Goal: Task Accomplishment & Management: Manage account settings

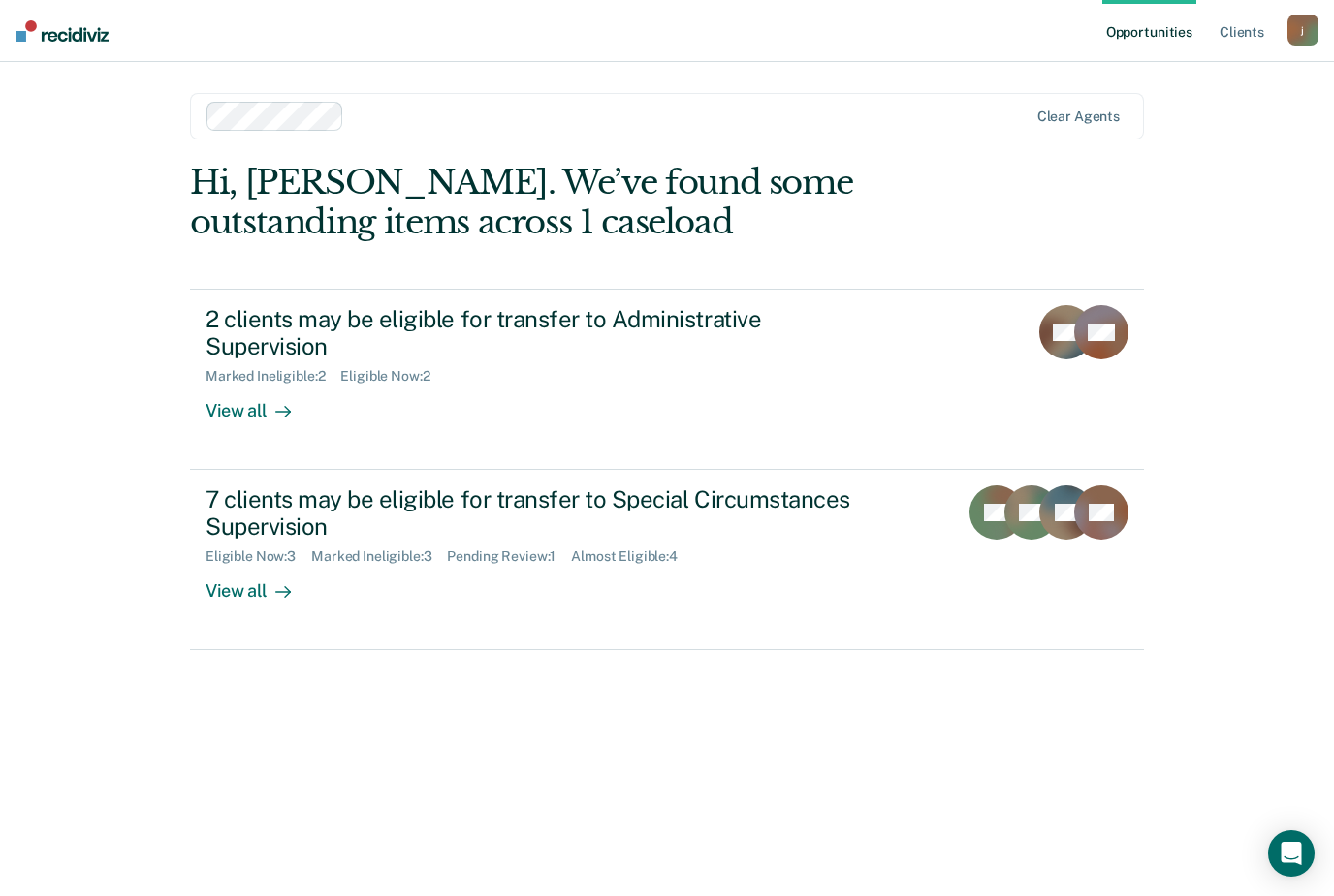
click at [250, 568] on div "View all" at bounding box center [259, 583] width 108 height 38
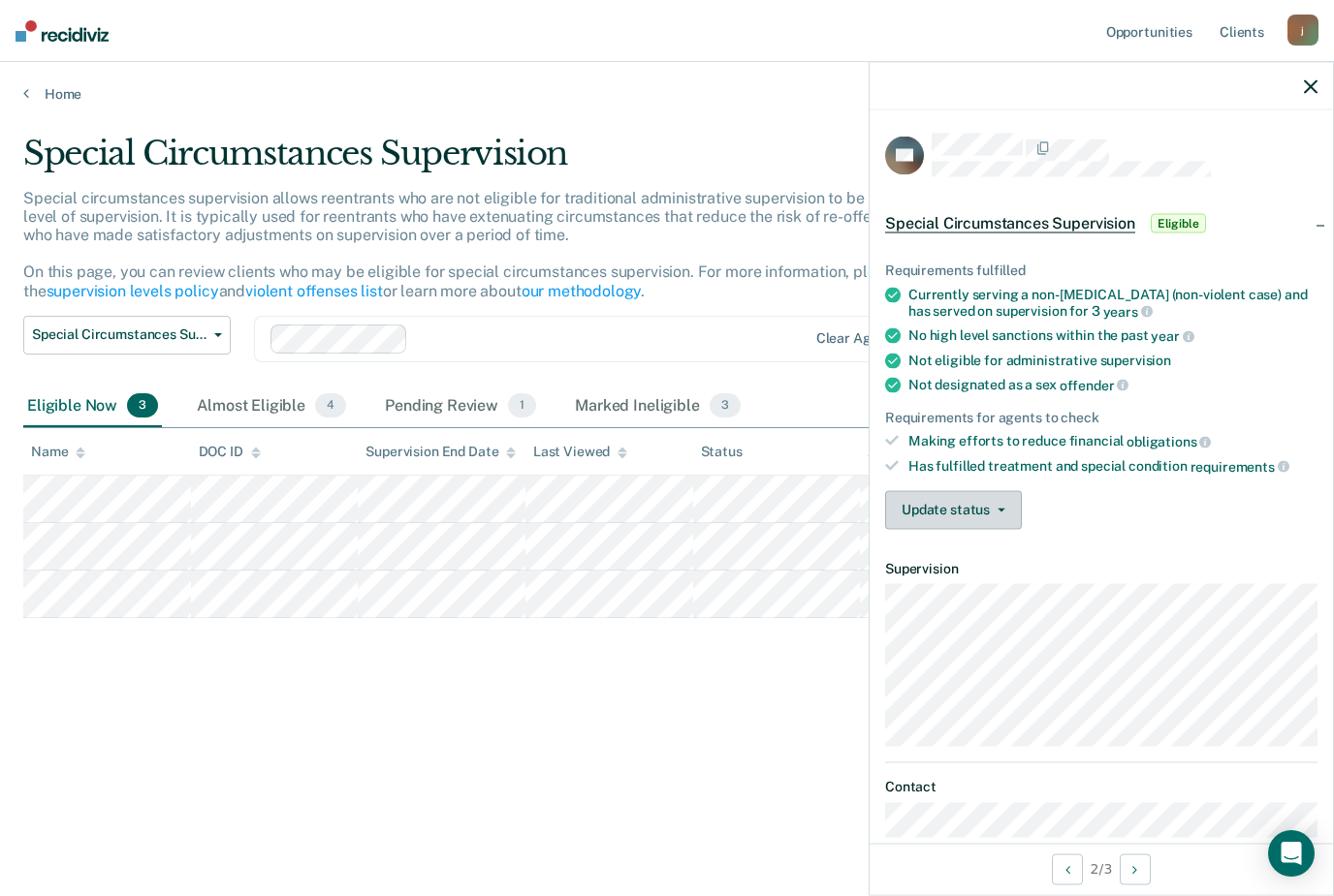
click at [992, 507] on span "button" at bounding box center [998, 509] width 16 height 4
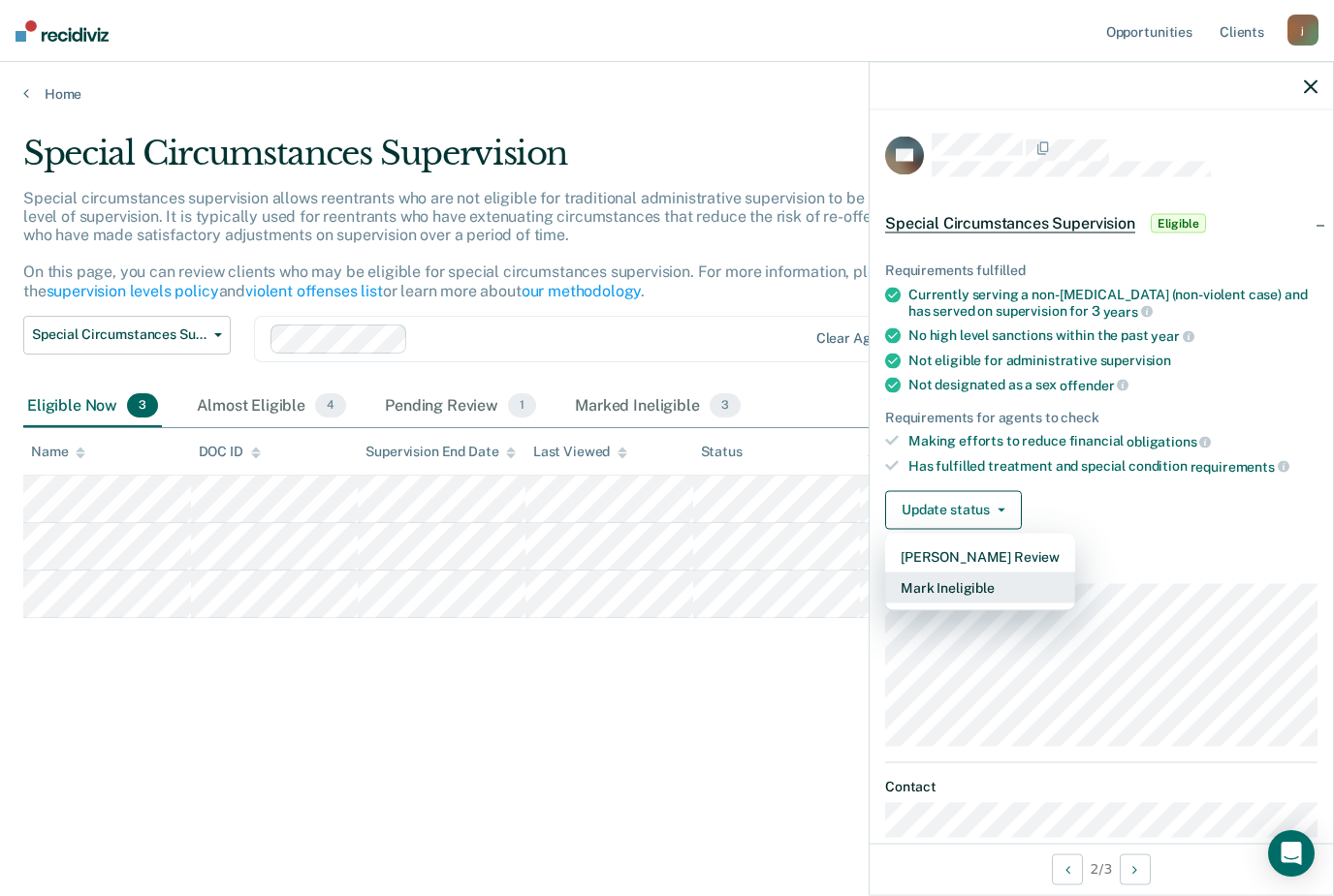
click at [986, 586] on button "Mark Ineligible" at bounding box center [979, 587] width 190 height 31
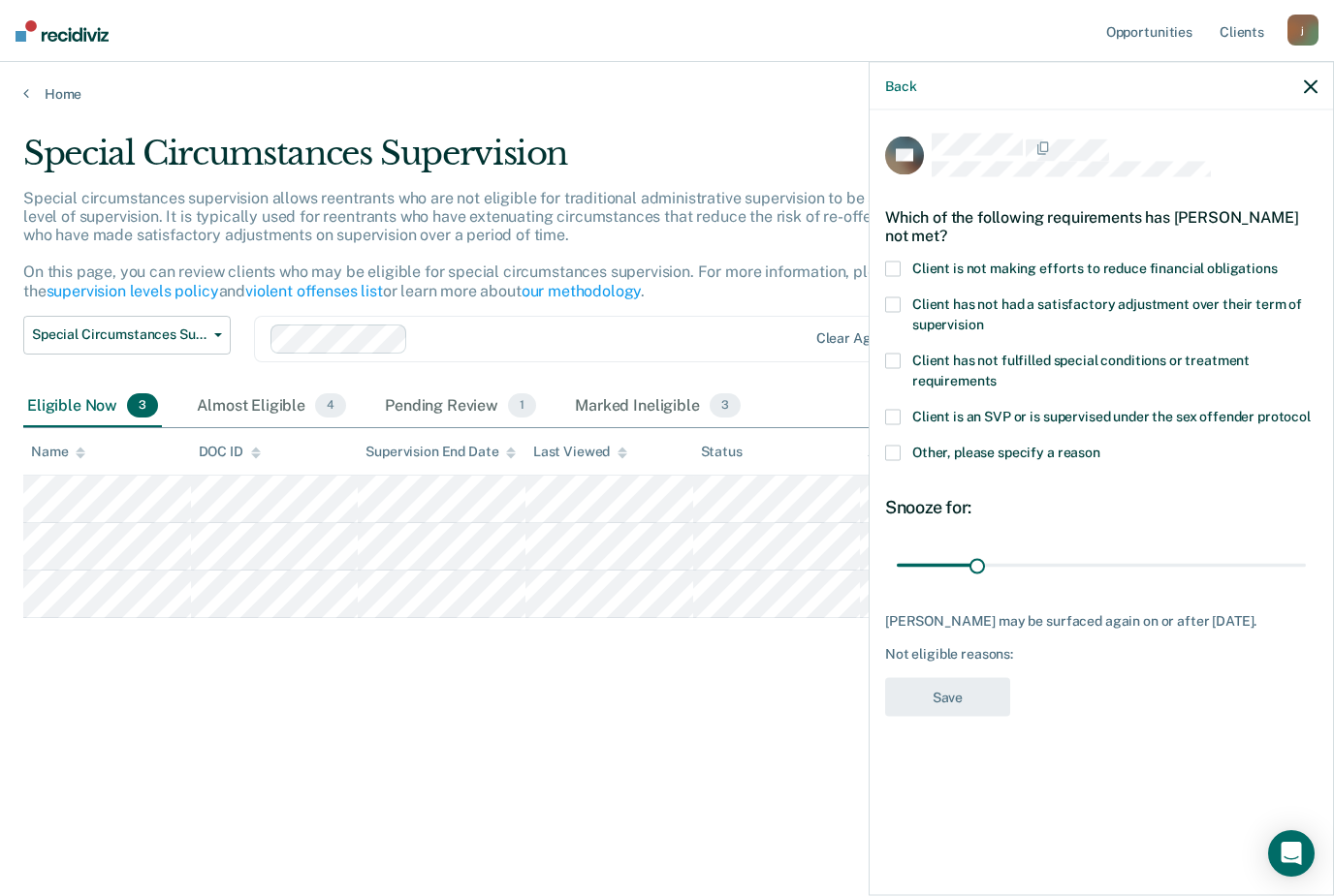
click at [889, 449] on span at bounding box center [893, 453] width 16 height 16
click at [1100, 445] on input "Other, please specify a reason" at bounding box center [1100, 445] width 0 height 0
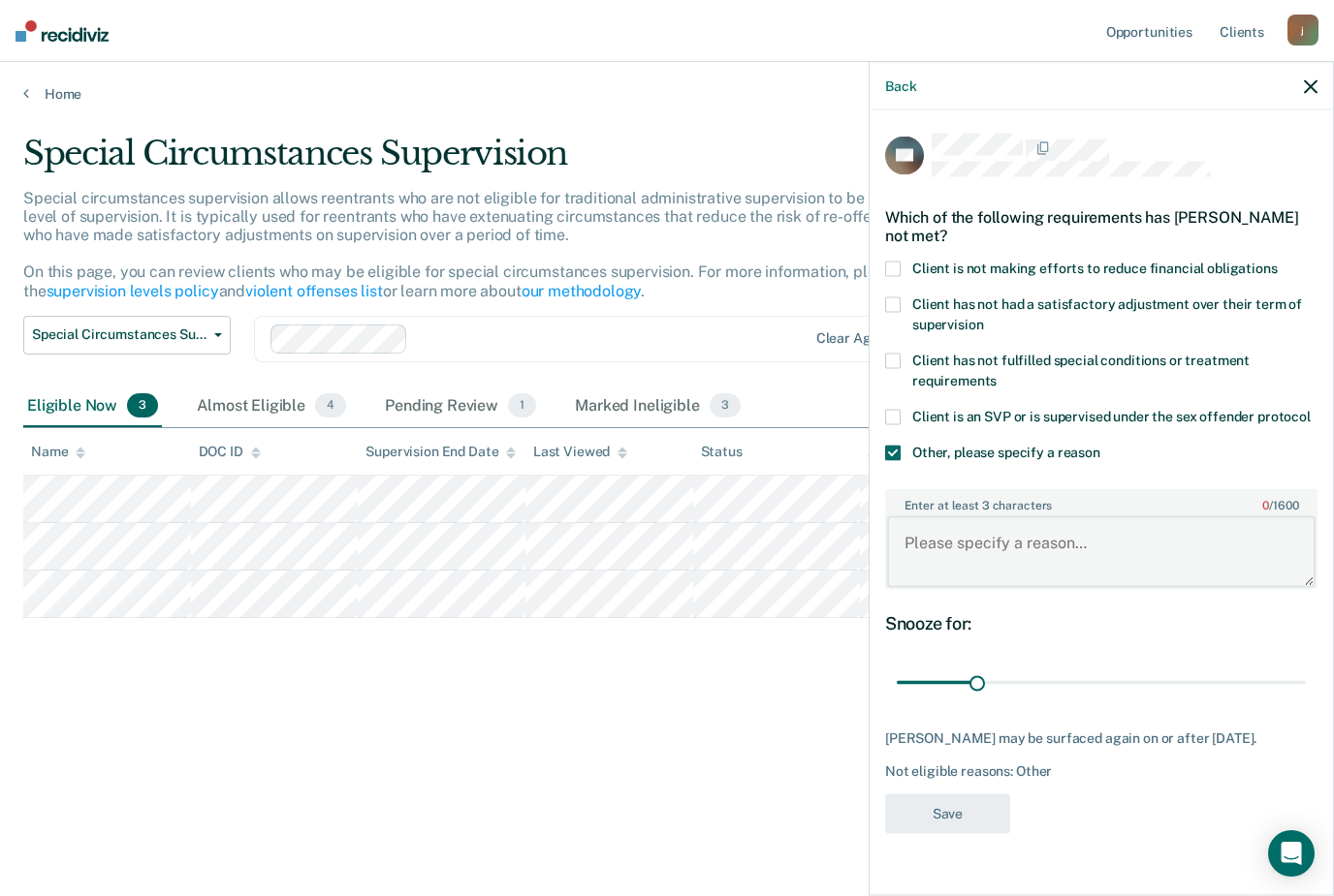
click at [960, 536] on textarea "Enter at least 3 characters 0 / 1600" at bounding box center [1101, 552] width 429 height 72
click at [993, 526] on textarea "JNET hit for DUI awaiting for charges to be filed." at bounding box center [1101, 552] width 429 height 72
click at [965, 528] on textarea "JNET hit for DUI awaiting for charges to be filed." at bounding box center [1101, 552] width 429 height 72
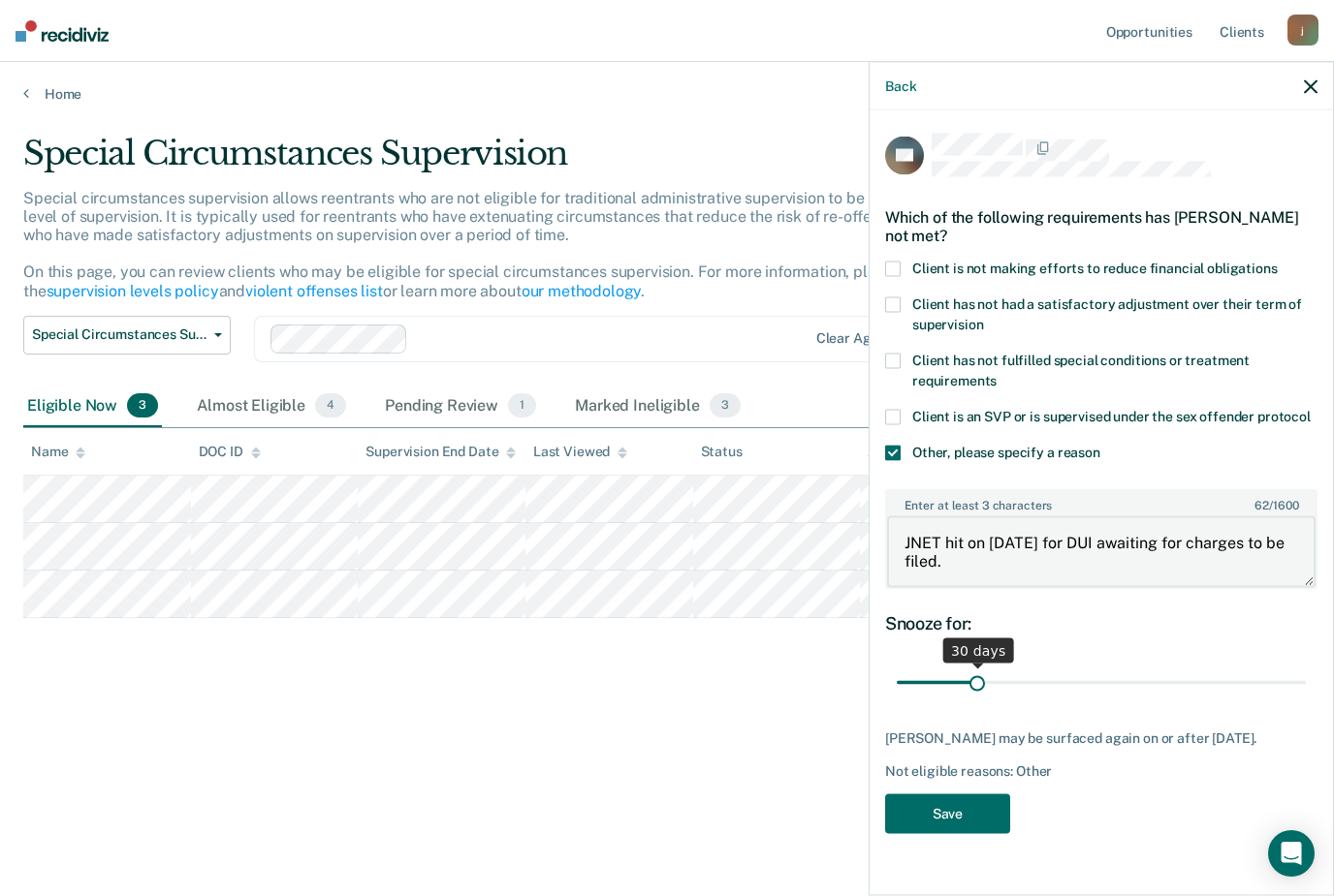
type textarea "JNET hit on [DATE] for DUI awaiting for charges to be filed."
drag, startPoint x: 974, startPoint y: 672, endPoint x: 1126, endPoint y: 677, distance: 152.1
type input "90"
click at [1126, 677] on input "range" at bounding box center [1101, 683] width 409 height 34
click at [932, 804] on button "Save" at bounding box center [947, 814] width 125 height 40
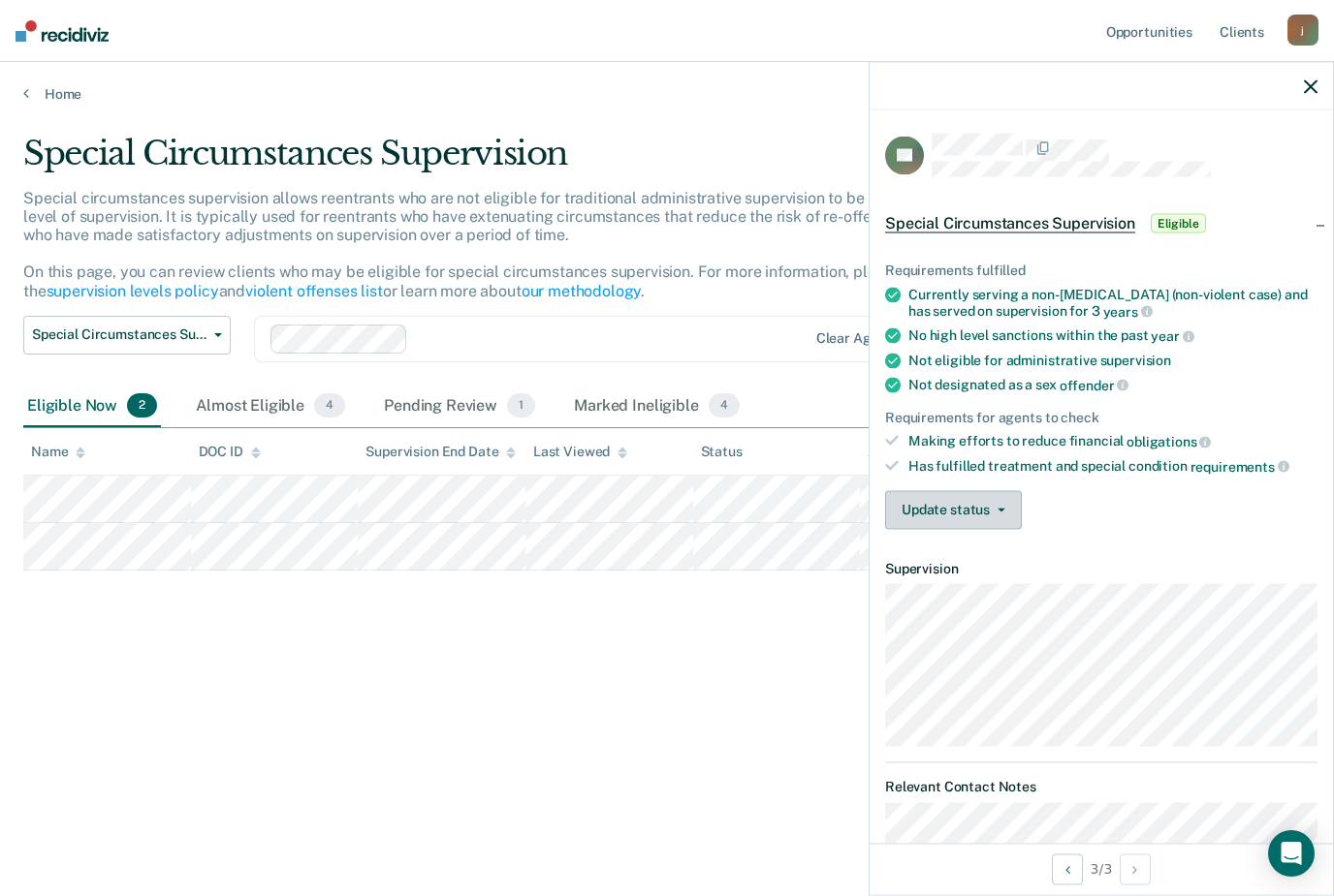
click at [1010, 503] on button "Update status" at bounding box center [953, 509] width 136 height 39
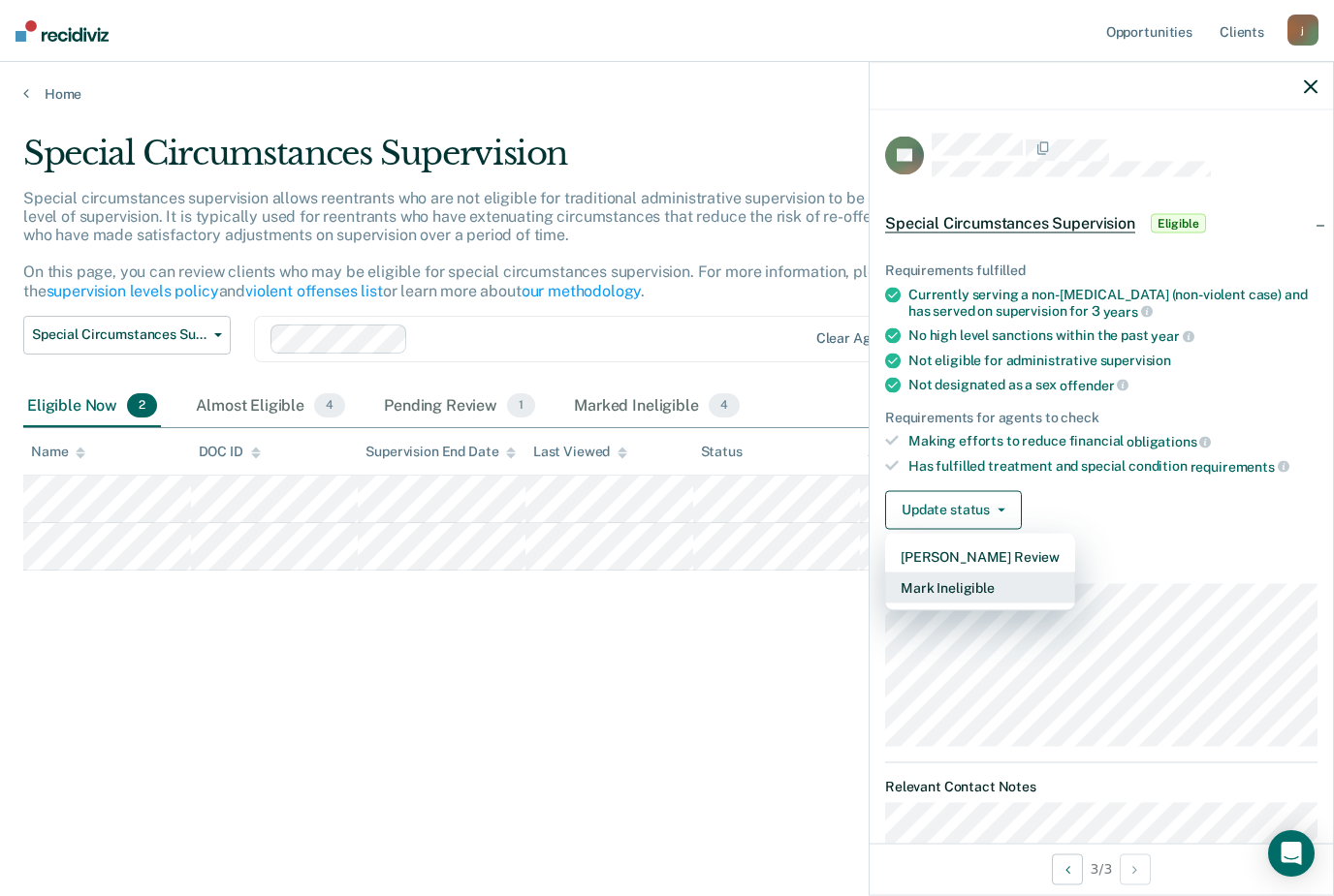
click at [972, 579] on button "Mark Ineligible" at bounding box center [979, 587] width 190 height 31
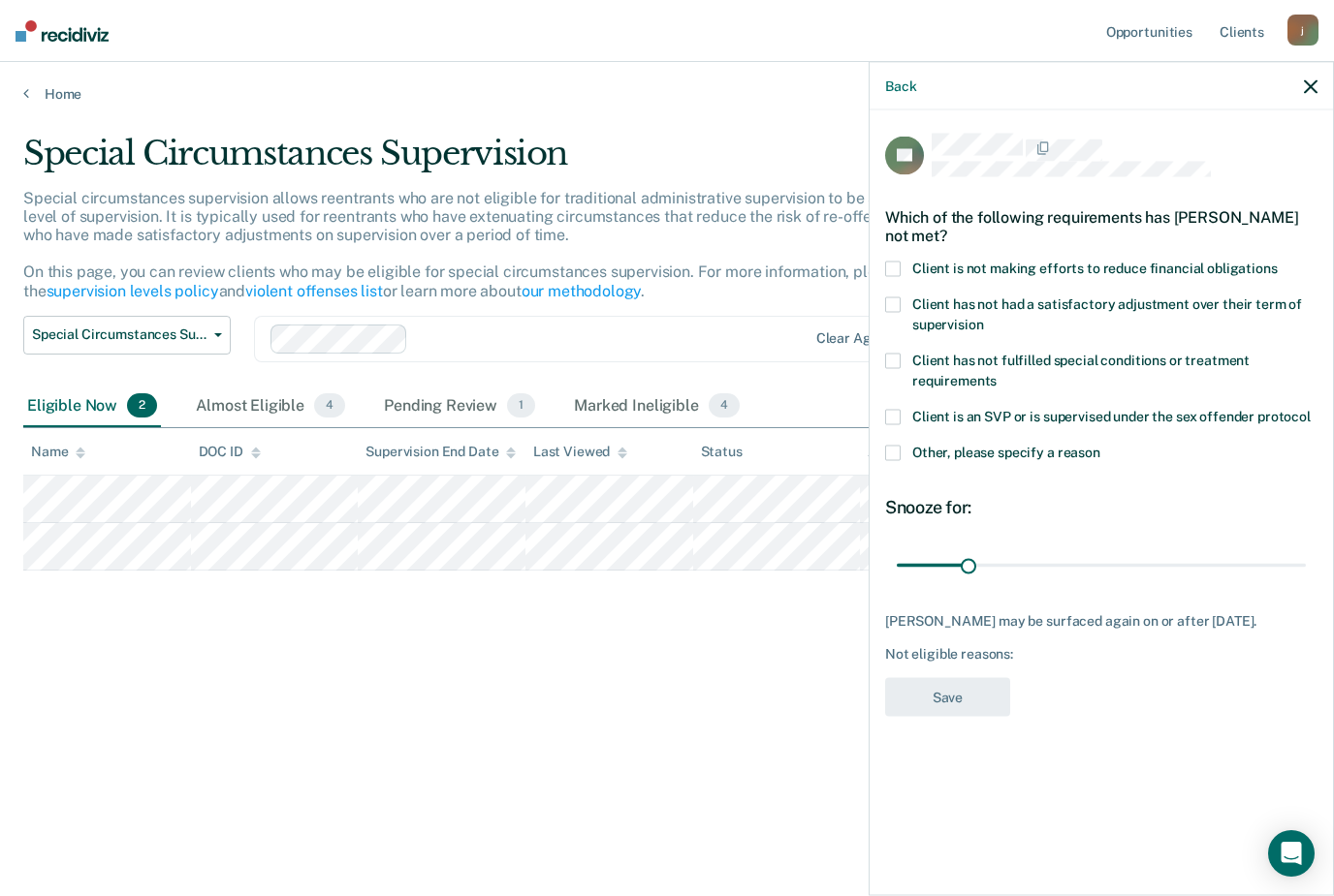
click at [899, 263] on span at bounding box center [893, 269] width 16 height 16
click at [1277, 261] on input "Client is not making efforts to reduce financial obligations" at bounding box center [1277, 261] width 0 height 0
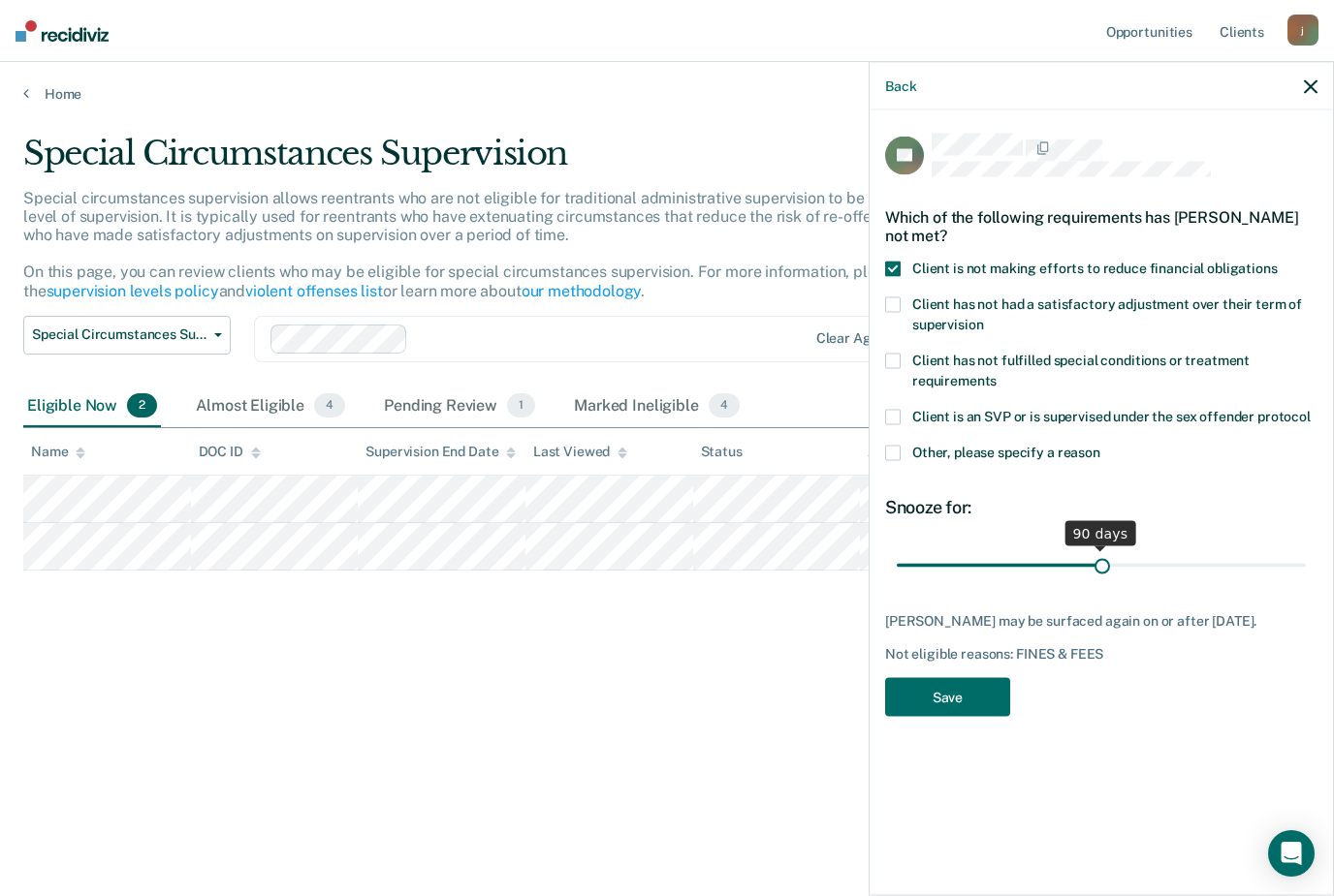
drag, startPoint x: 971, startPoint y: 562, endPoint x: 1101, endPoint y: 561, distance: 130.0
type input "91"
click at [1101, 561] on input "range" at bounding box center [1101, 565] width 409 height 34
click at [958, 691] on button "Save" at bounding box center [947, 696] width 125 height 40
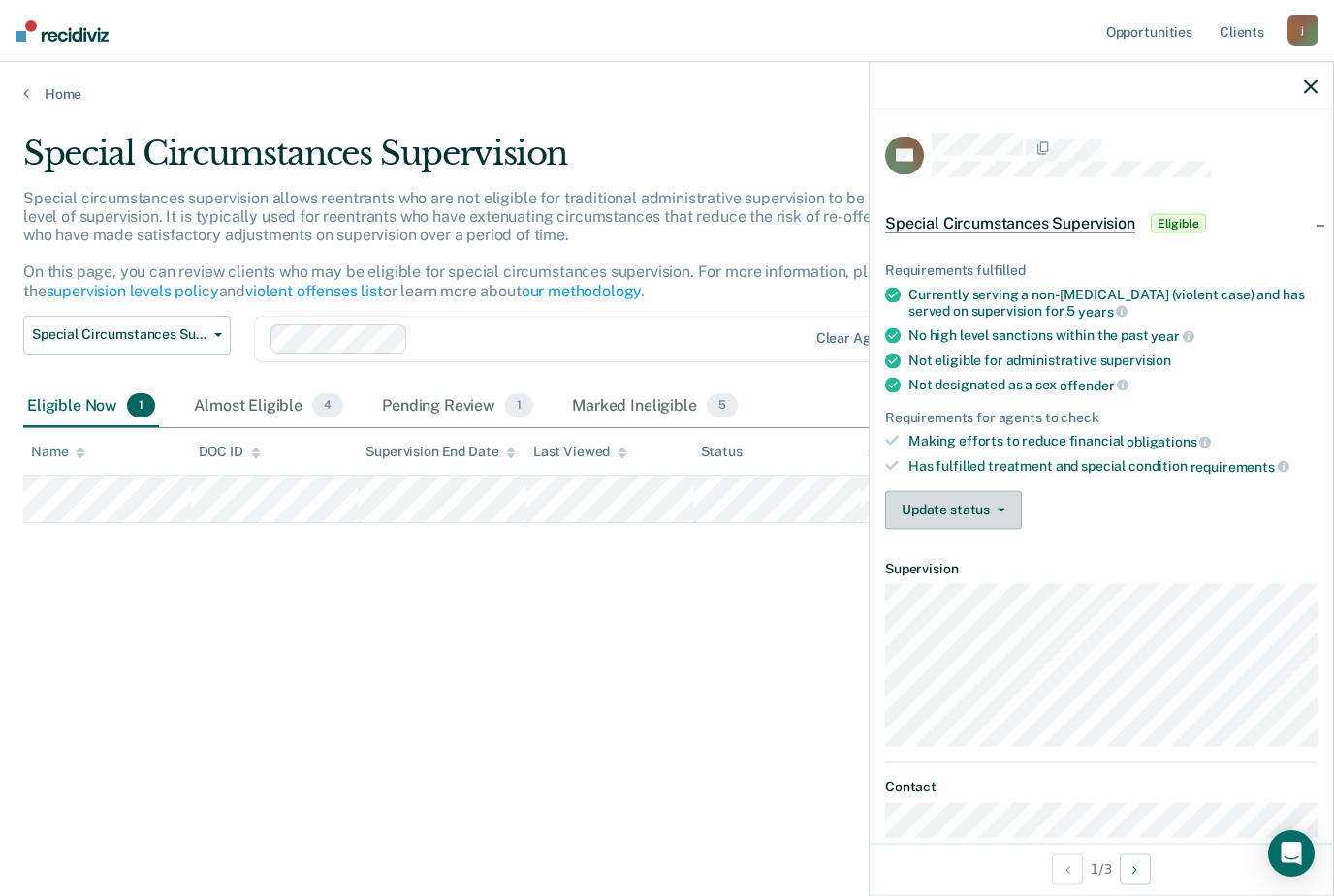
click at [1008, 510] on button "Update status" at bounding box center [953, 509] width 136 height 39
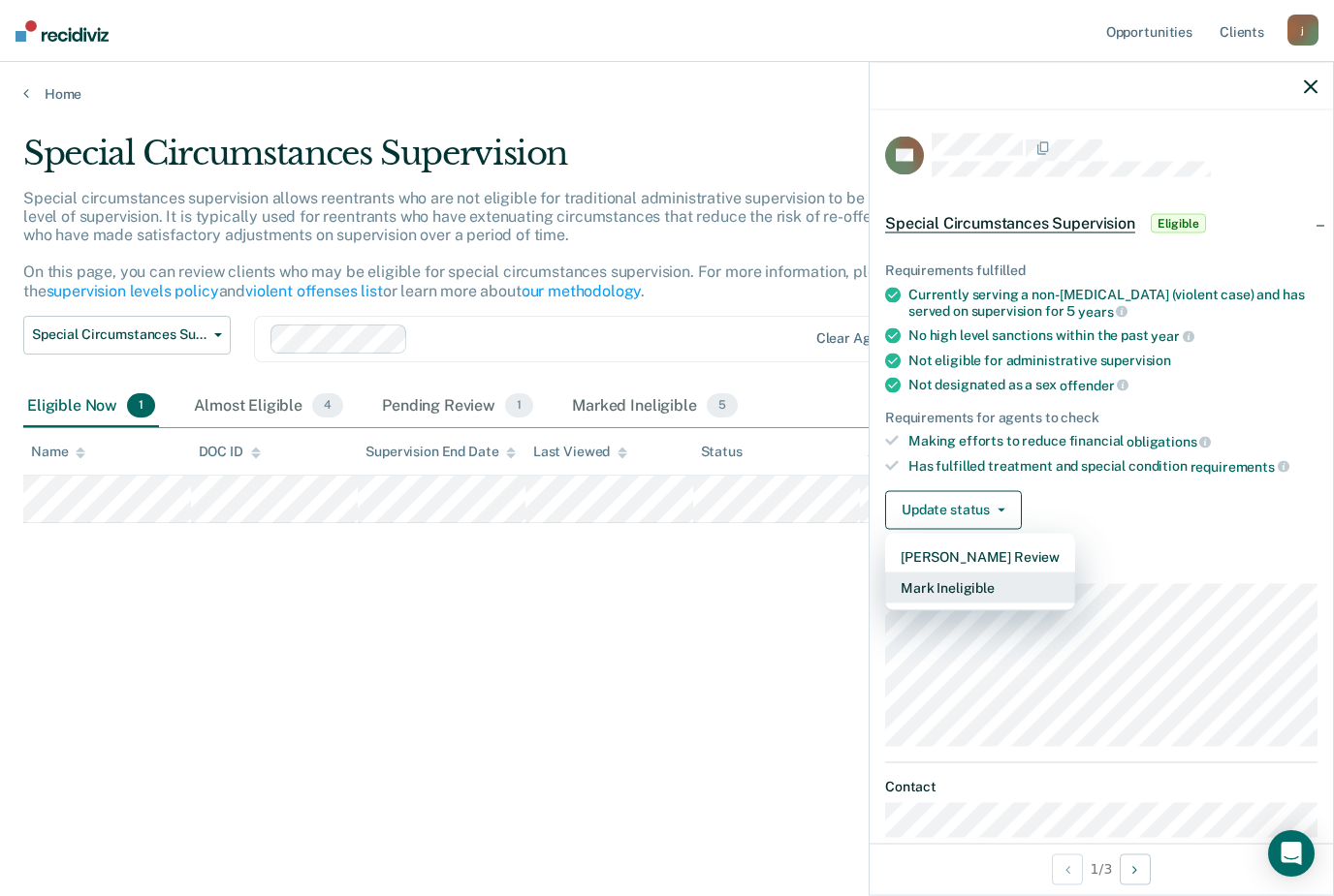
click at [982, 579] on button "Mark Ineligible" at bounding box center [979, 587] width 190 height 31
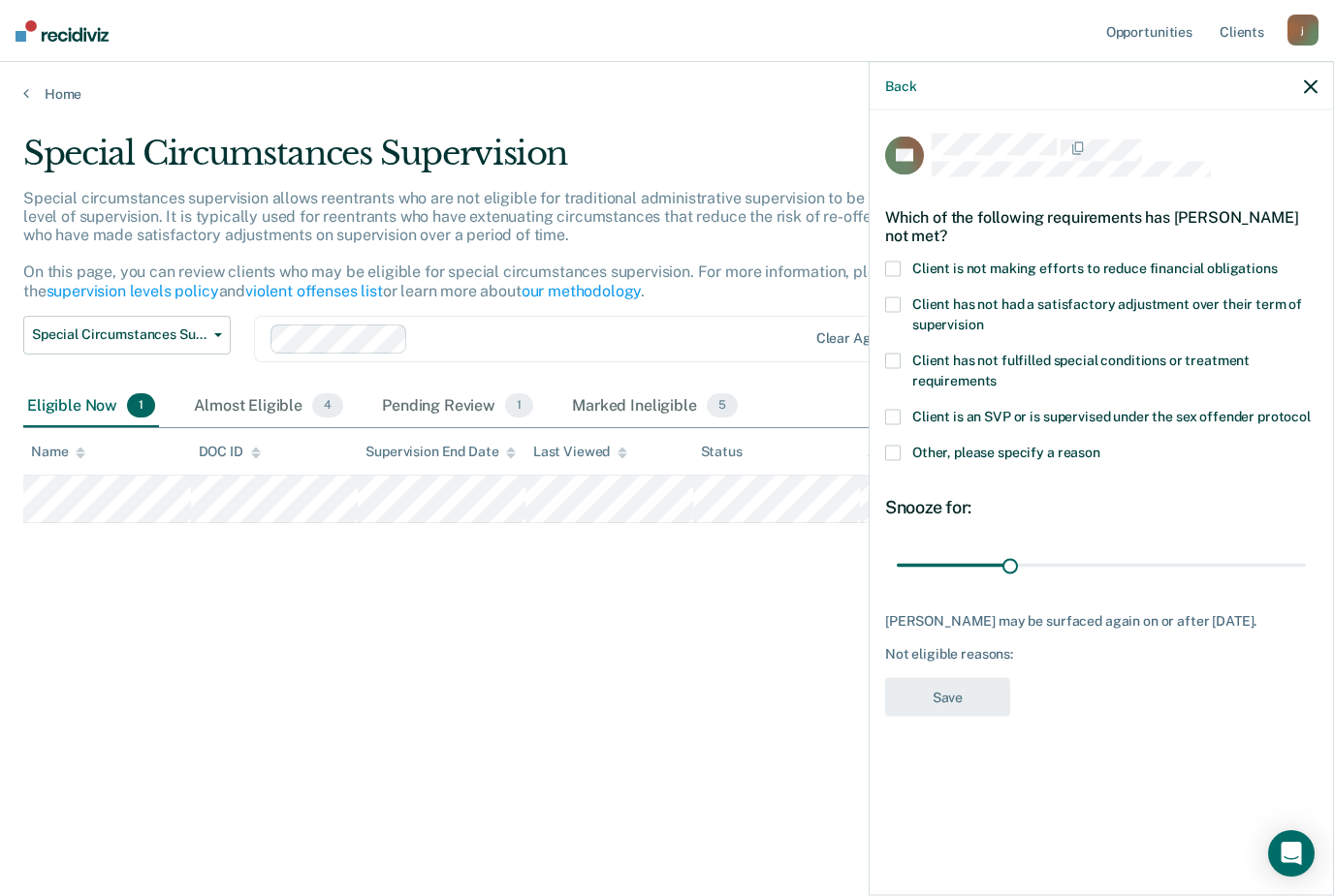
click at [893, 262] on span at bounding box center [893, 269] width 16 height 16
click at [1277, 261] on input "Client is not making efforts to reduce financial obligations" at bounding box center [1277, 261] width 0 height 0
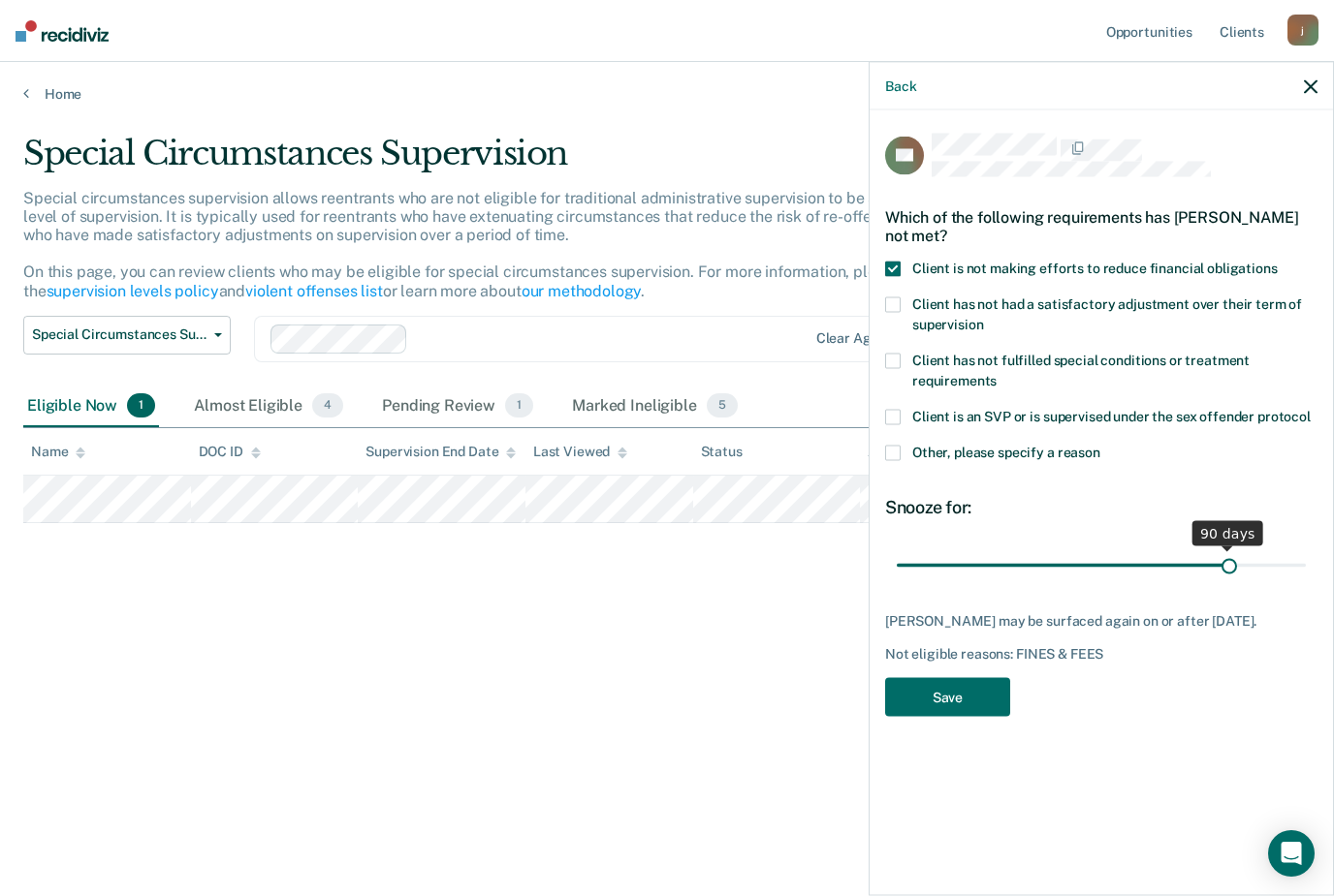
drag, startPoint x: 1012, startPoint y: 560, endPoint x: 1229, endPoint y: 553, distance: 217.1
type input "90"
click at [1230, 553] on input "range" at bounding box center [1101, 565] width 409 height 34
click at [932, 700] on button "Save" at bounding box center [947, 696] width 125 height 40
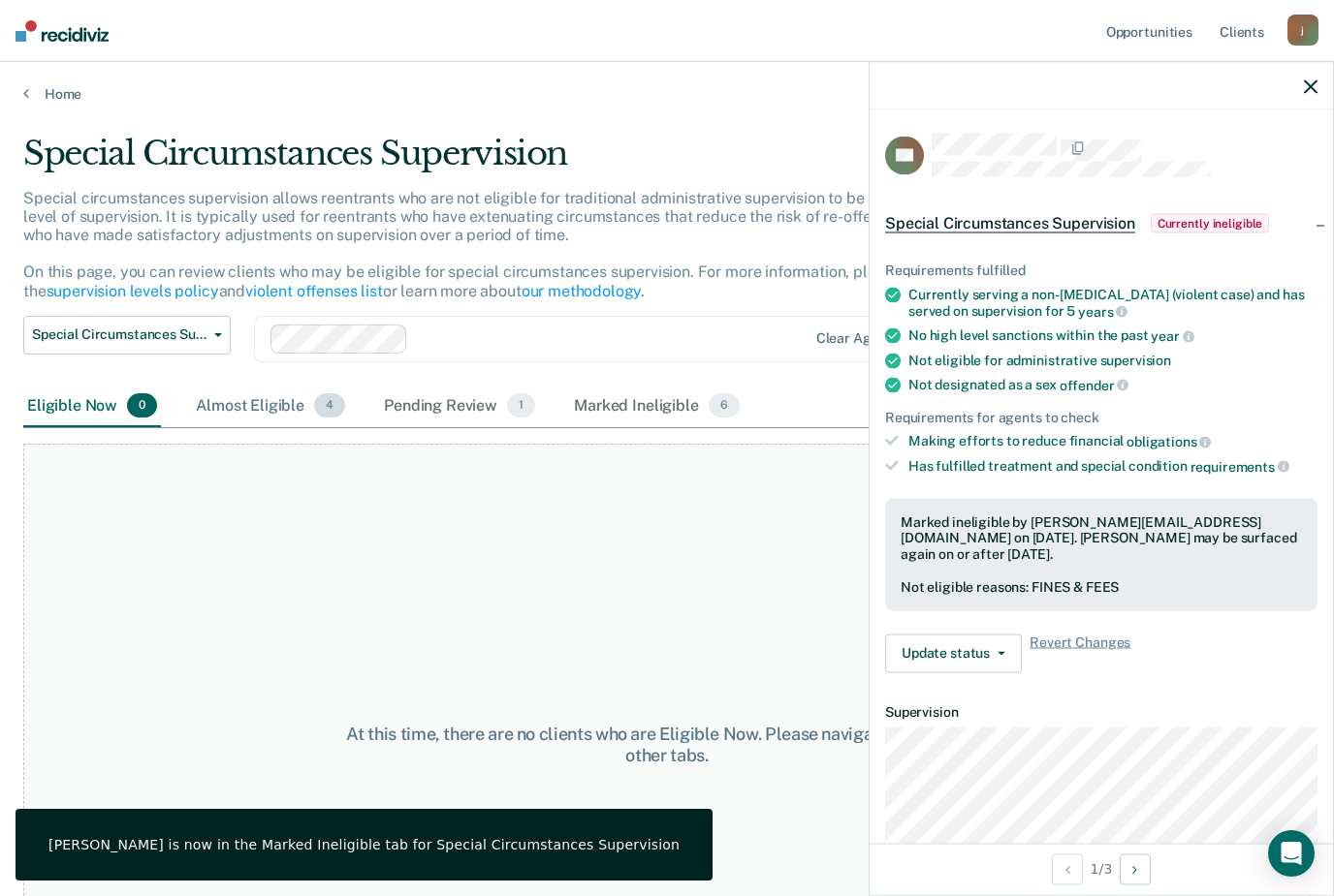
click at [273, 395] on div "Almost Eligible 4" at bounding box center [270, 407] width 157 height 43
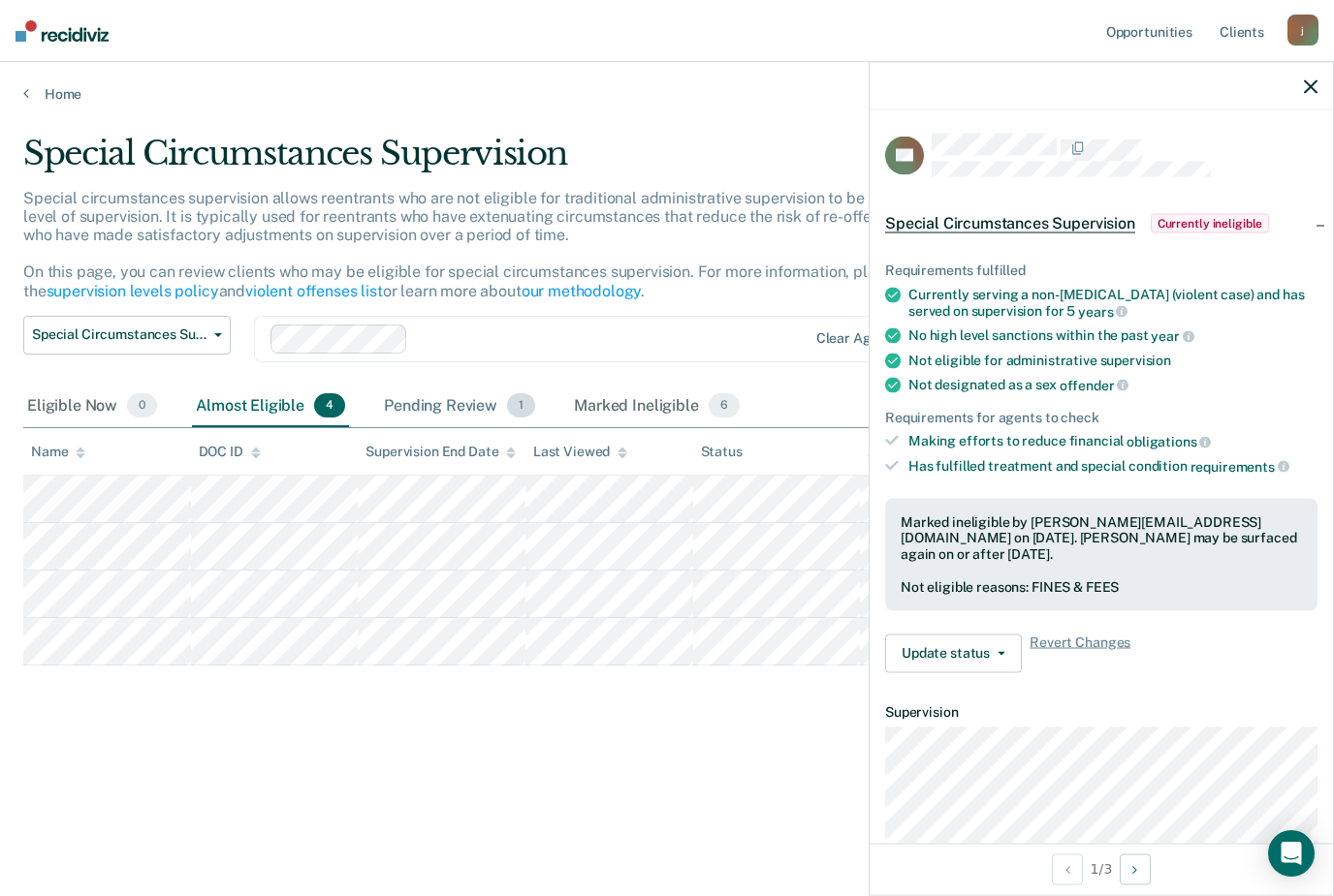
click at [440, 418] on div "Pending Review 1" at bounding box center [459, 407] width 159 height 43
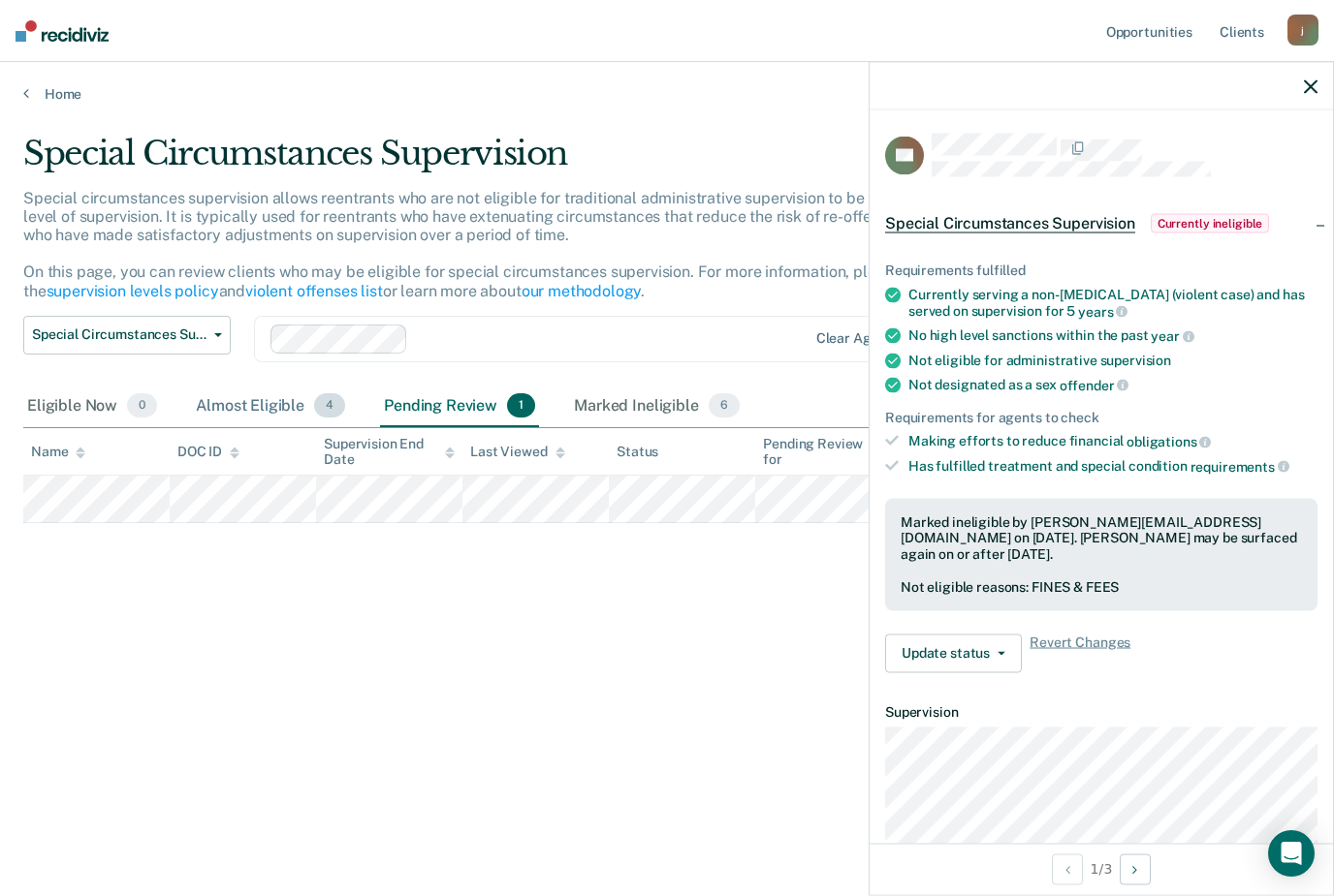
click at [224, 415] on div "Almost Eligible 4" at bounding box center [270, 407] width 157 height 43
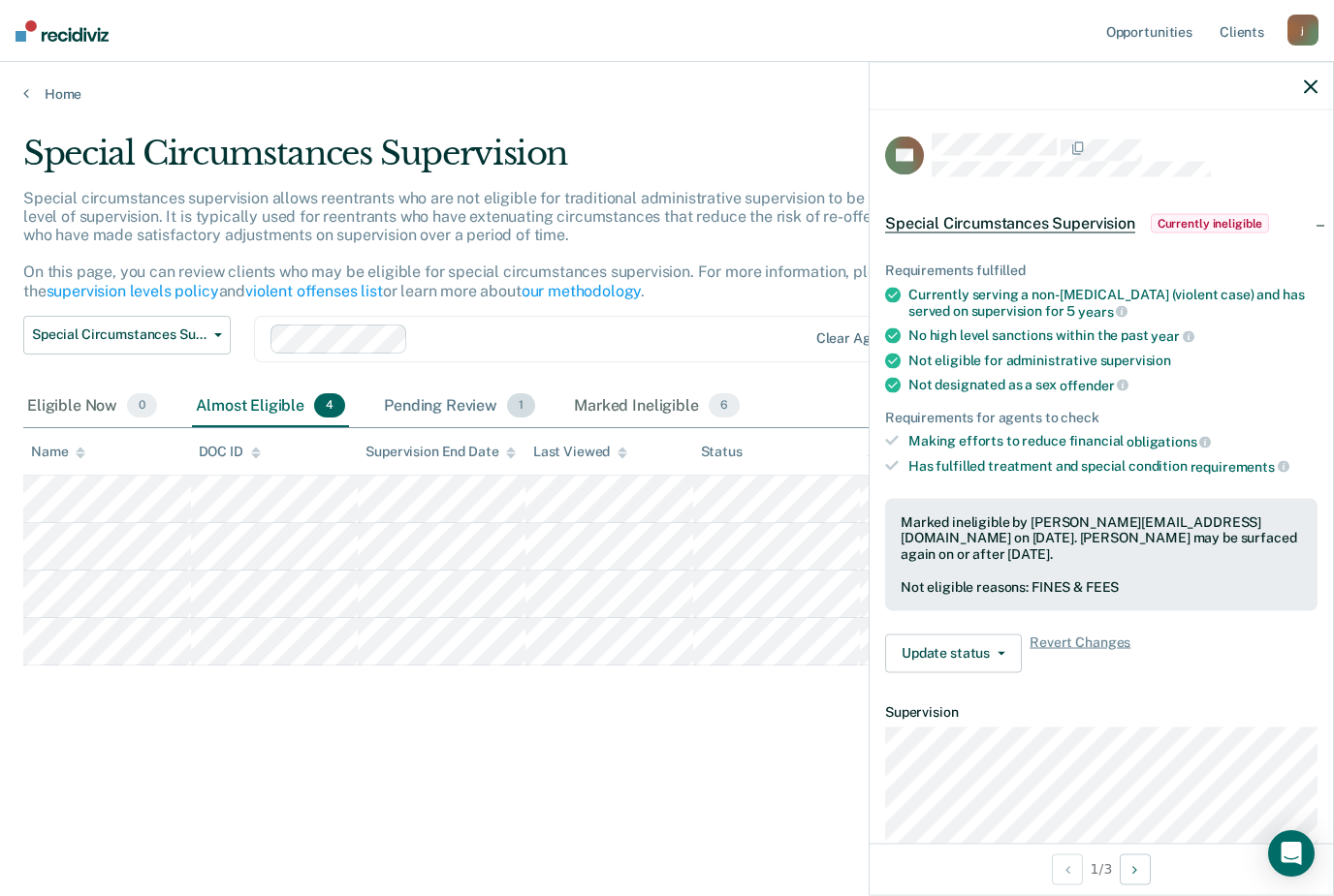
click at [480, 410] on div "Pending Review 1" at bounding box center [459, 407] width 159 height 43
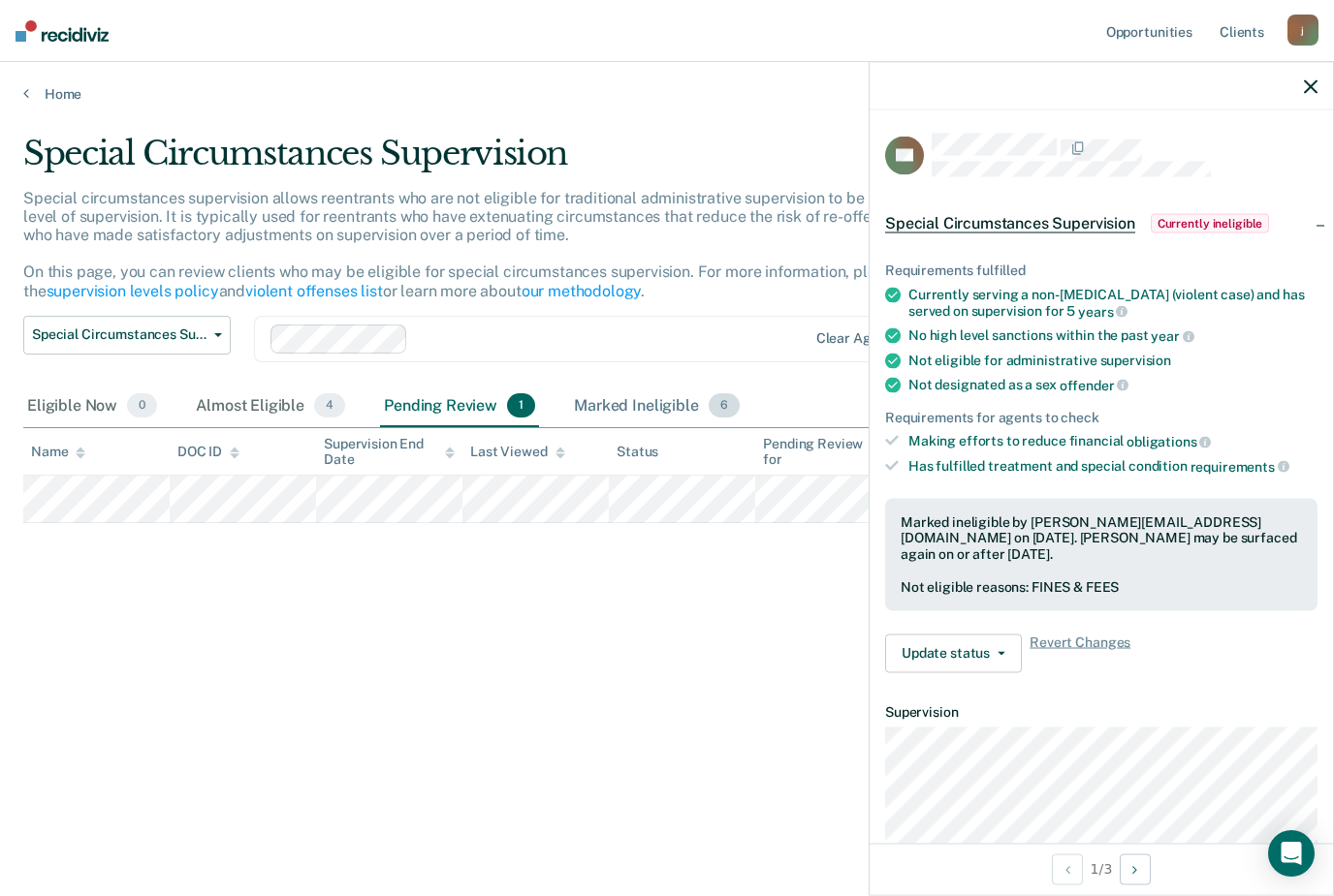
click at [644, 408] on div "Marked Ineligible 6" at bounding box center [657, 407] width 173 height 43
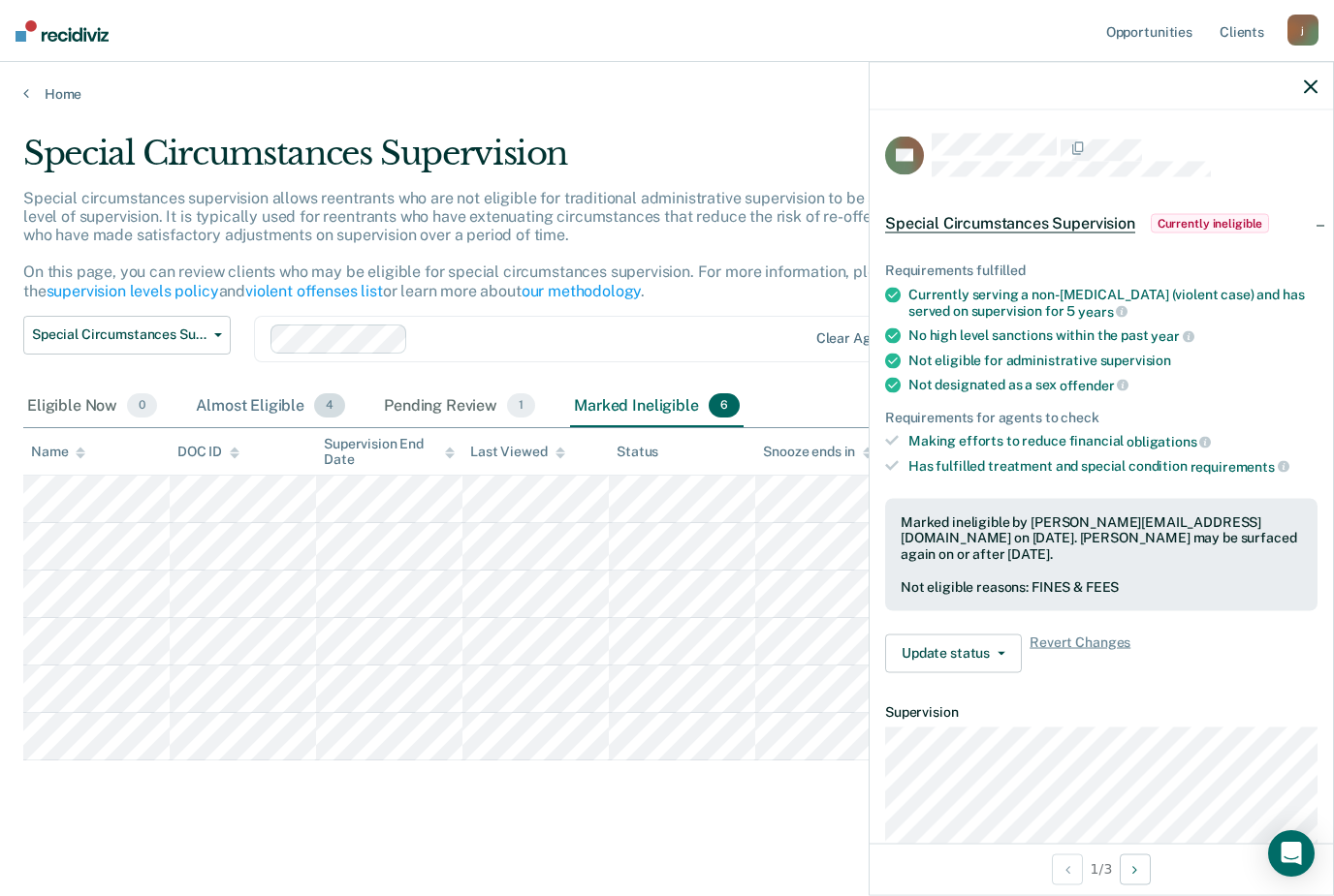
click at [267, 403] on div "Almost Eligible 4" at bounding box center [270, 407] width 157 height 43
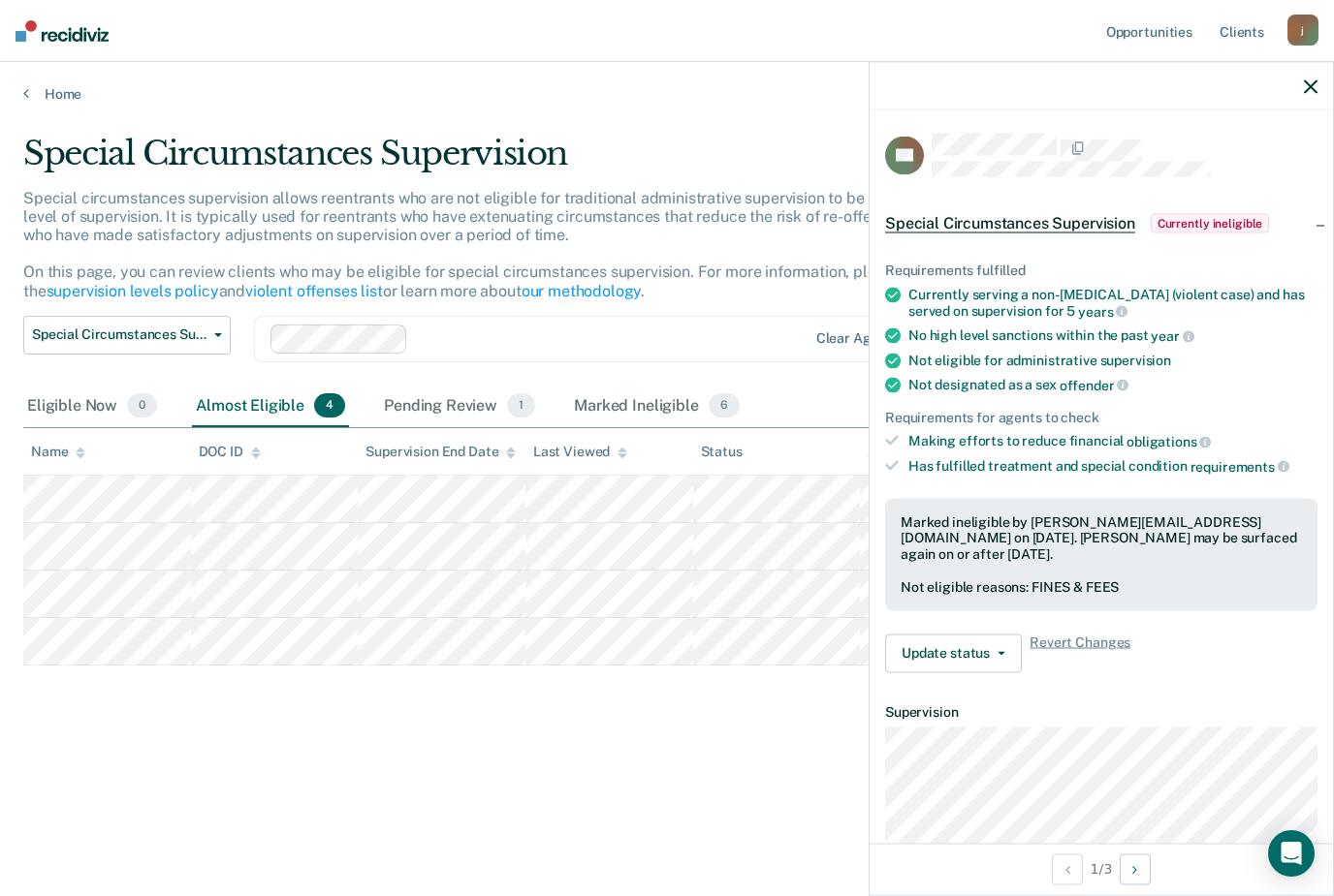
click at [43, 74] on div "Home" at bounding box center [667, 83] width 1334 height 41
click at [23, 98] on icon at bounding box center [26, 93] width 6 height 16
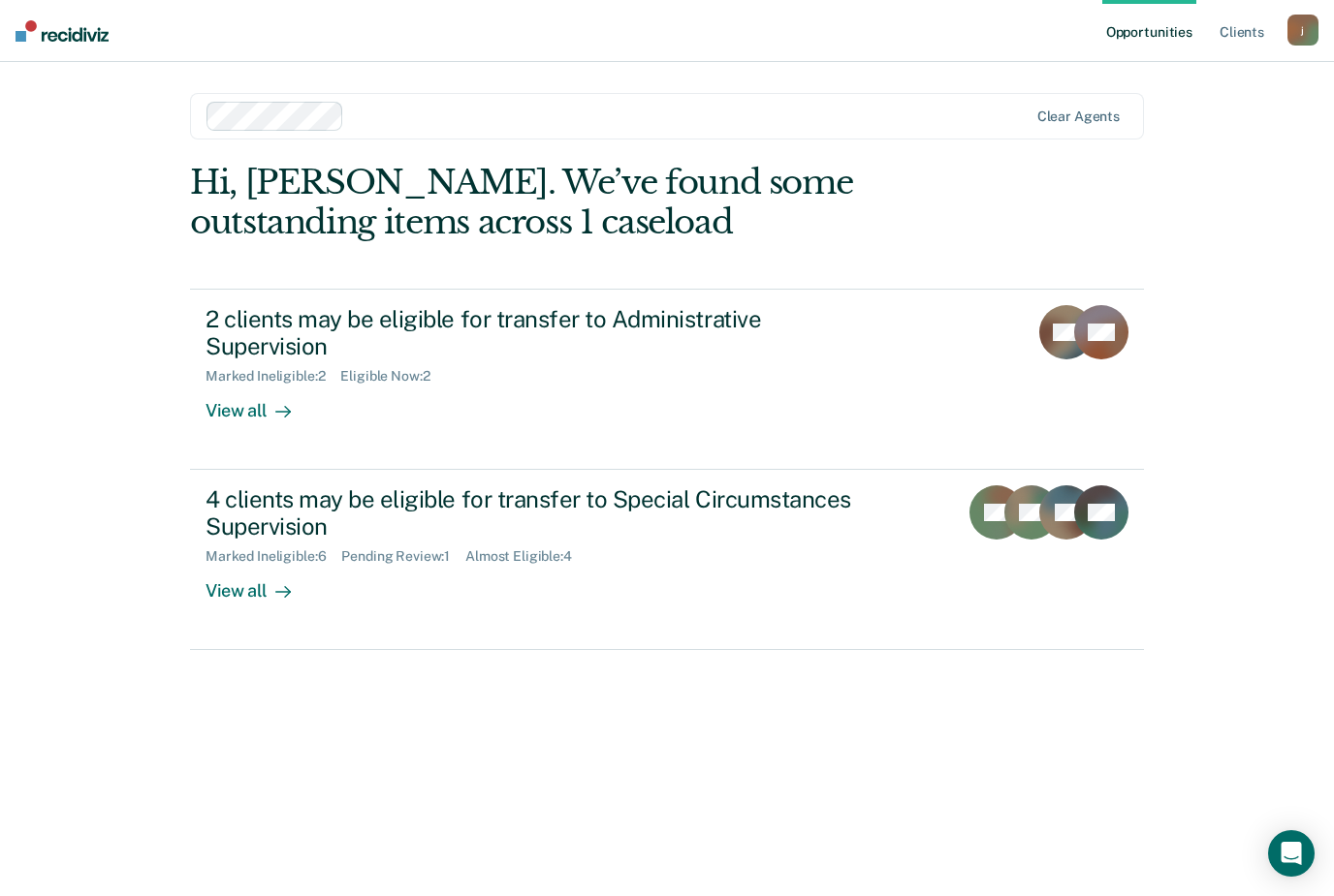
click at [271, 400] on div at bounding box center [280, 411] width 23 height 22
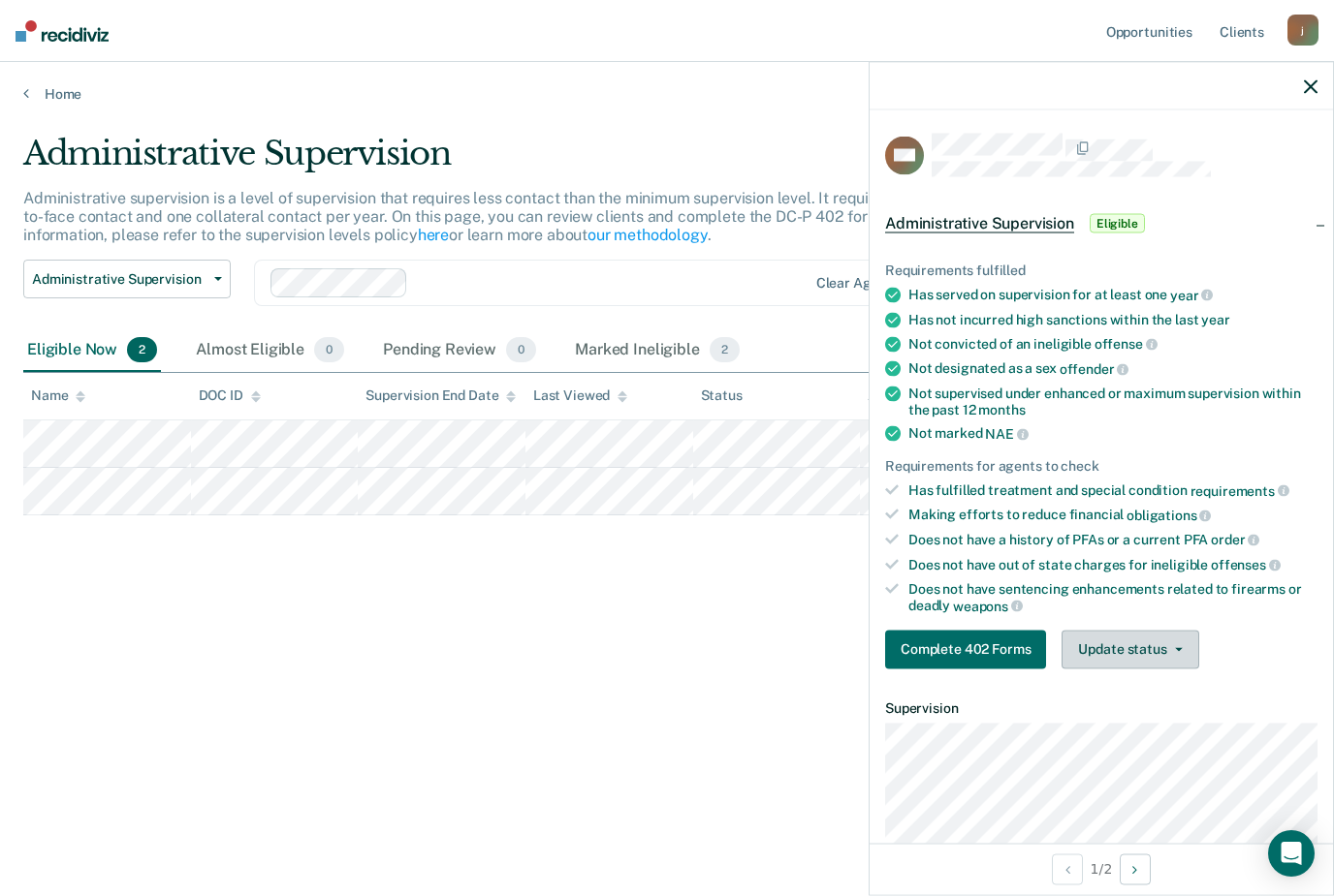
click at [1133, 633] on button "Update status" at bounding box center [1129, 650] width 136 height 39
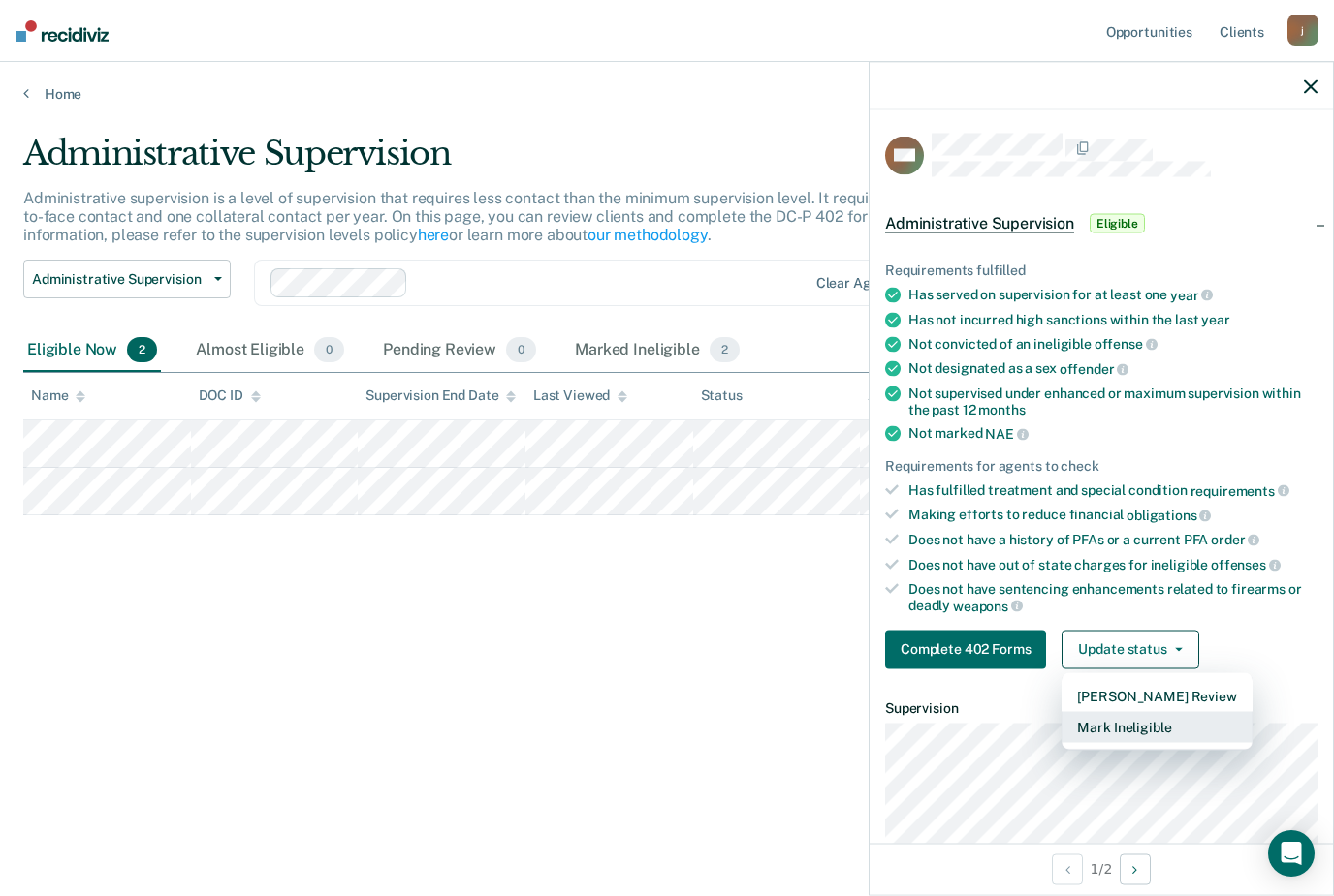
click at [1134, 714] on button "Mark Ineligible" at bounding box center [1156, 727] width 190 height 31
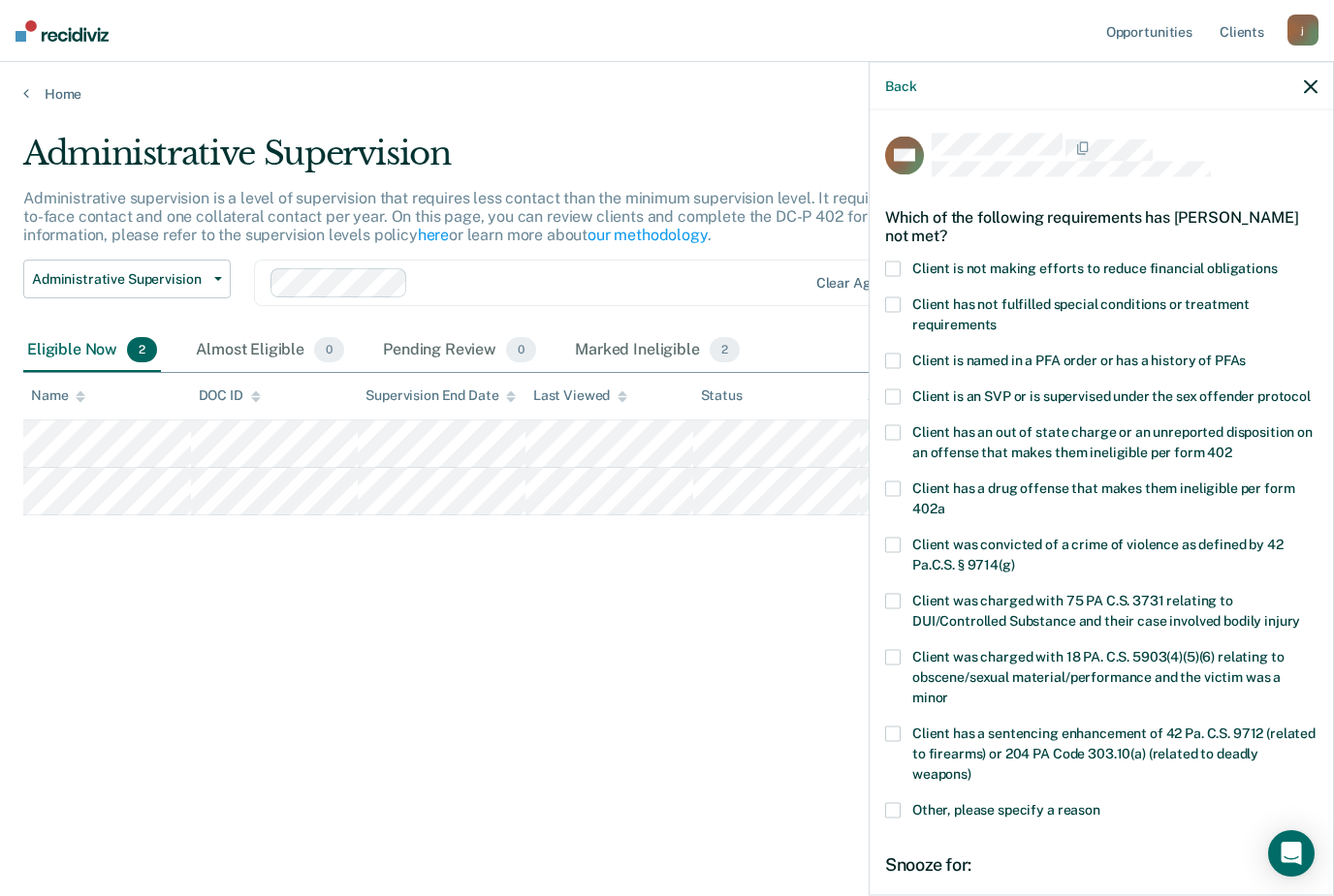
click at [896, 264] on span at bounding box center [893, 269] width 16 height 16
click at [1277, 261] on input "Client is not making efforts to reduce financial obligations" at bounding box center [1277, 261] width 0 height 0
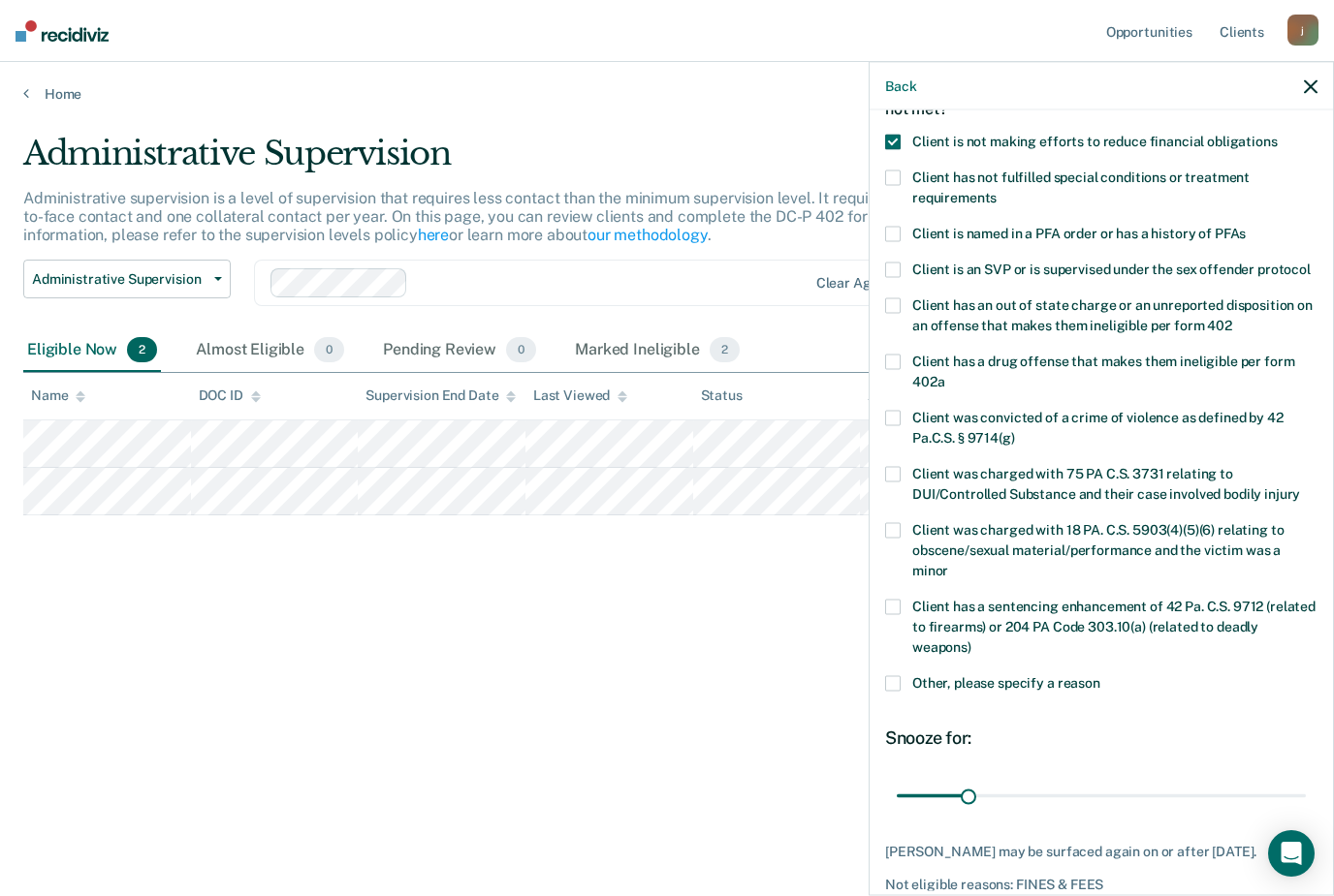
scroll to position [127, 0]
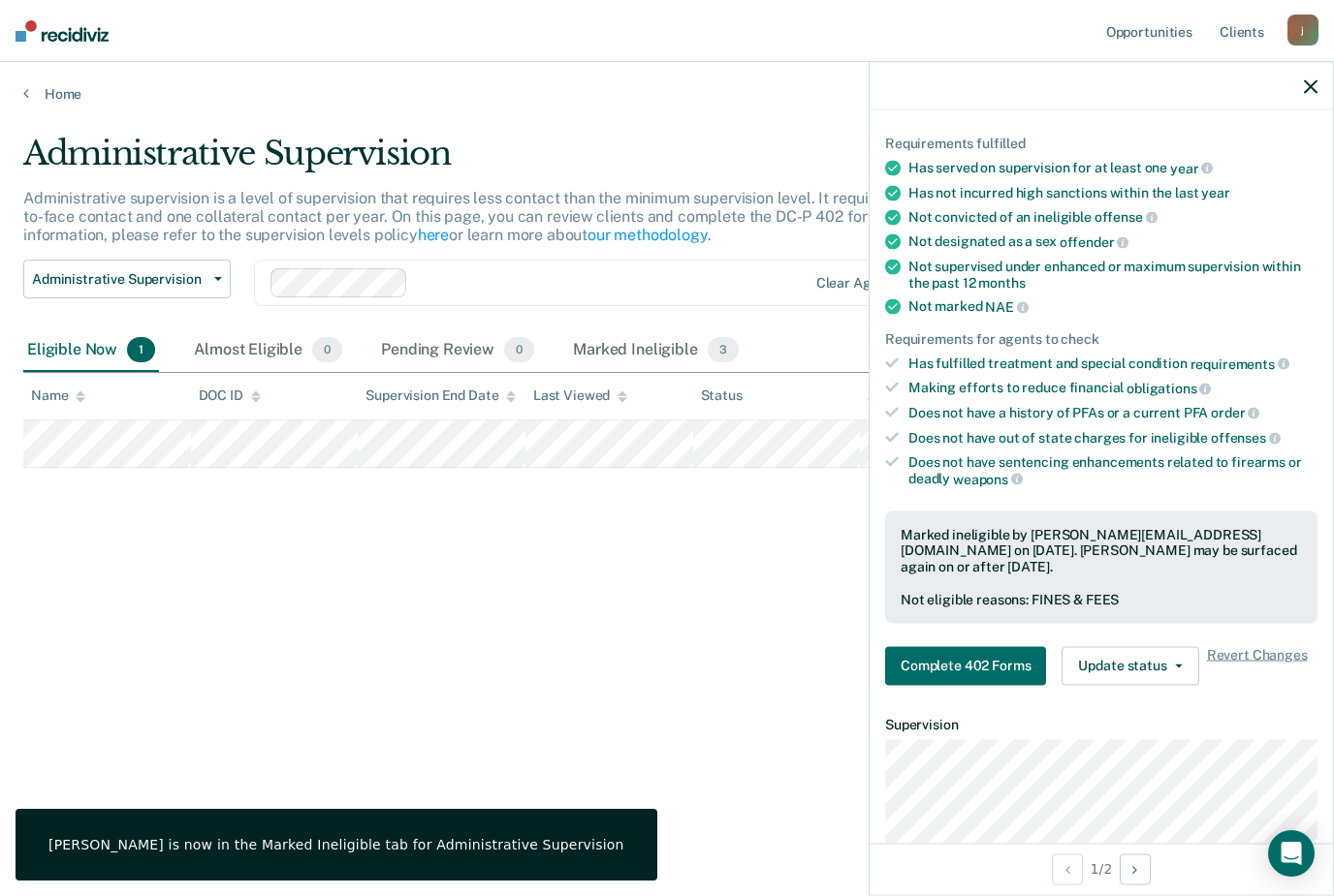
click at [771, 2] on nav "Opportunities Client s [EMAIL_ADDRESS][DOMAIN_NAME] j Profile How it works Log …" at bounding box center [667, 31] width 1334 height 62
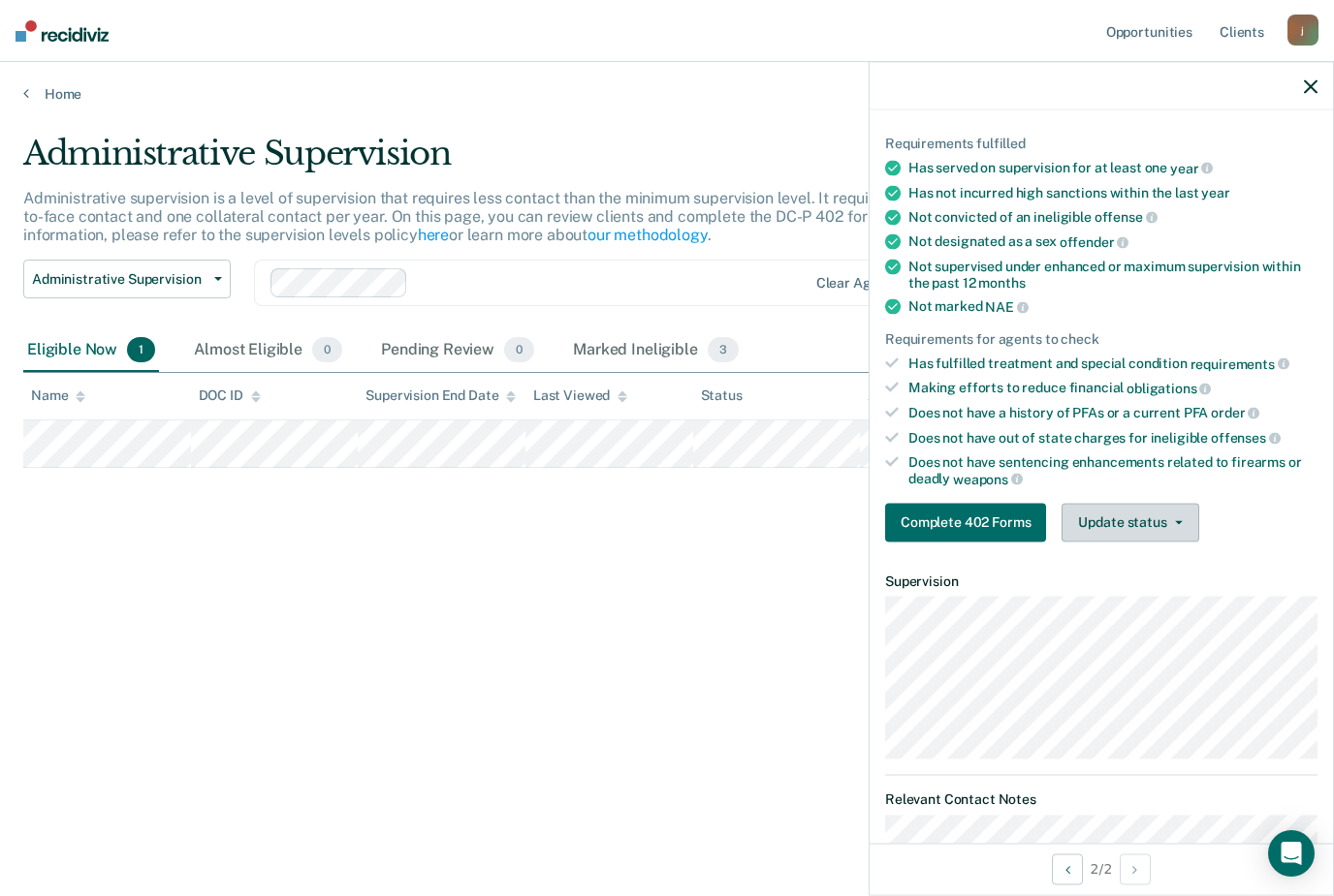
click at [1186, 506] on button "Update status" at bounding box center [1129, 522] width 136 height 39
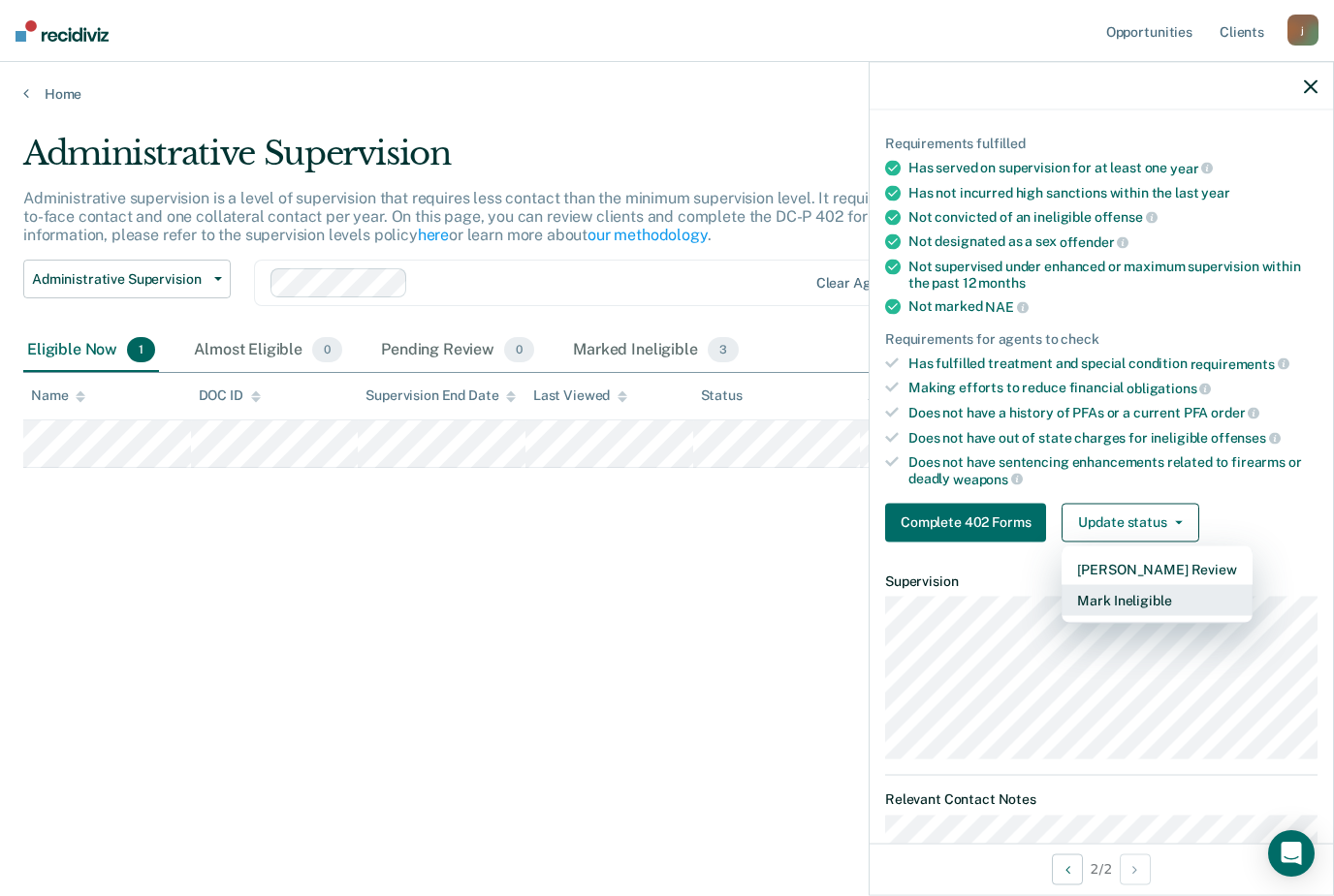
click at [1162, 598] on button "Mark Ineligible" at bounding box center [1156, 600] width 190 height 31
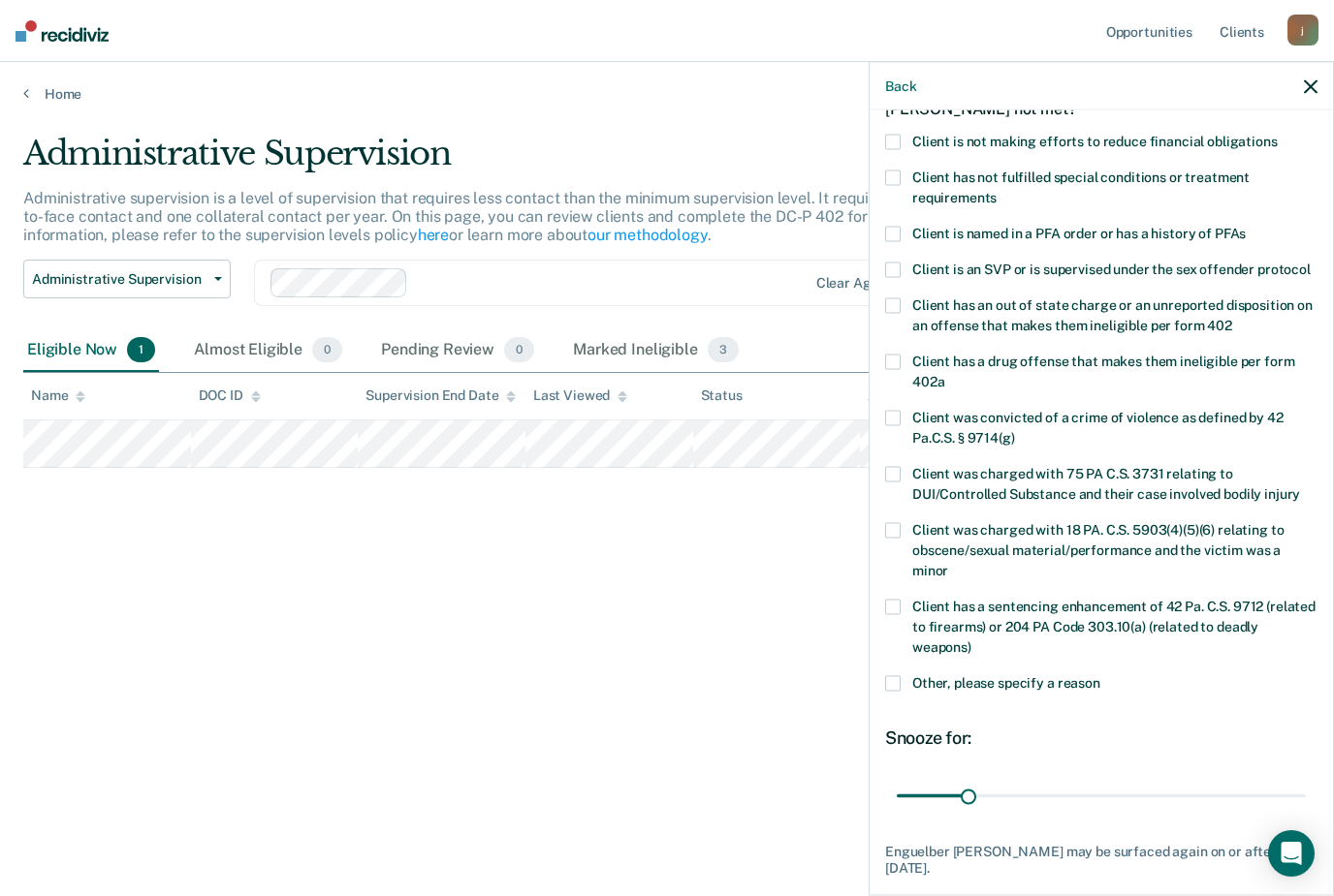
click at [895, 137] on span at bounding box center [893, 141] width 16 height 16
click at [1277, 133] on input "Client is not making efforts to reduce financial obligations" at bounding box center [1277, 133] width 0 height 0
drag, startPoint x: 972, startPoint y: 771, endPoint x: 1099, endPoint y: 765, distance: 127.1
type input "90"
click at [1099, 779] on input "range" at bounding box center [1101, 796] width 409 height 34
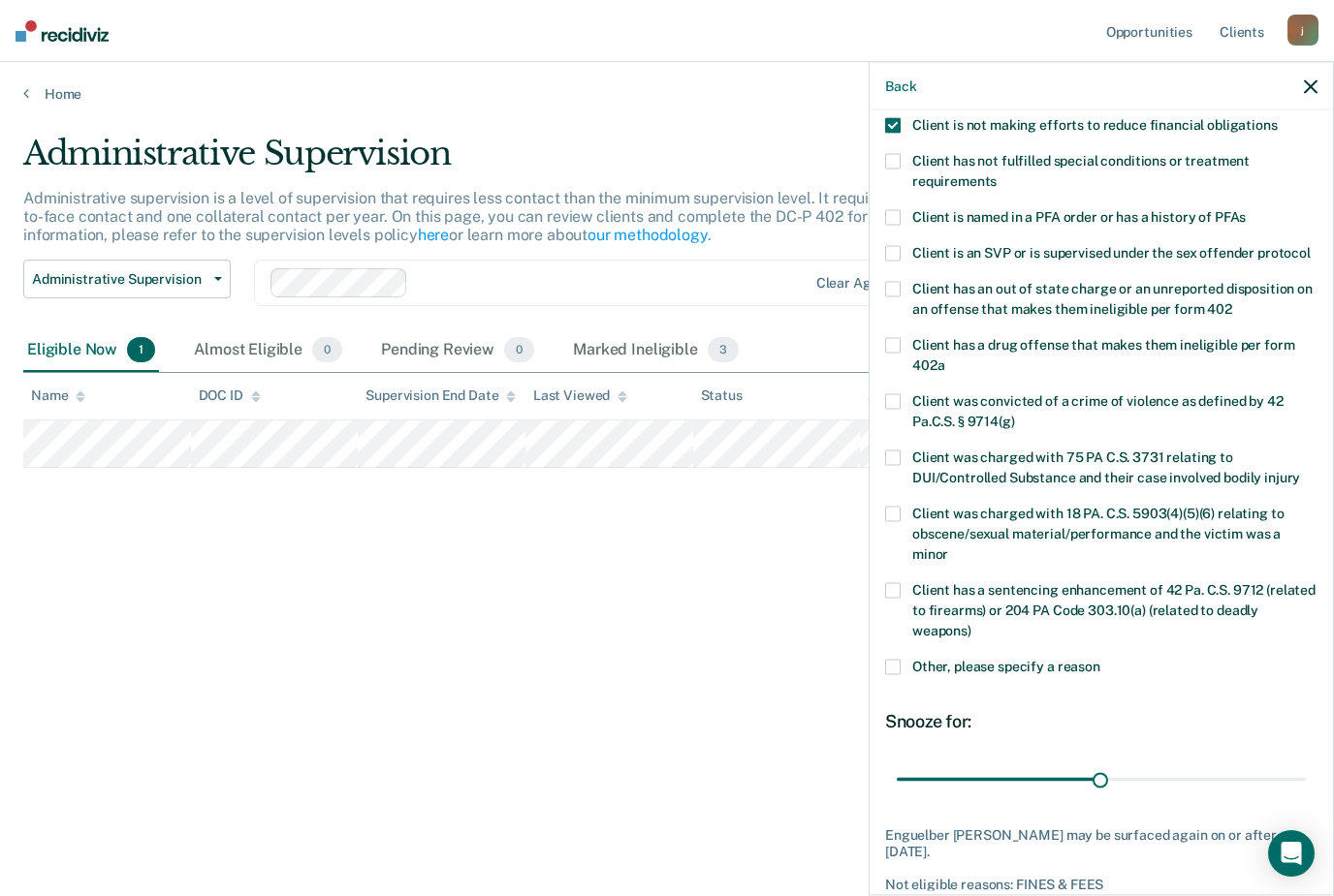
scroll to position [142, 0]
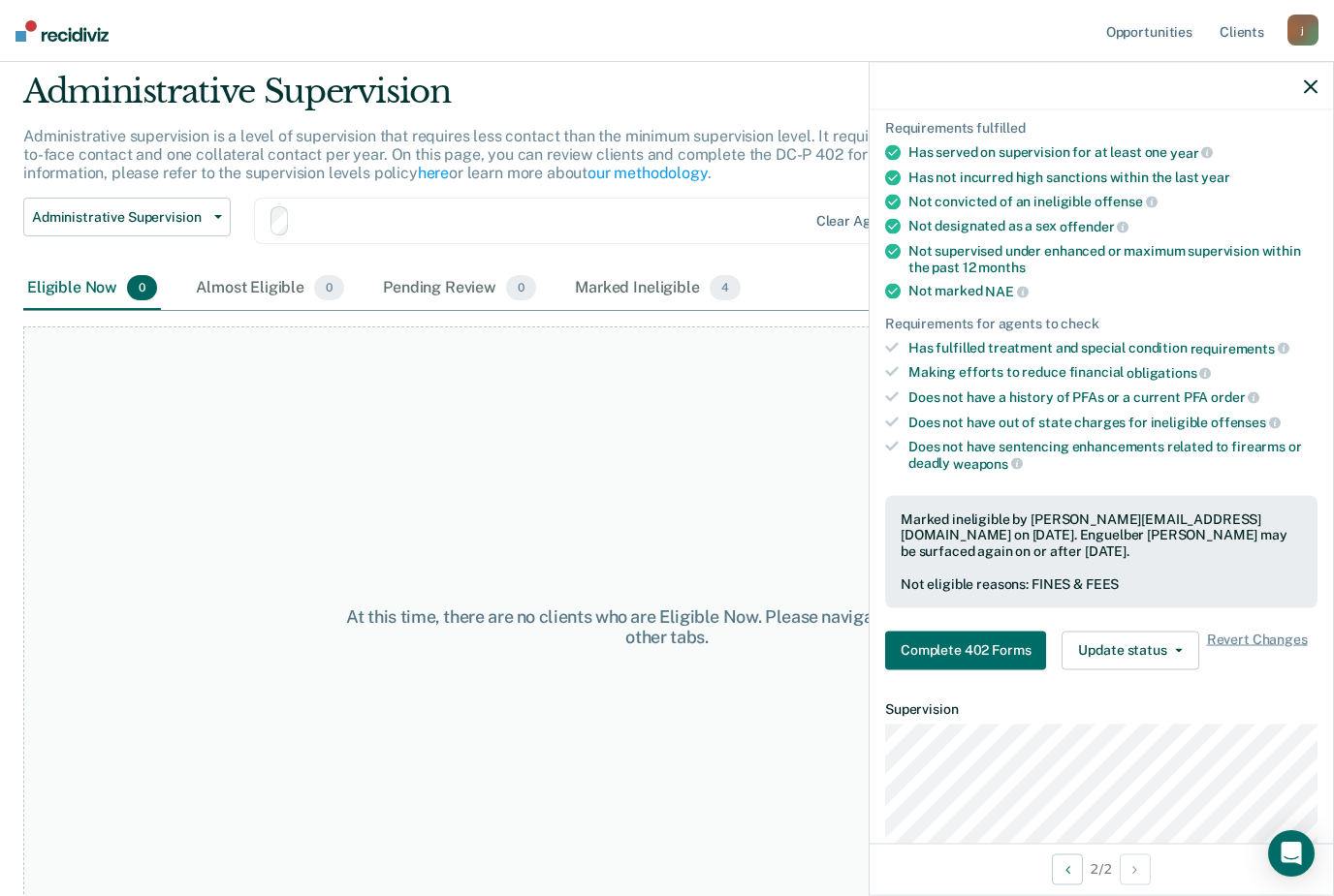
scroll to position [0, 0]
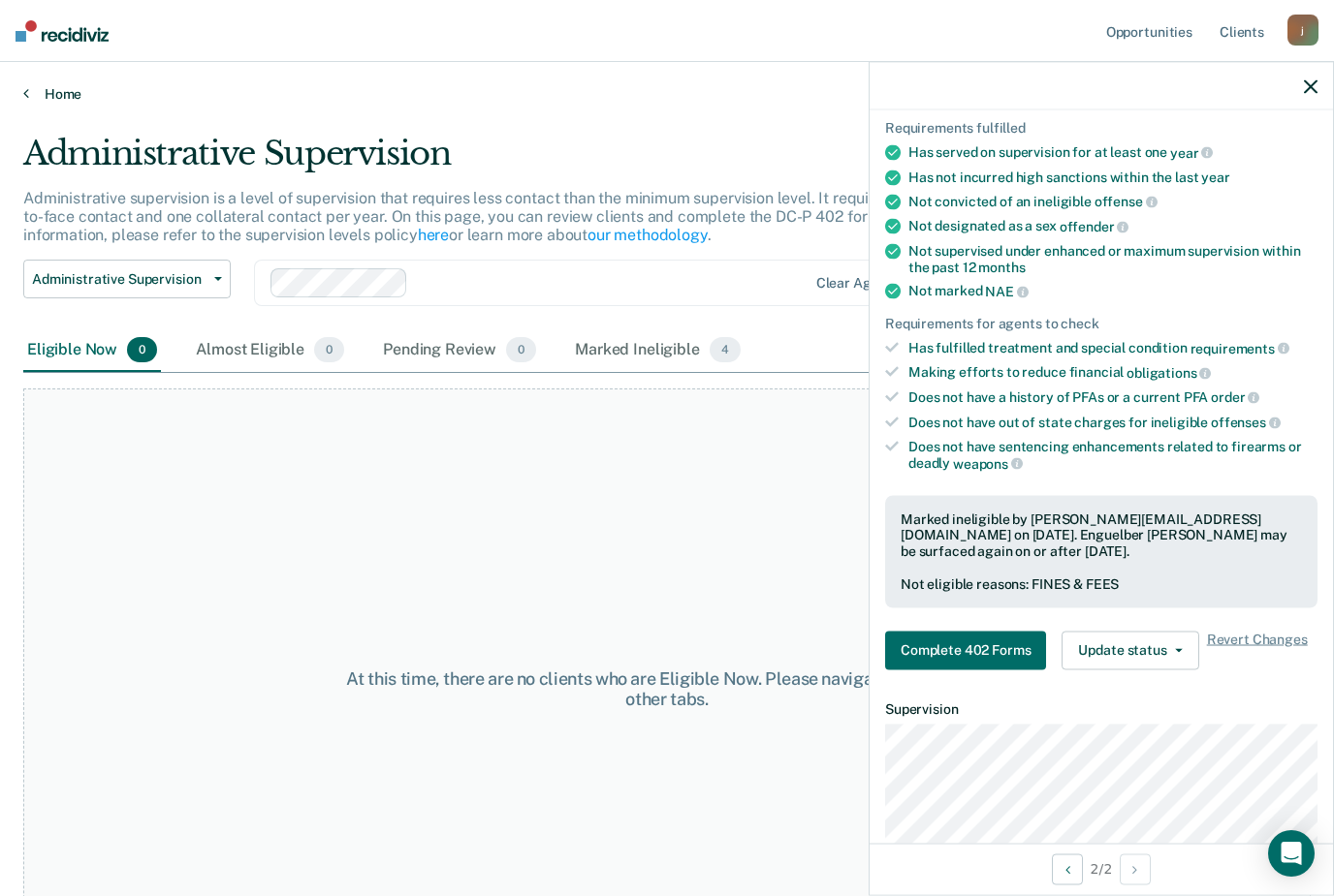
click at [57, 93] on link "Home" at bounding box center [667, 94] width 1287 height 18
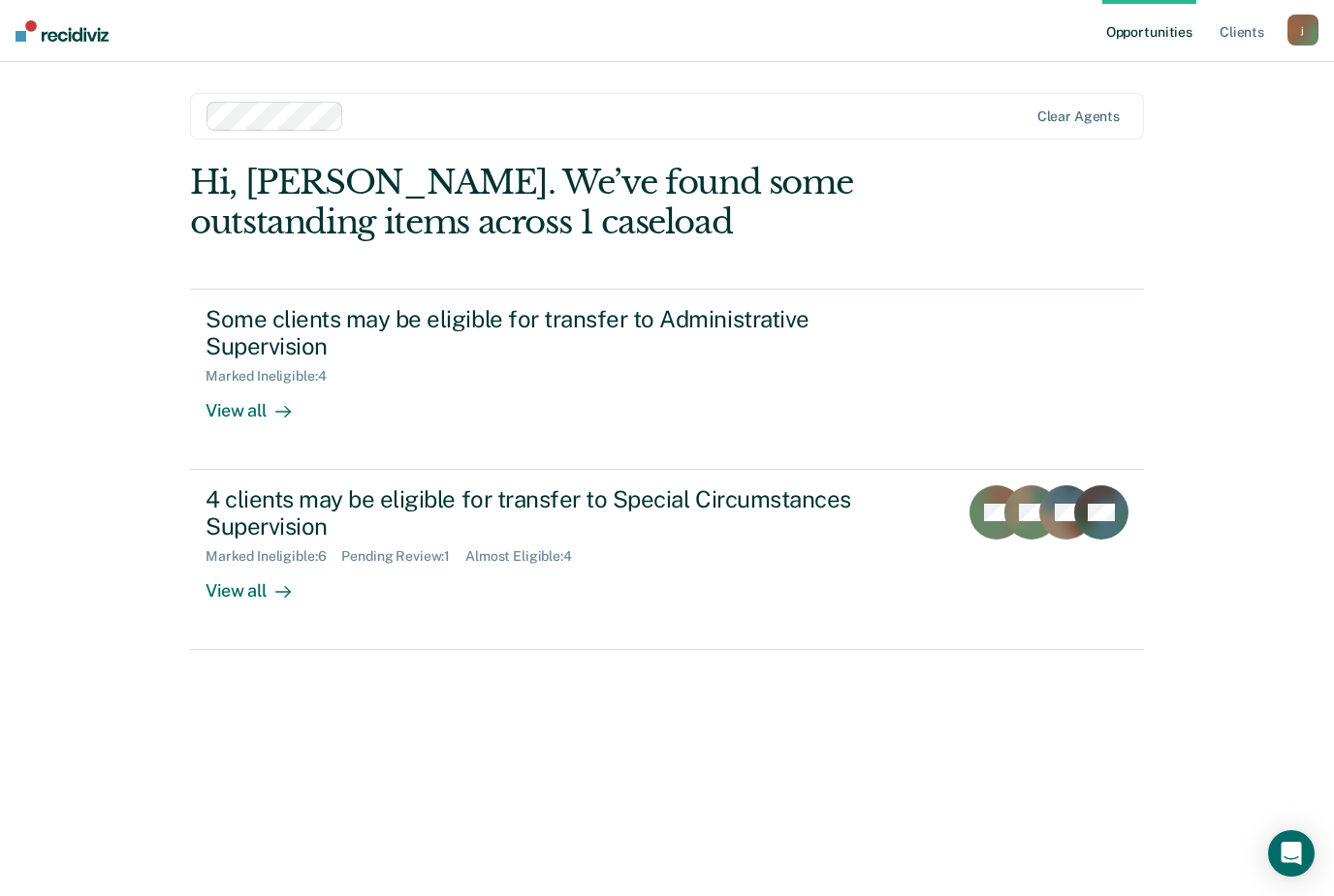
click at [278, 590] on icon at bounding box center [284, 592] width 16 height 16
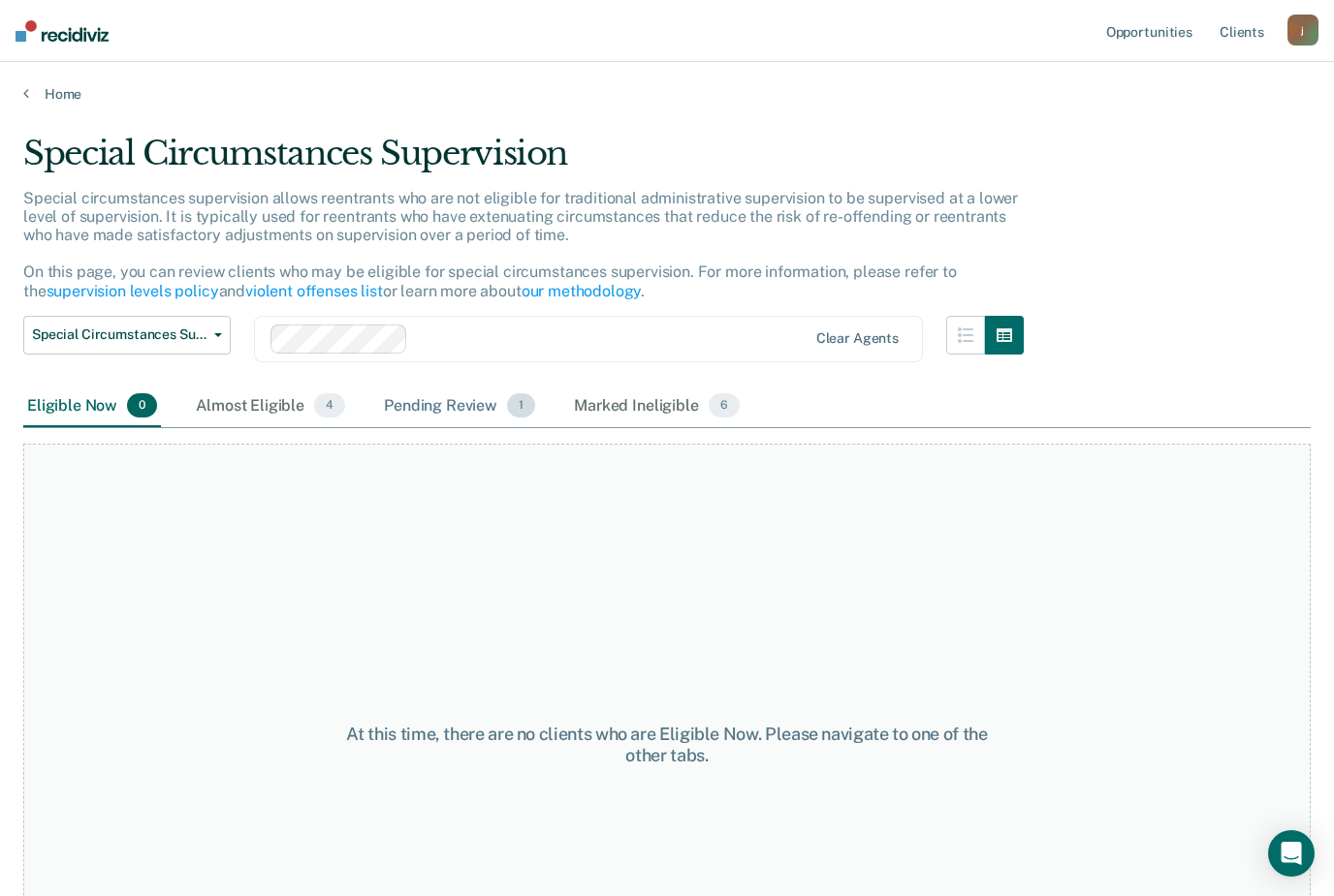
click at [461, 400] on div "Pending Review 1" at bounding box center [459, 407] width 159 height 43
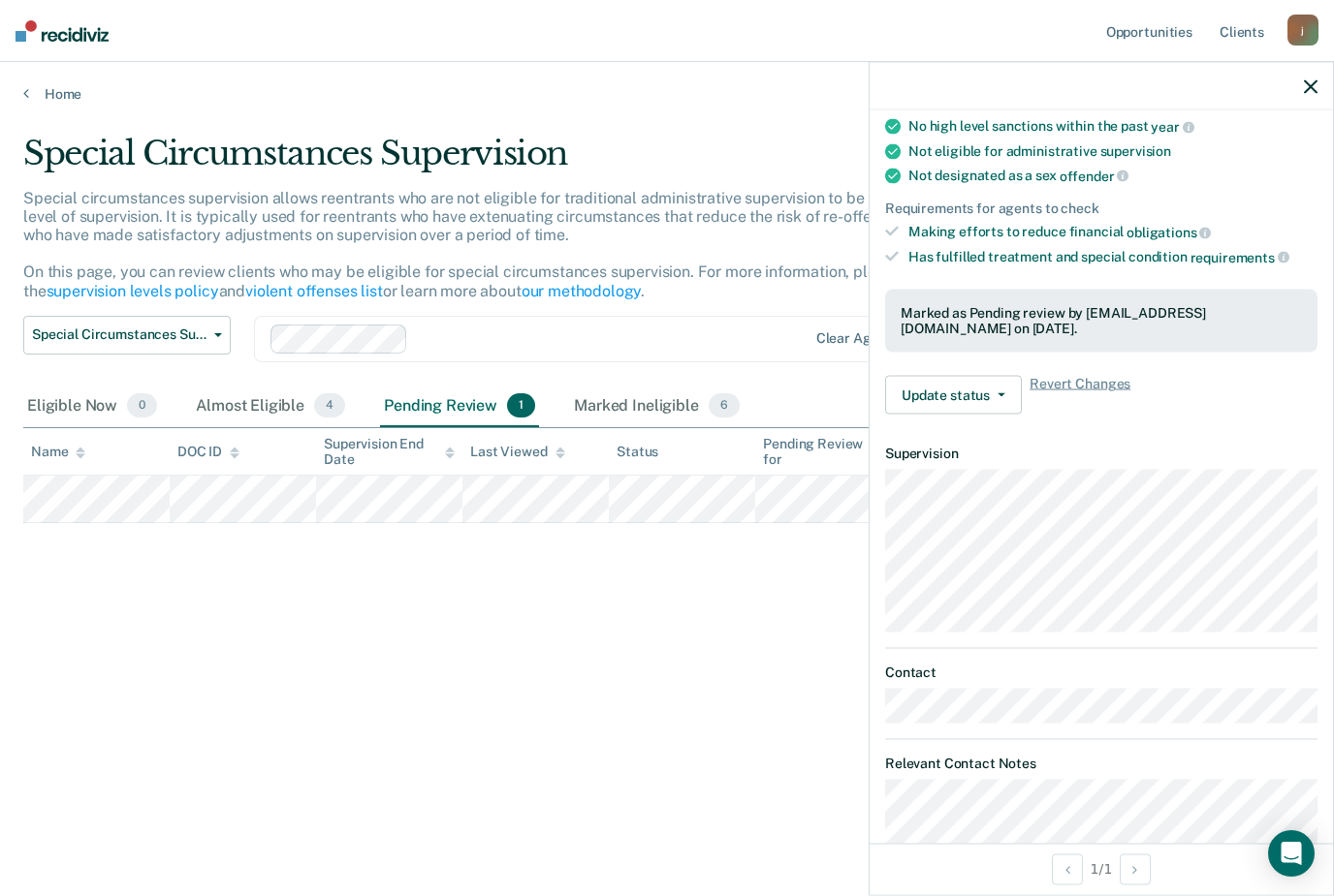
scroll to position [208, 0]
click at [1013, 393] on button "Update status" at bounding box center [953, 396] width 136 height 39
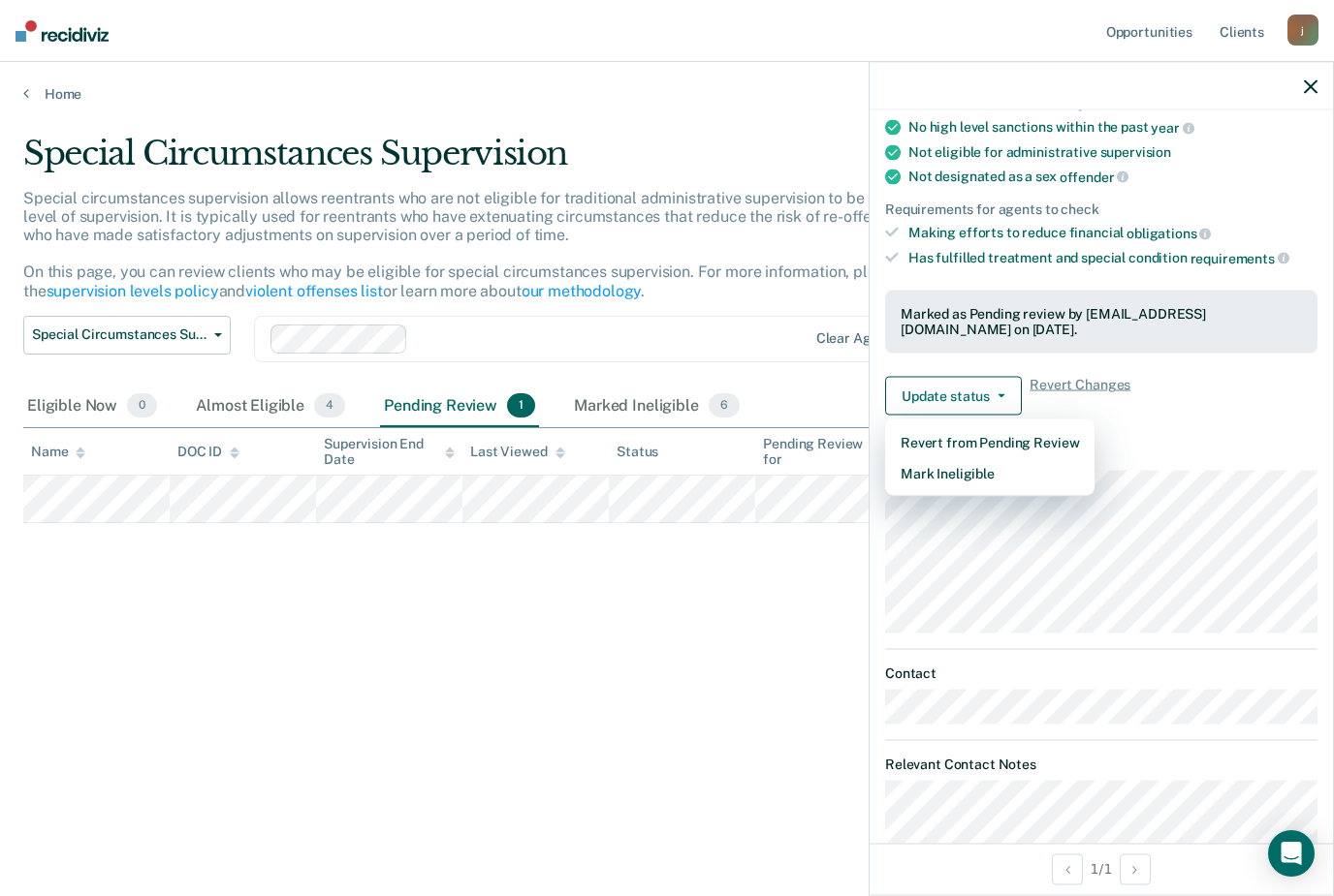
click at [1180, 415] on div "Requirements fulfilled Currently serving a non-[MEDICAL_DATA] (violent case) an…" at bounding box center [1101, 227] width 464 height 408
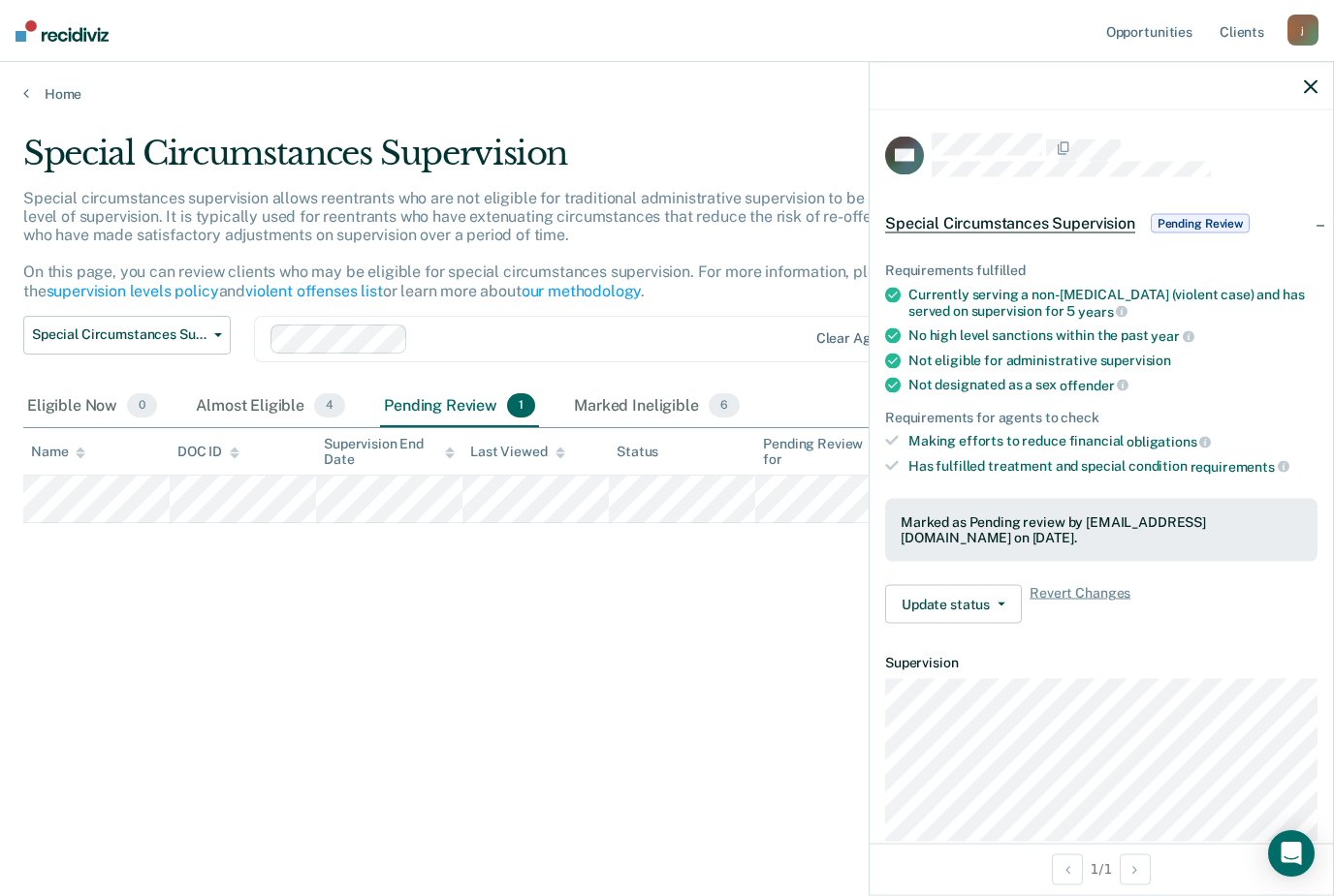
scroll to position [0, 0]
click at [1005, 600] on button "Update status" at bounding box center [953, 605] width 136 height 39
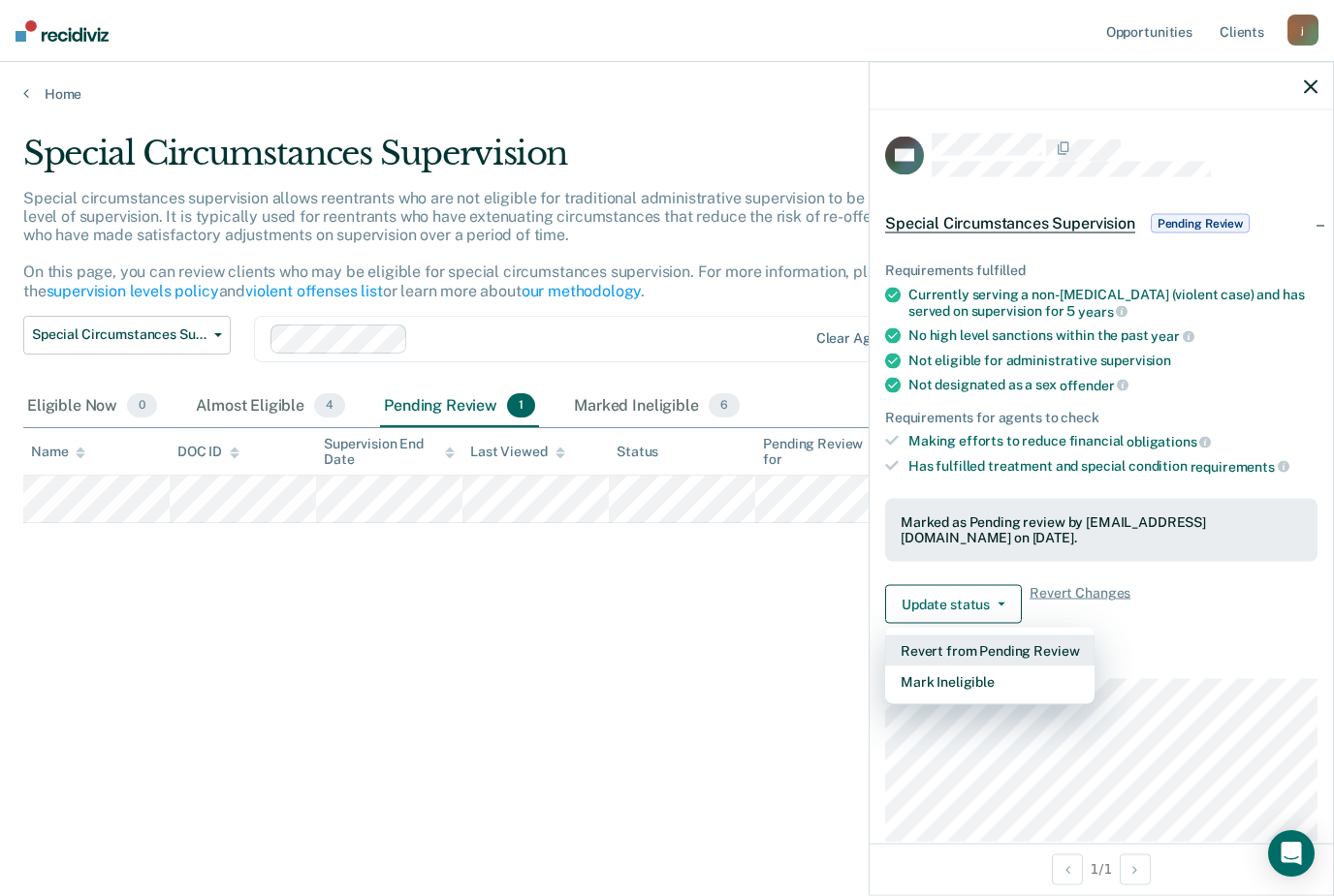
click at [1037, 640] on button "Revert from Pending Review" at bounding box center [989, 652] width 210 height 31
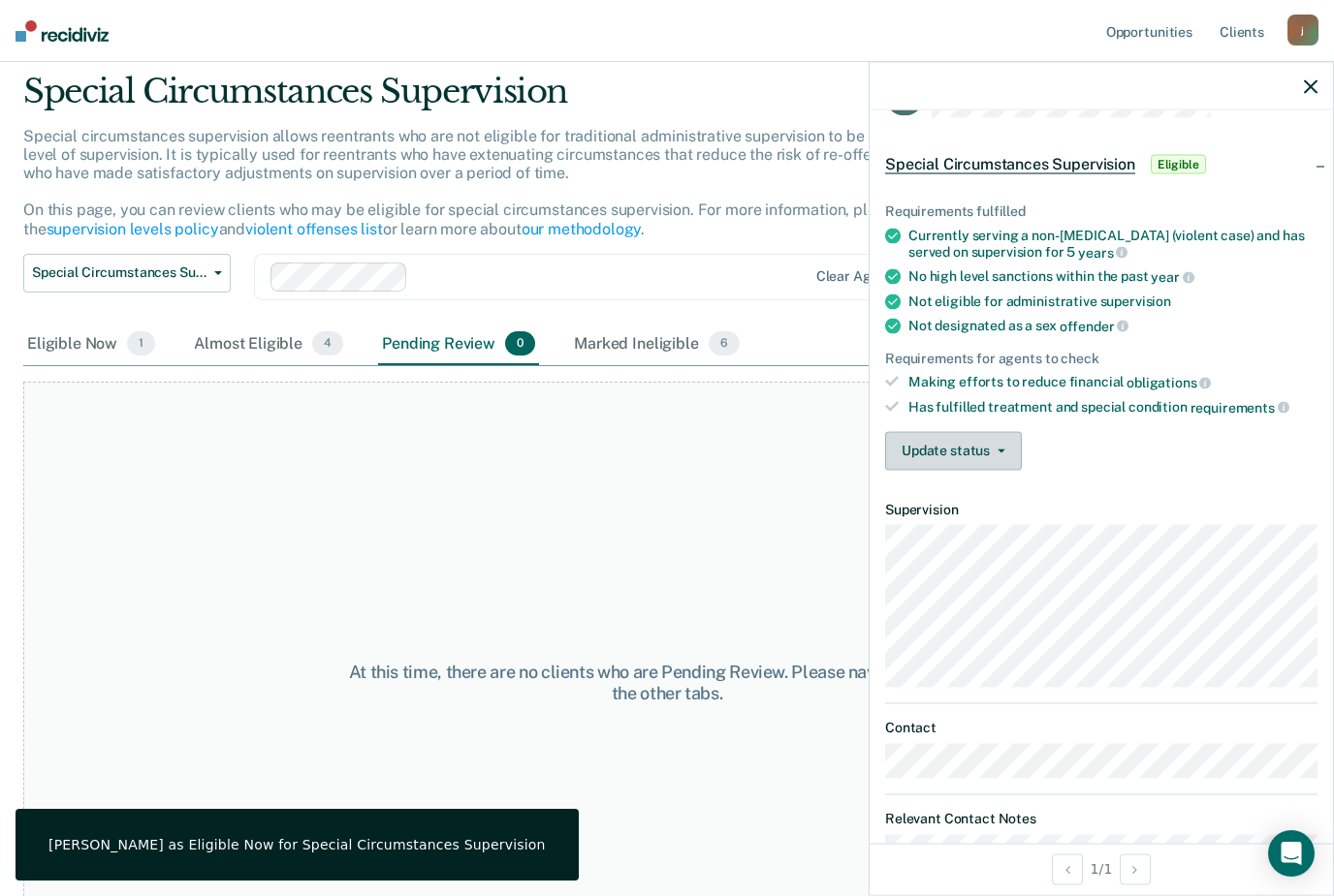
scroll to position [62, 0]
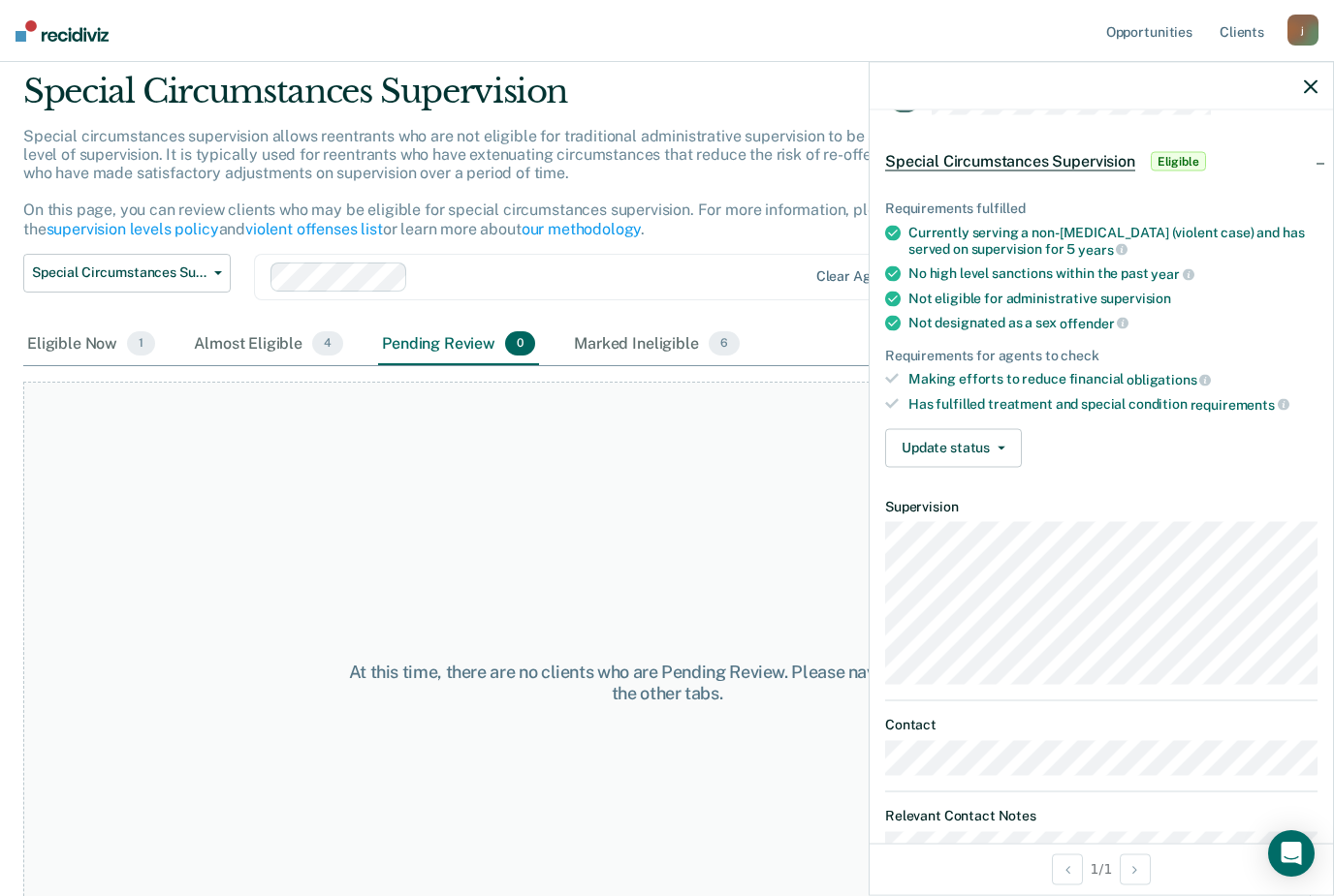
click at [72, 366] on div "At this time, there are no clients who are Pending Review. Please navigate to o…" at bounding box center [667, 675] width 1287 height 617
click at [81, 355] on div "Eligible Now 1" at bounding box center [91, 345] width 135 height 43
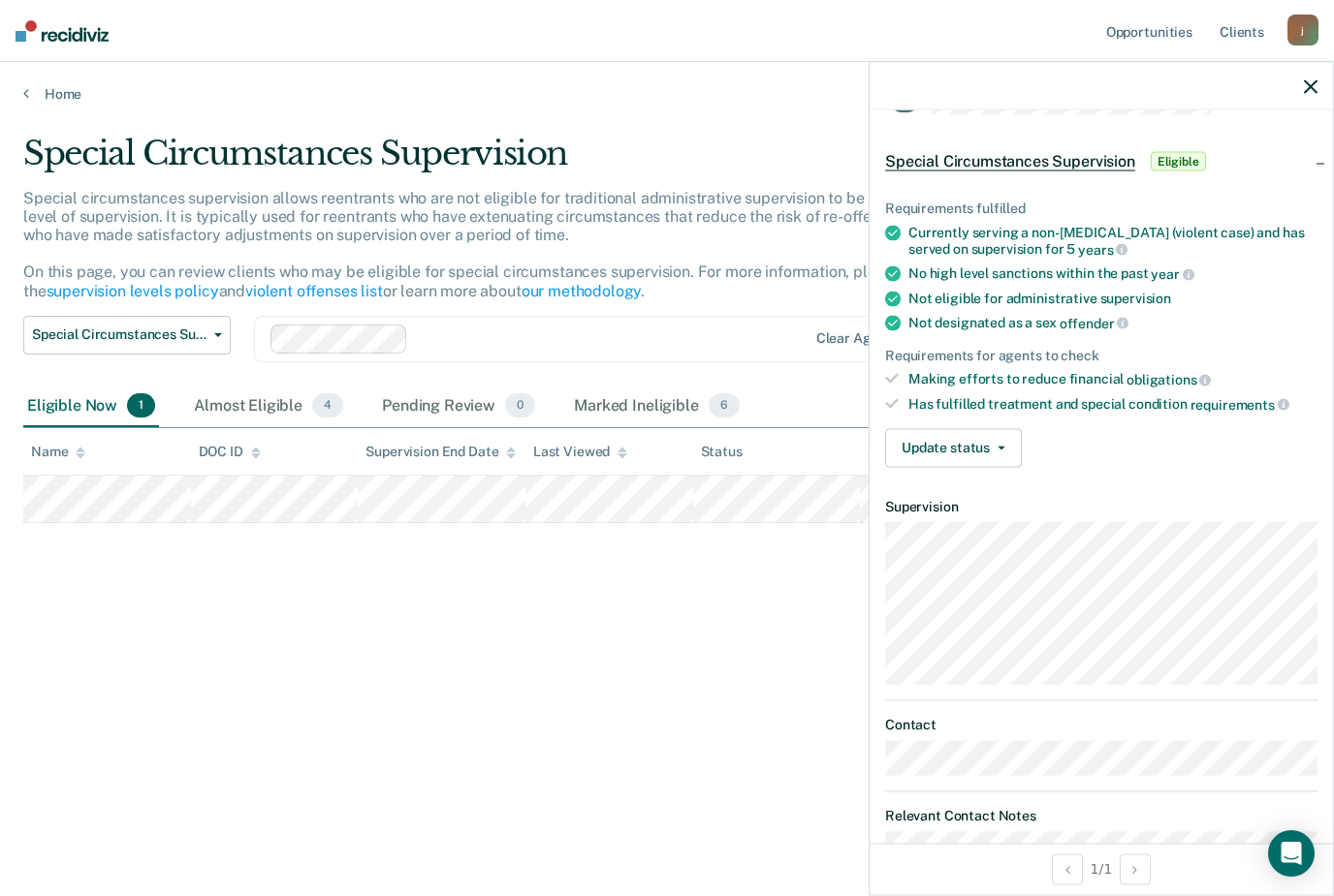
scroll to position [63, 0]
click at [985, 434] on button "Update status" at bounding box center [953, 447] width 136 height 39
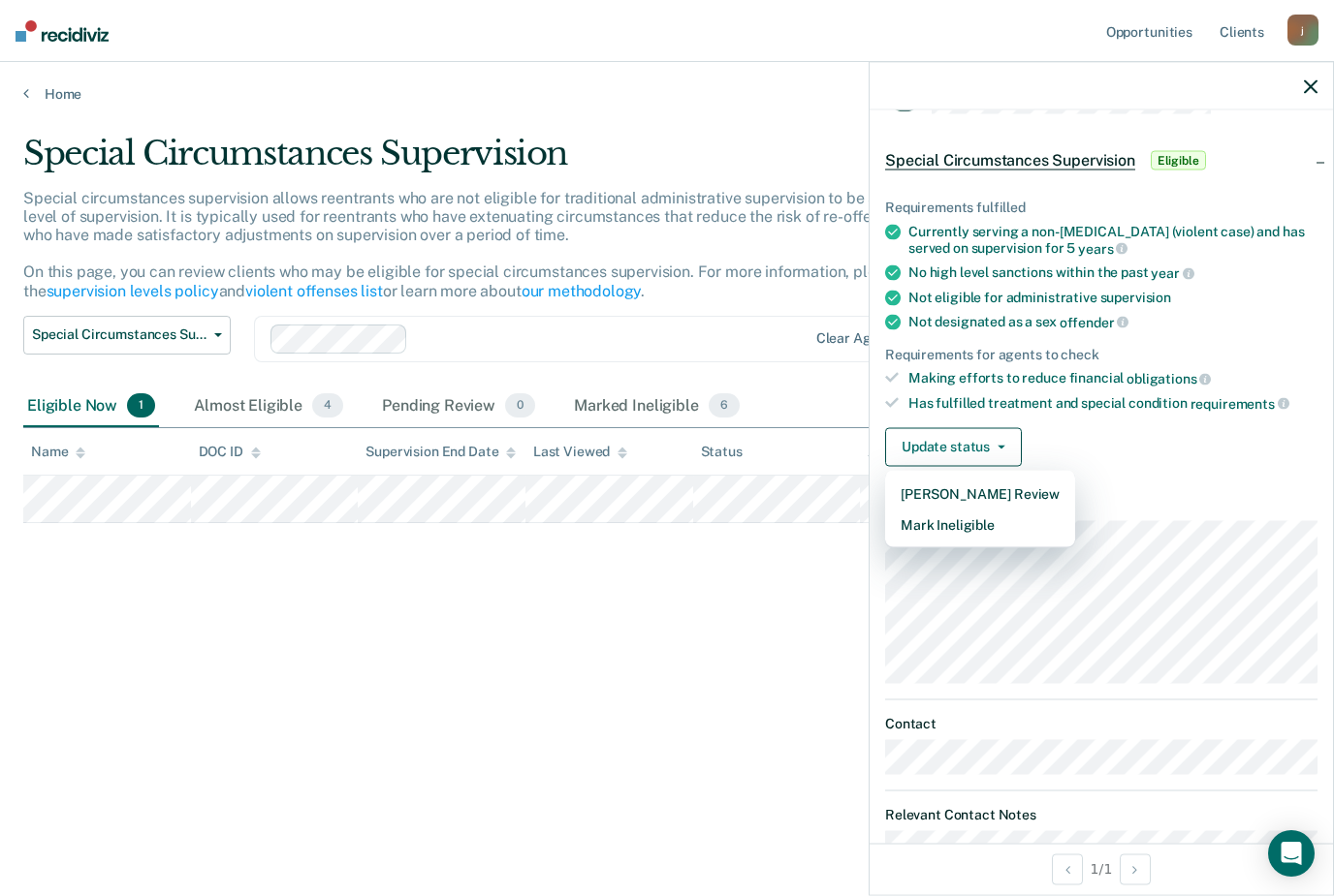
click at [1191, 471] on div "Requirements fulfilled Currently serving a non-[MEDICAL_DATA] (violent case) an…" at bounding box center [1101, 324] width 464 height 313
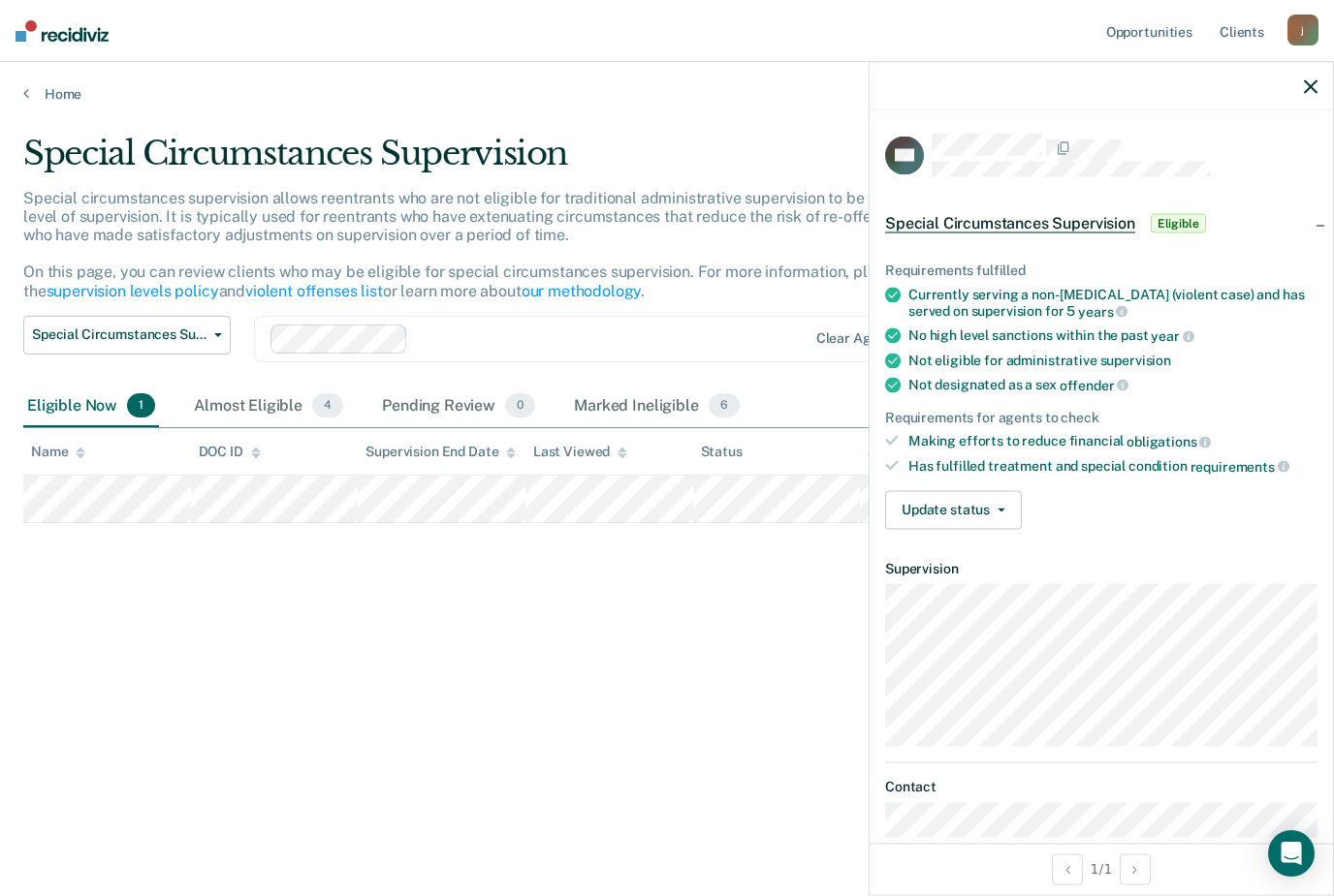
scroll to position [0, 0]
click at [1175, 218] on span "Eligible" at bounding box center [1178, 224] width 56 height 19
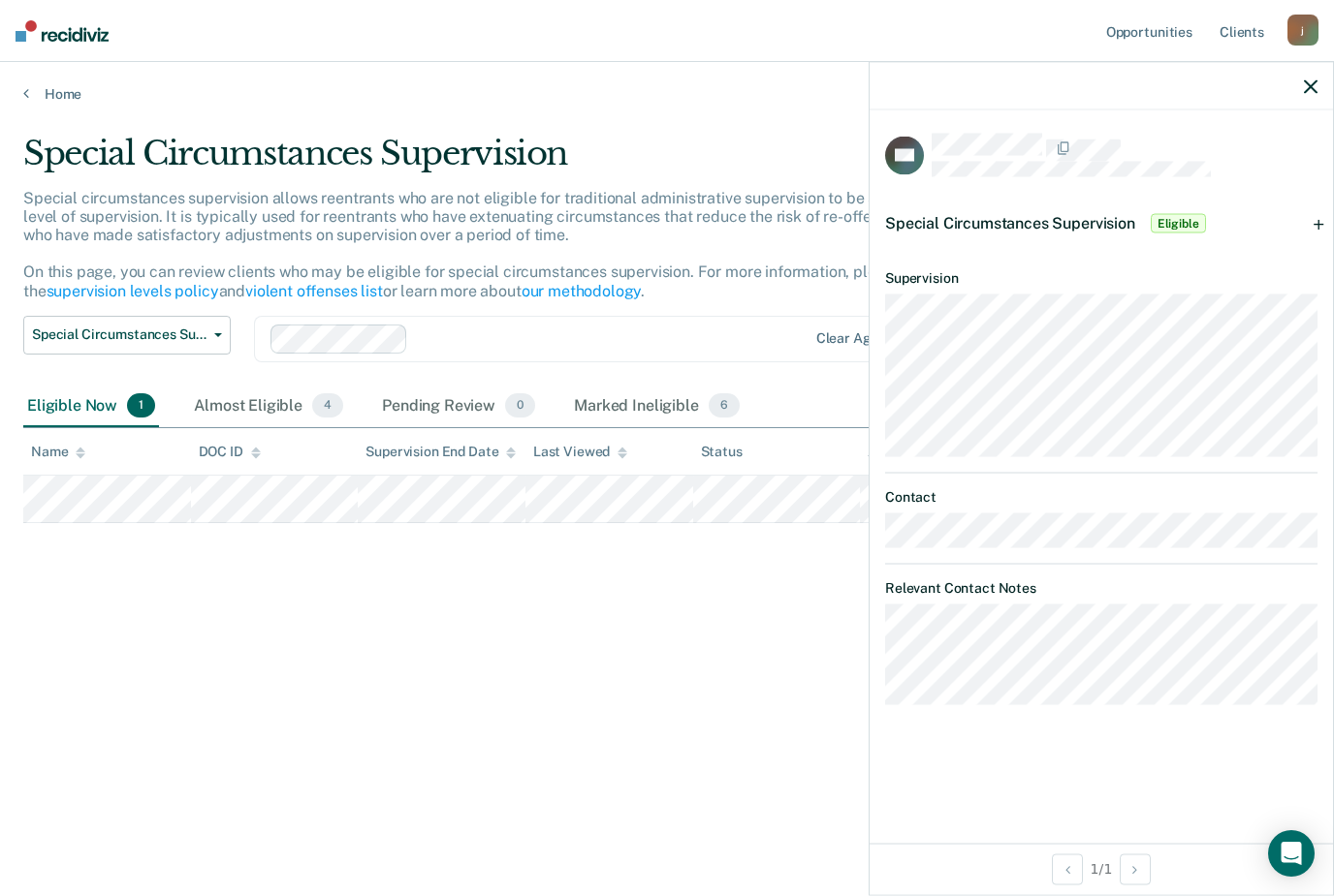
click at [1182, 221] on span "Eligible" at bounding box center [1178, 224] width 56 height 19
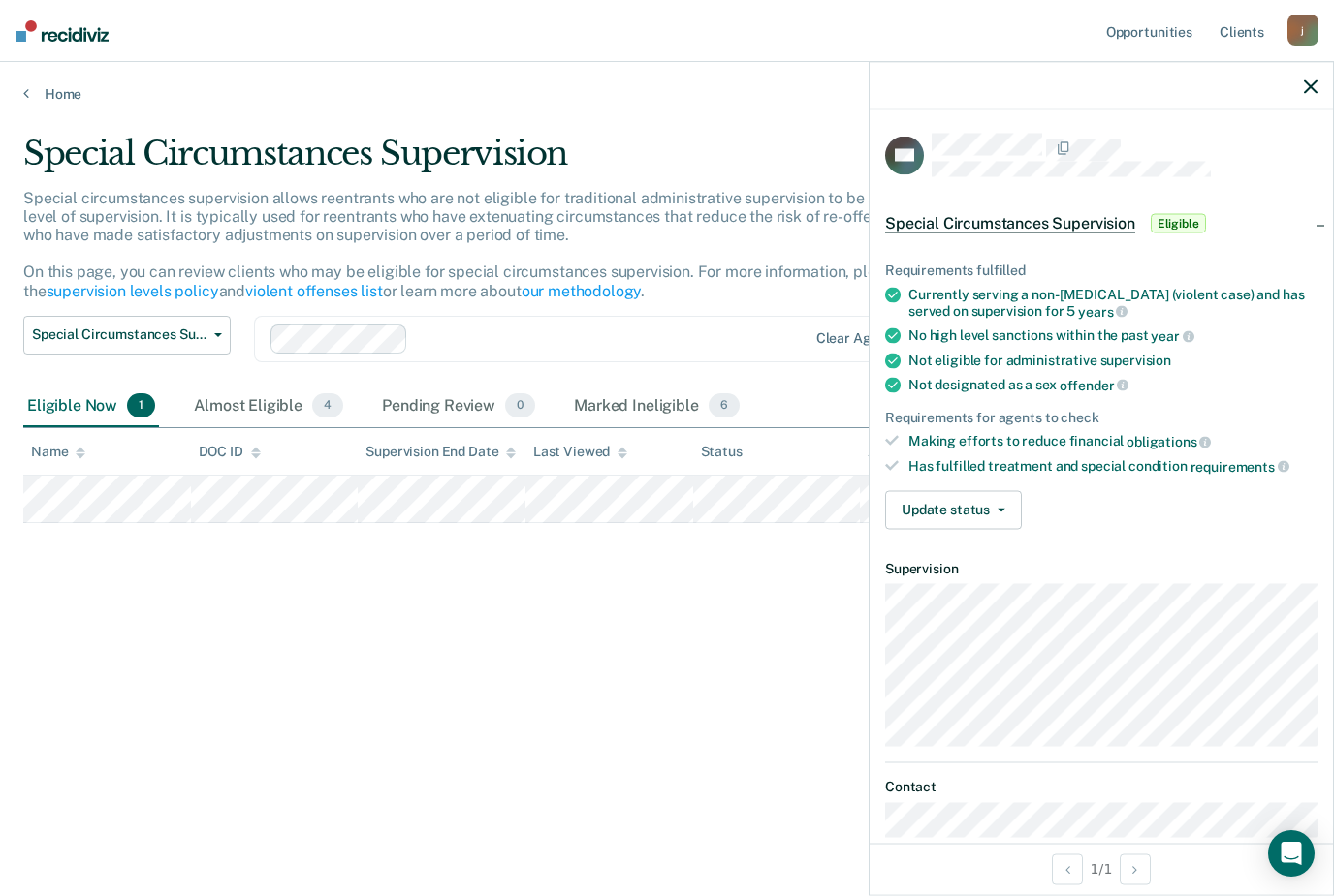
click at [1196, 214] on span "Eligible" at bounding box center [1178, 224] width 56 height 19
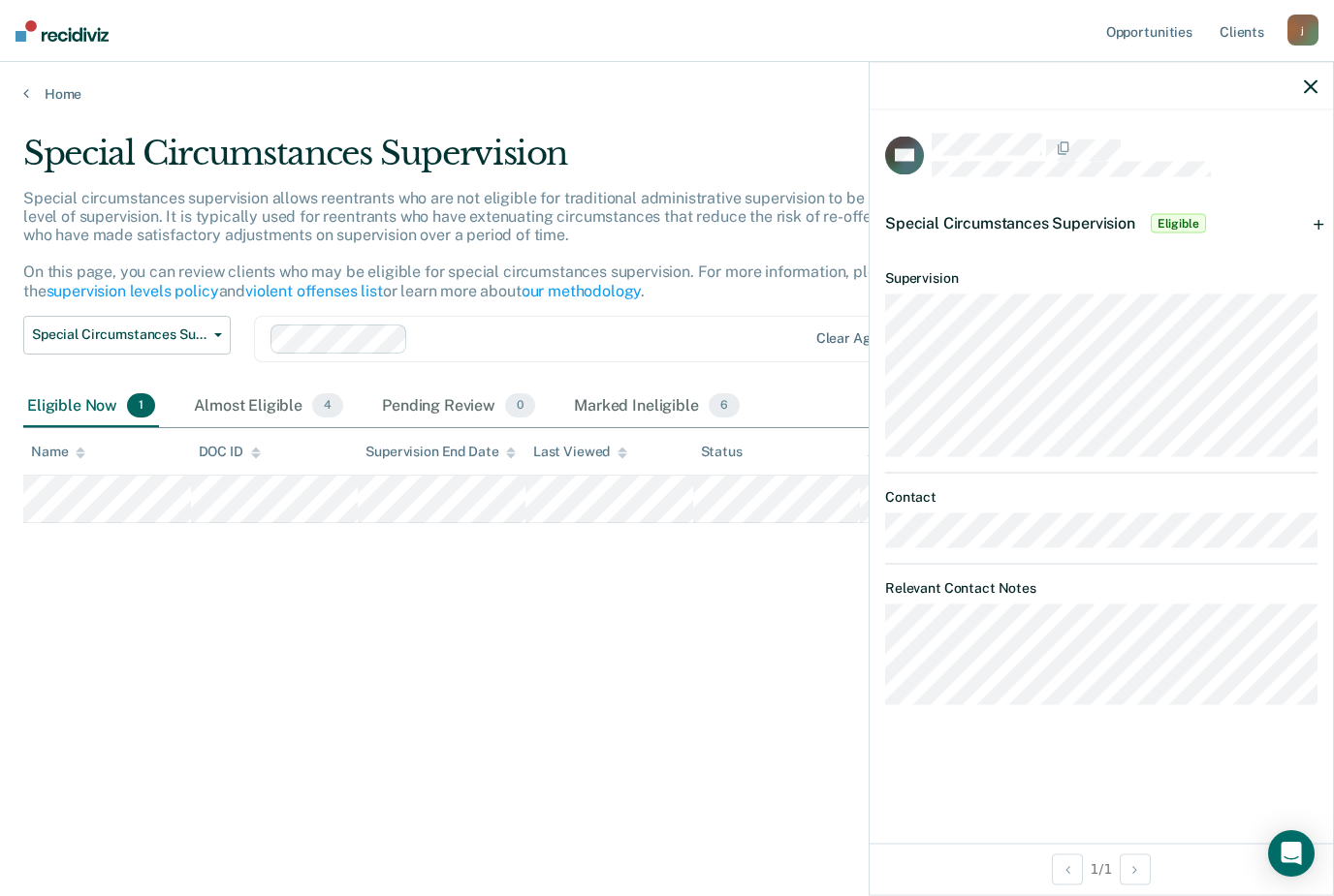
click at [1178, 226] on span "Eligible" at bounding box center [1178, 224] width 56 height 19
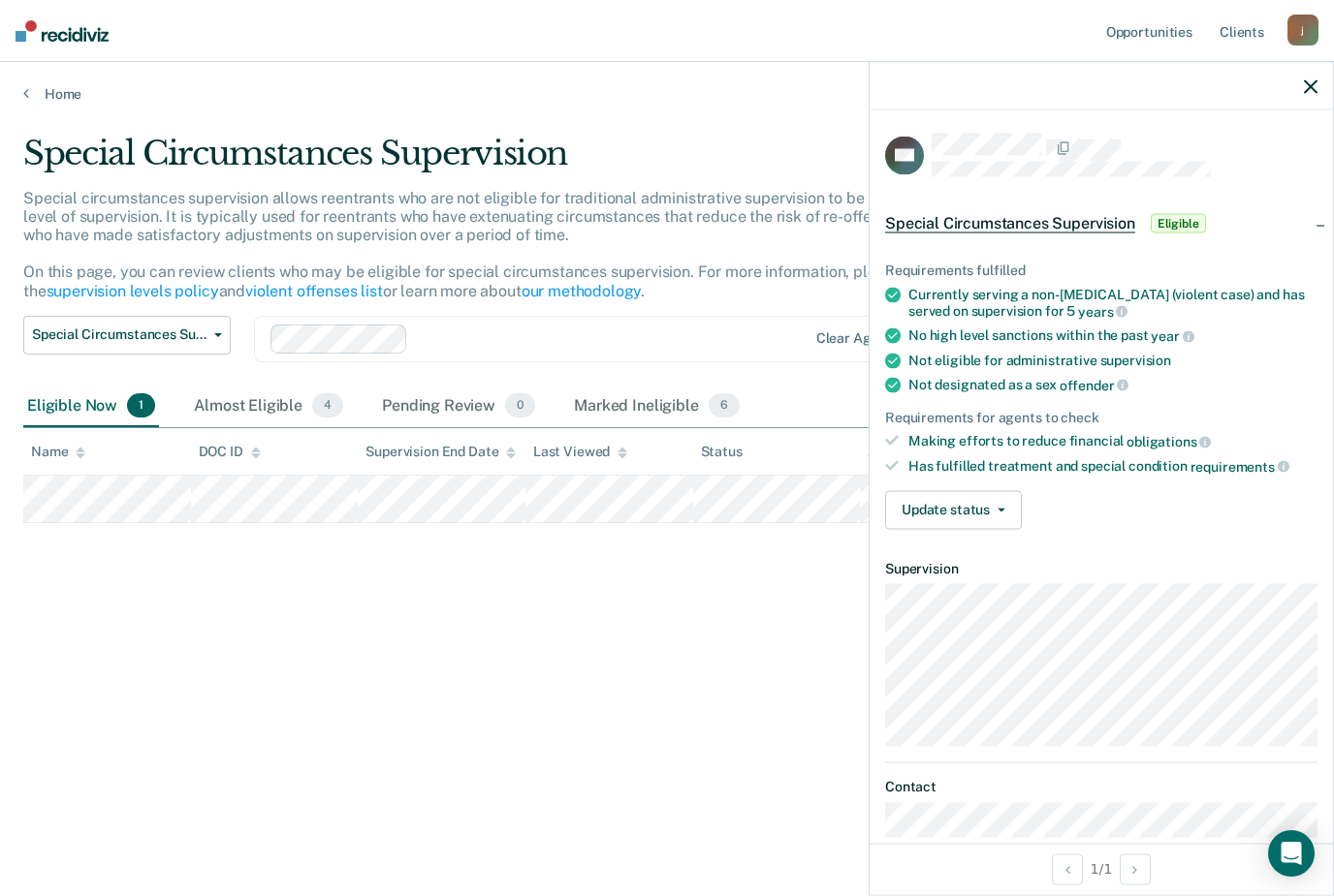
click at [1181, 219] on span "Eligible" at bounding box center [1178, 224] width 56 height 19
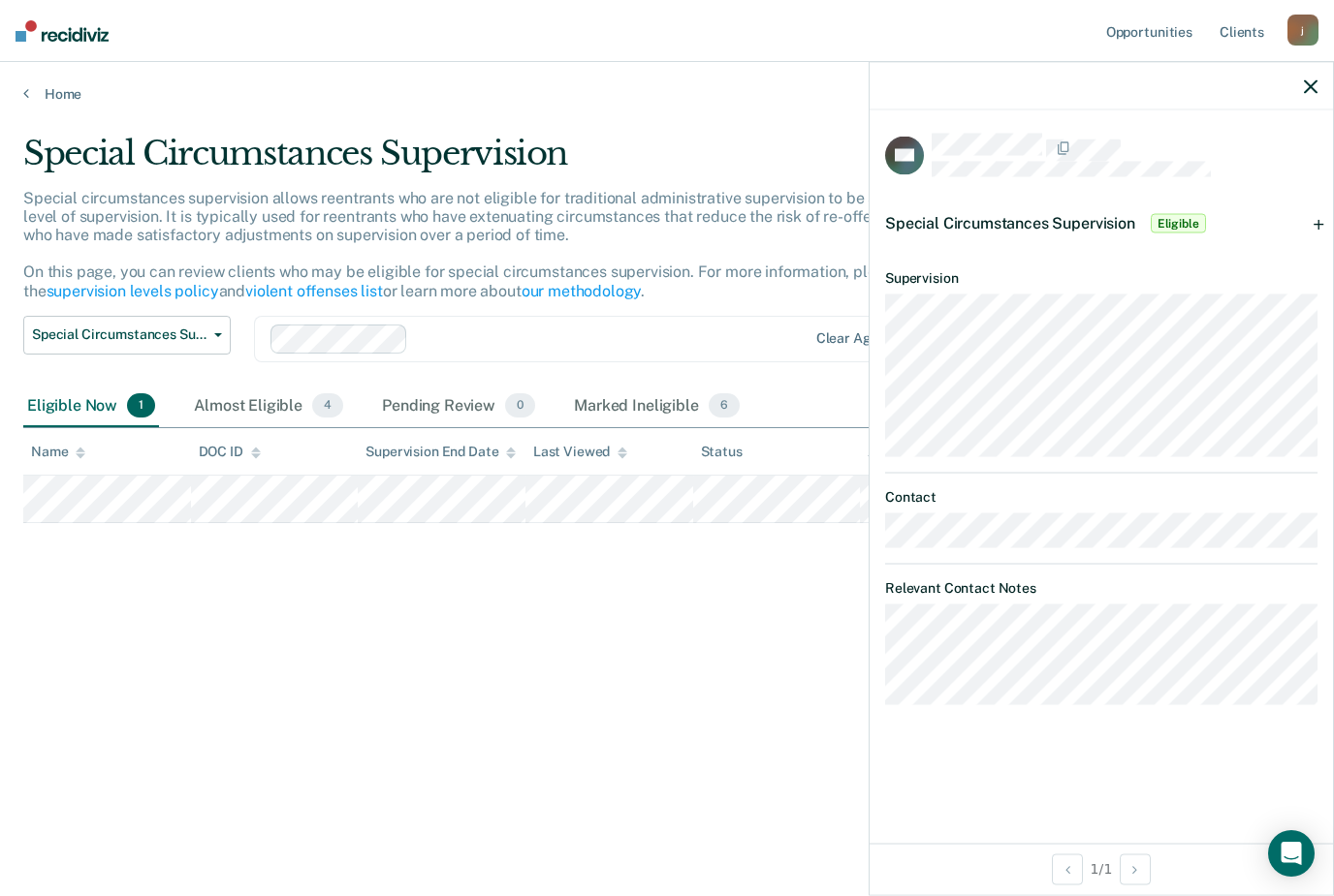
click at [1180, 220] on span "Eligible" at bounding box center [1178, 224] width 56 height 19
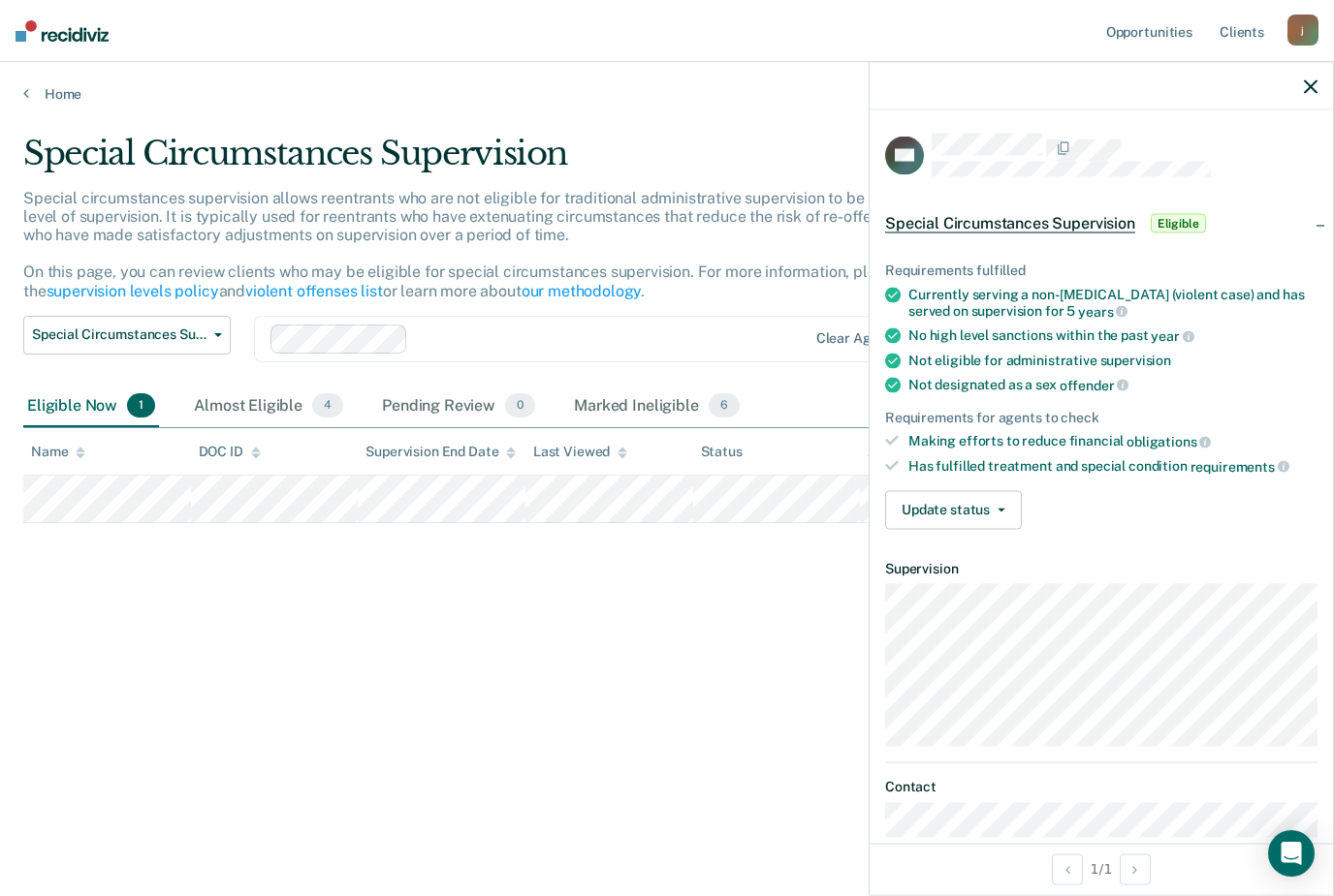
click at [966, 230] on div "Special Circumstances Supervision Eligible" at bounding box center [1047, 224] width 324 height 31
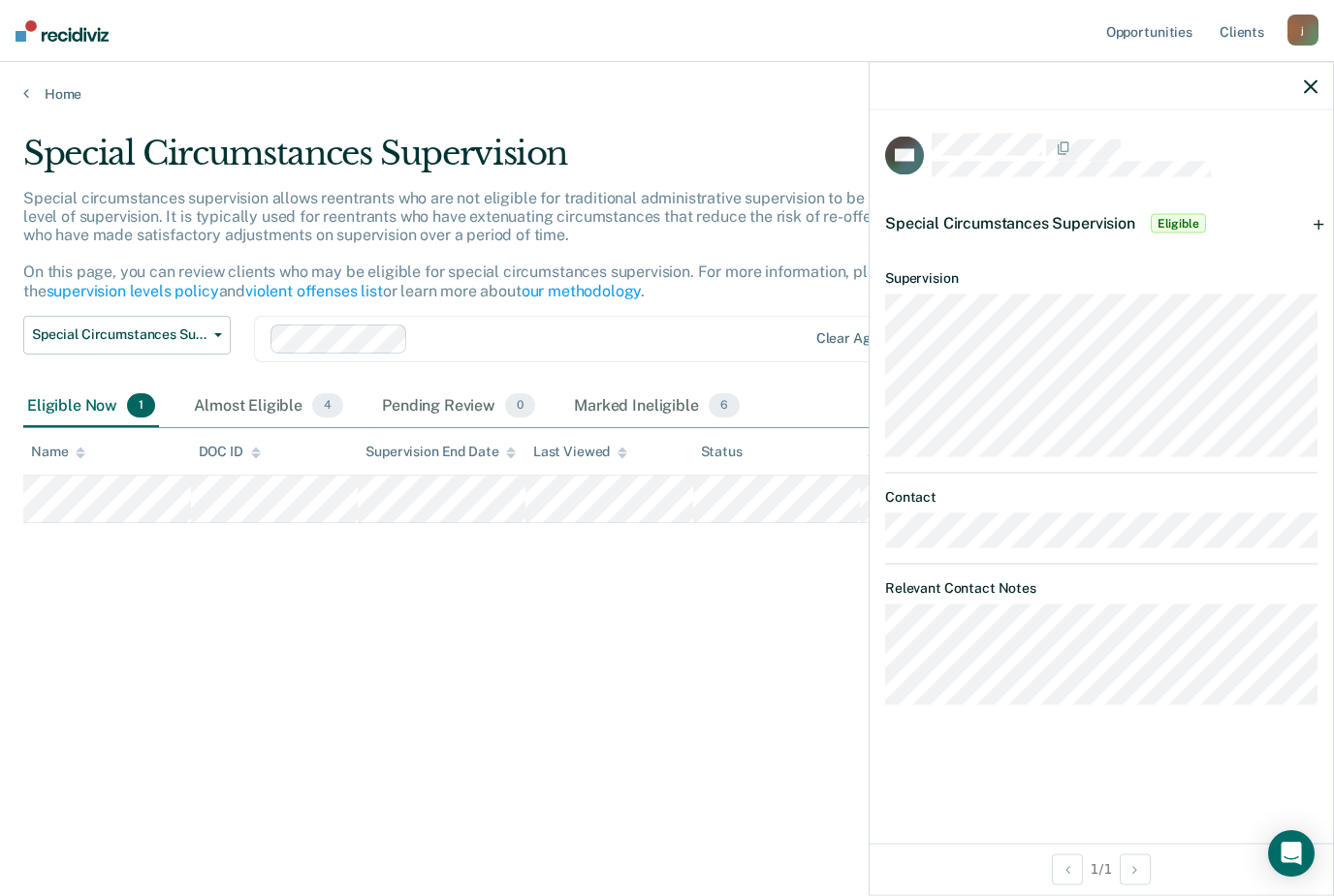
click at [1312, 91] on icon "button" at bounding box center [1311, 87] width 14 height 14
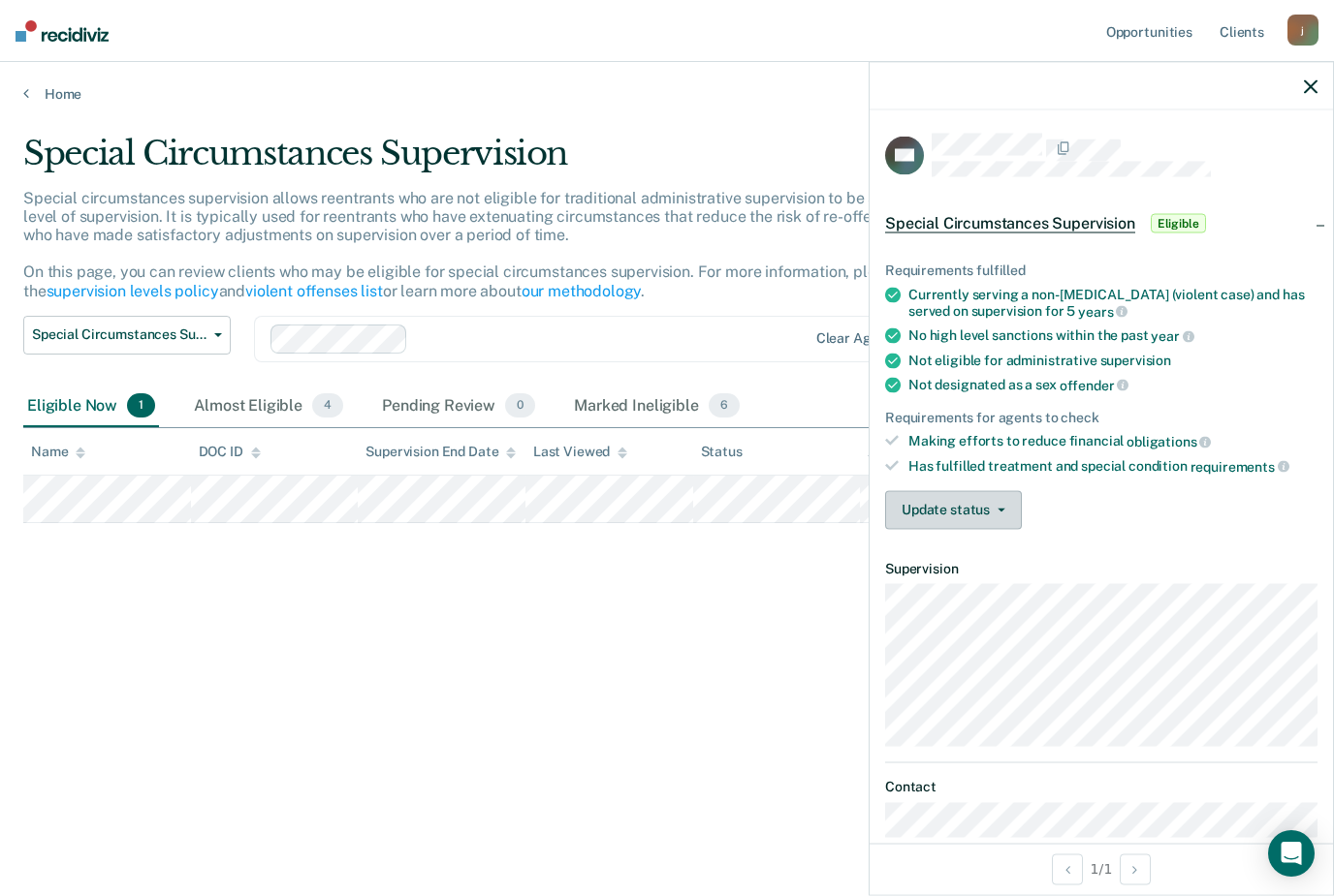
click at [999, 507] on icon "button" at bounding box center [1002, 509] width 8 height 4
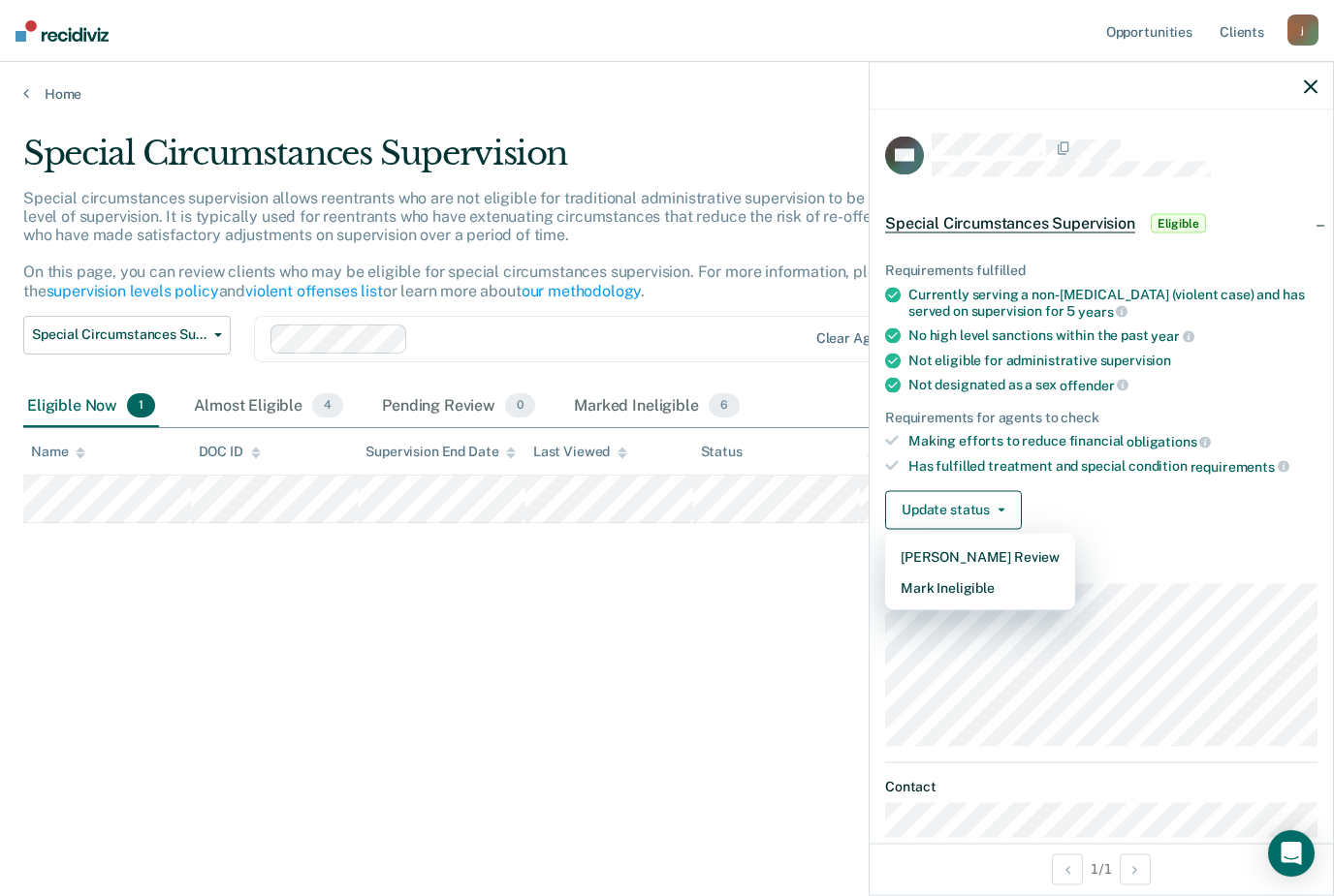
click at [1238, 532] on div "Requirements fulfilled Currently serving a non-[MEDICAL_DATA] (violent case) an…" at bounding box center [1101, 388] width 464 height 313
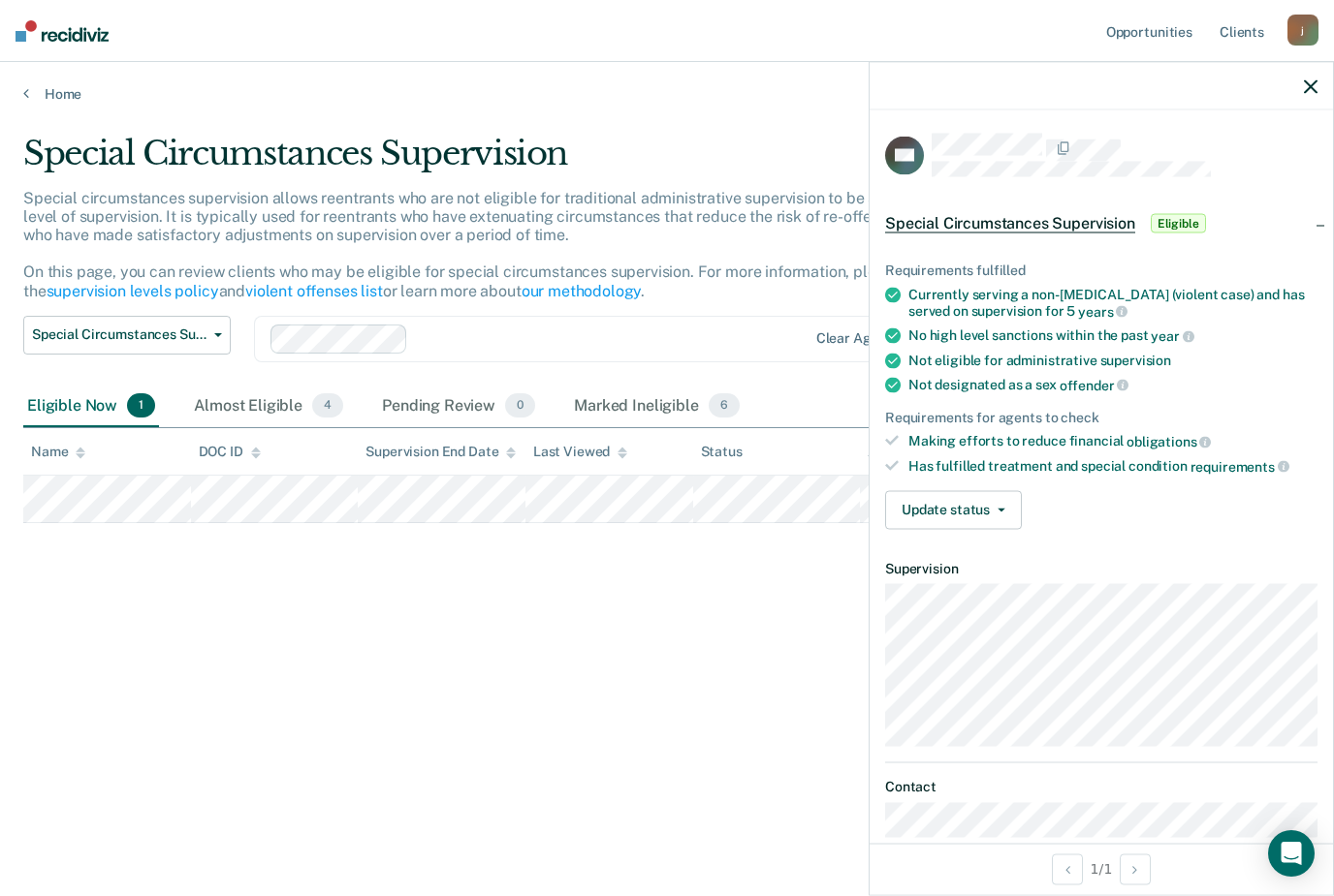
click at [1315, 84] on icon "button" at bounding box center [1311, 87] width 14 height 14
click at [1165, 236] on div "Special Circumstances Supervision Eligible" at bounding box center [1101, 224] width 464 height 62
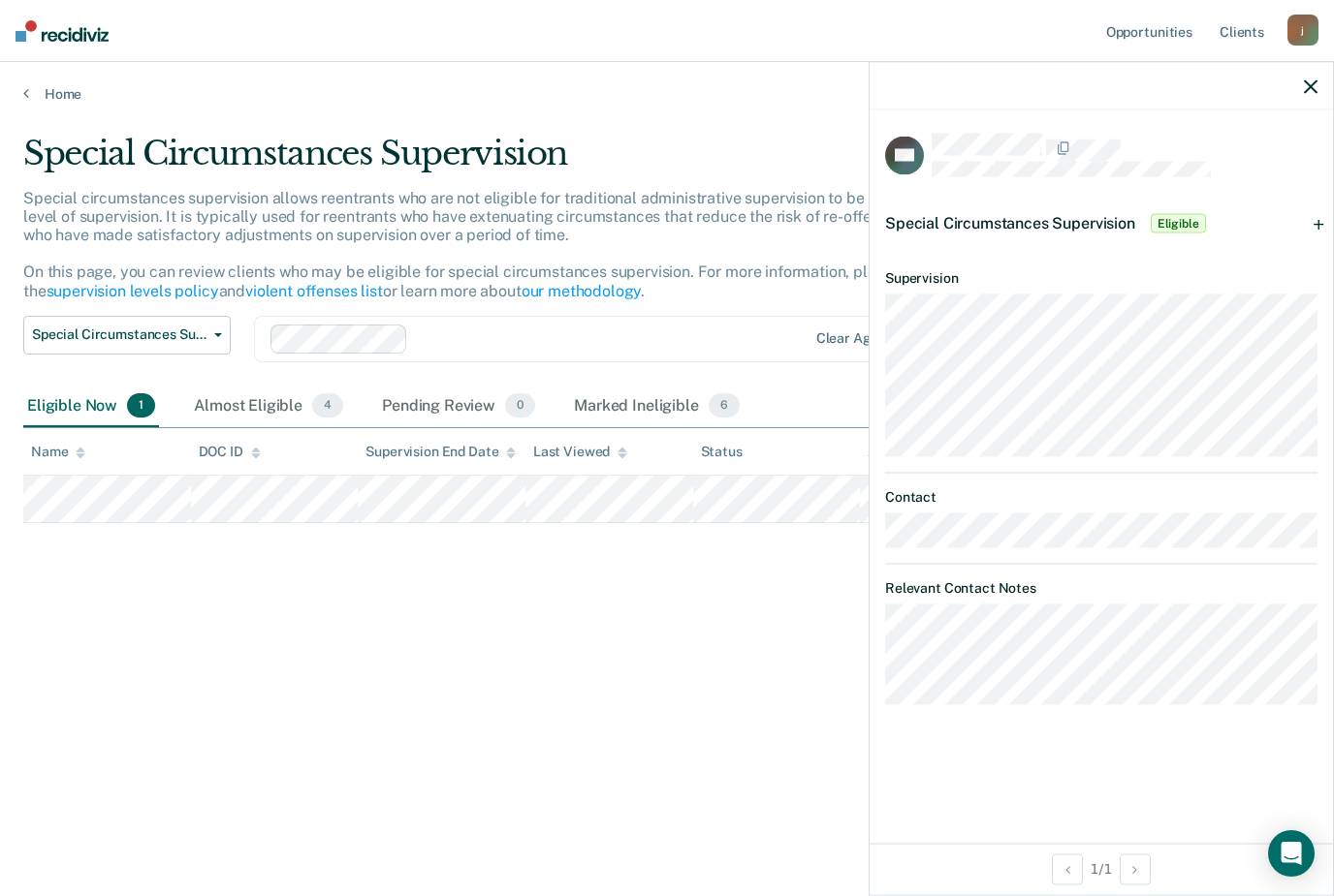
click at [1205, 214] on span "Eligible" at bounding box center [1178, 224] width 56 height 19
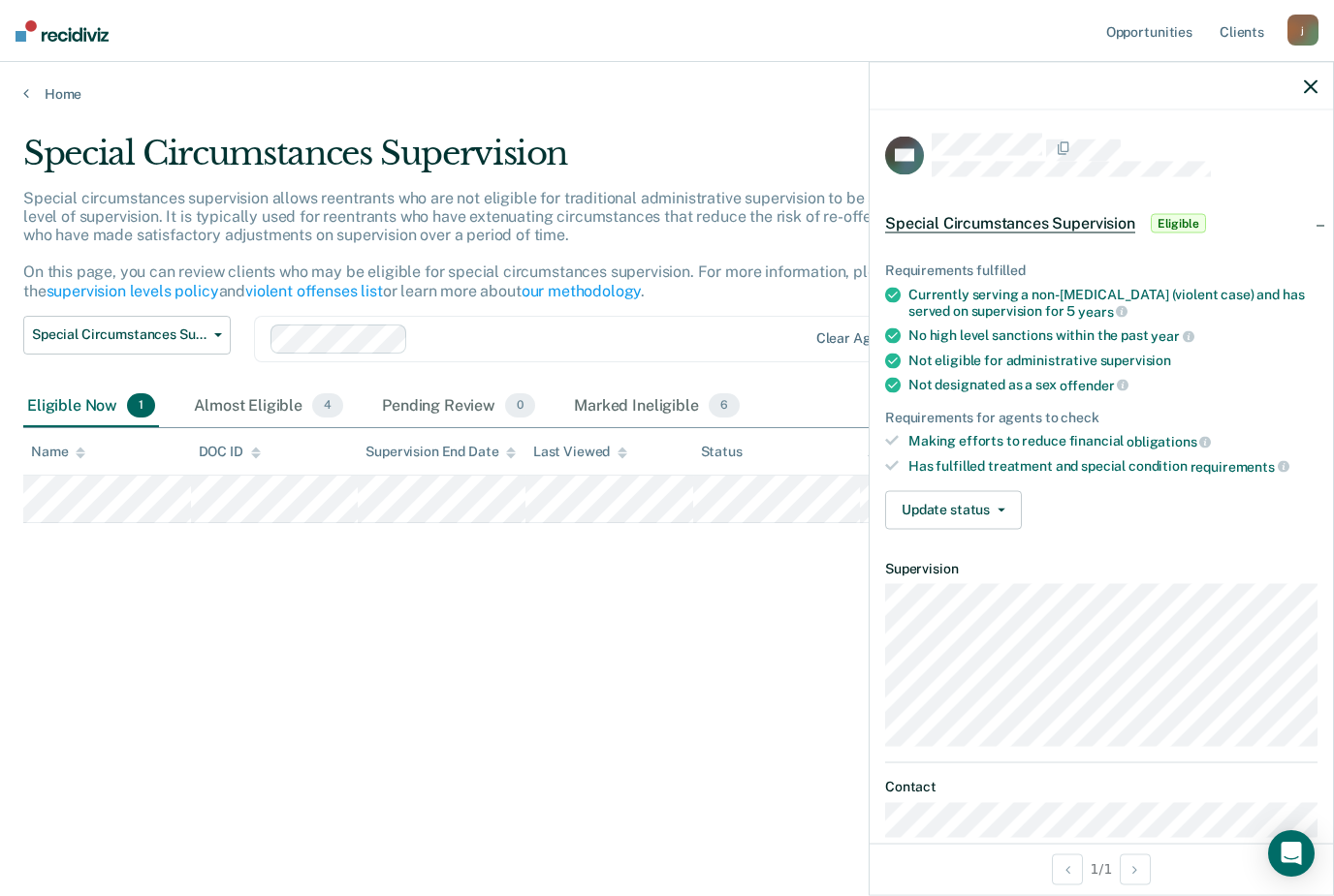
click at [1320, 79] on div at bounding box center [1101, 87] width 464 height 49
click at [1313, 122] on div "GK Special Circumstances Supervision Eligible Requirements fulfilled Currently …" at bounding box center [1101, 476] width 464 height 732
click at [1316, 75] on div at bounding box center [1101, 87] width 464 height 49
click at [1311, 69] on div at bounding box center [1101, 87] width 464 height 49
click at [1330, 81] on div at bounding box center [1101, 87] width 464 height 49
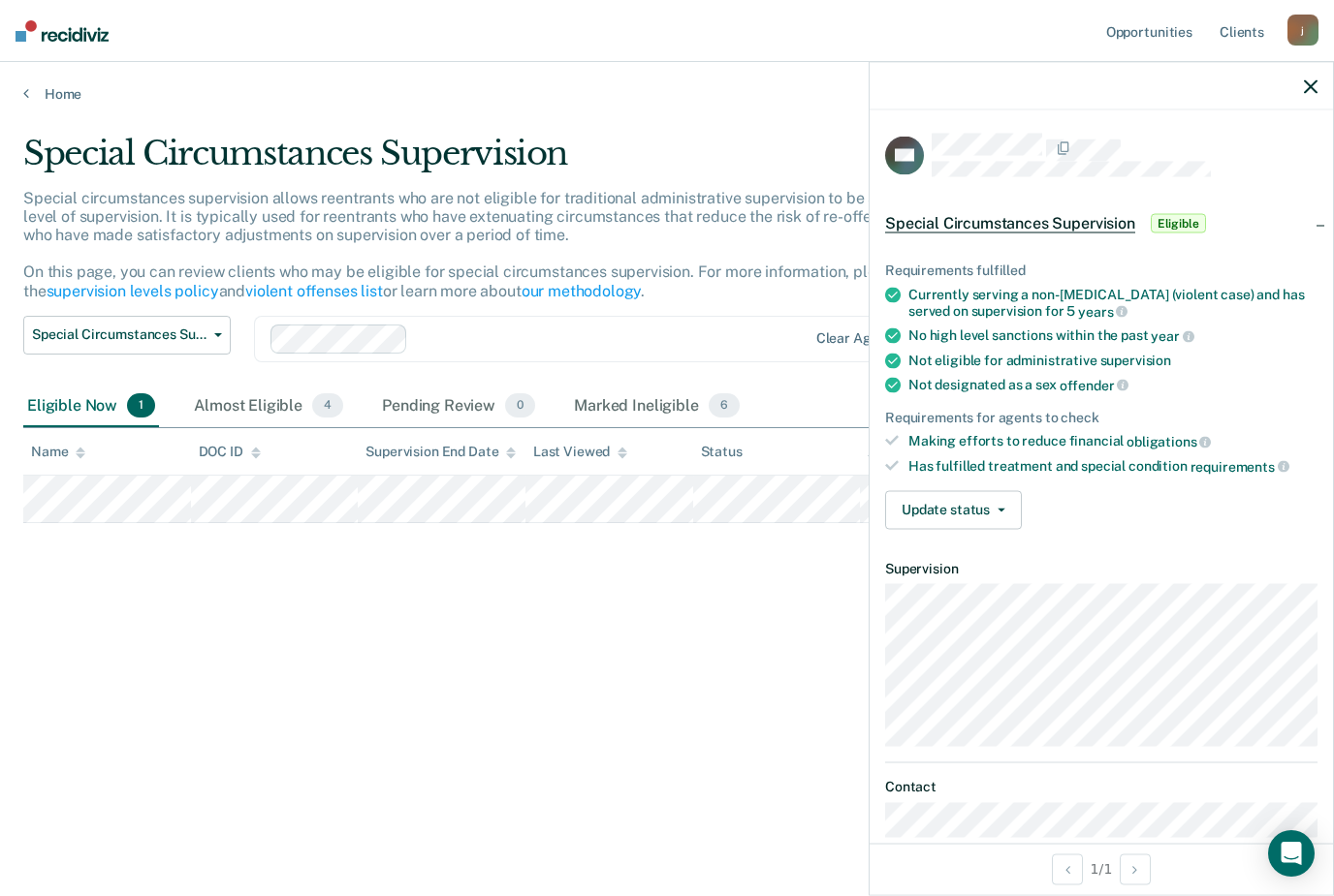
click at [1315, 86] on icon "button" at bounding box center [1311, 87] width 14 height 14
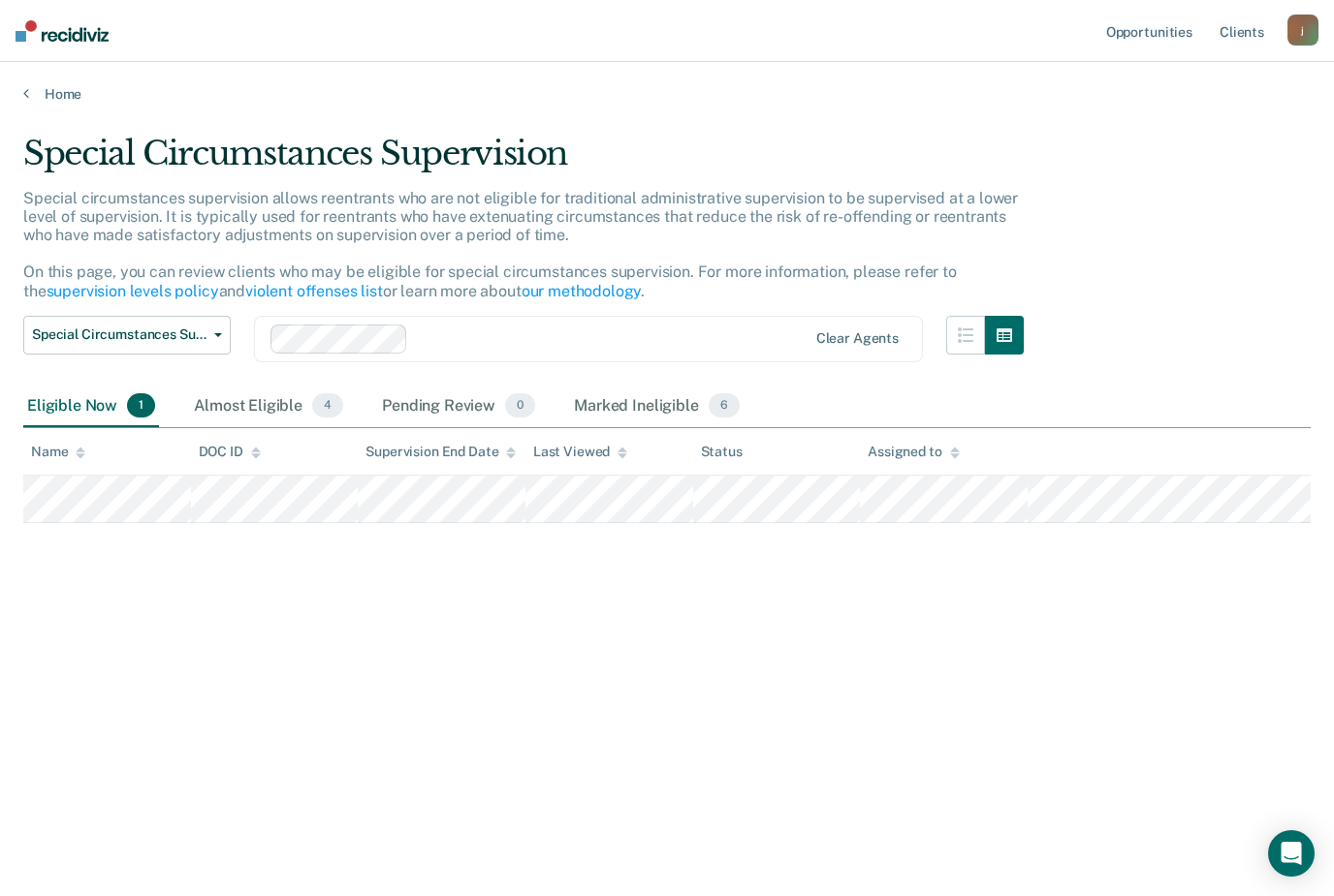
click at [1247, 597] on div "Special Circumstances Supervision Special circumstances supervision allows reen…" at bounding box center [667, 442] width 1287 height 617
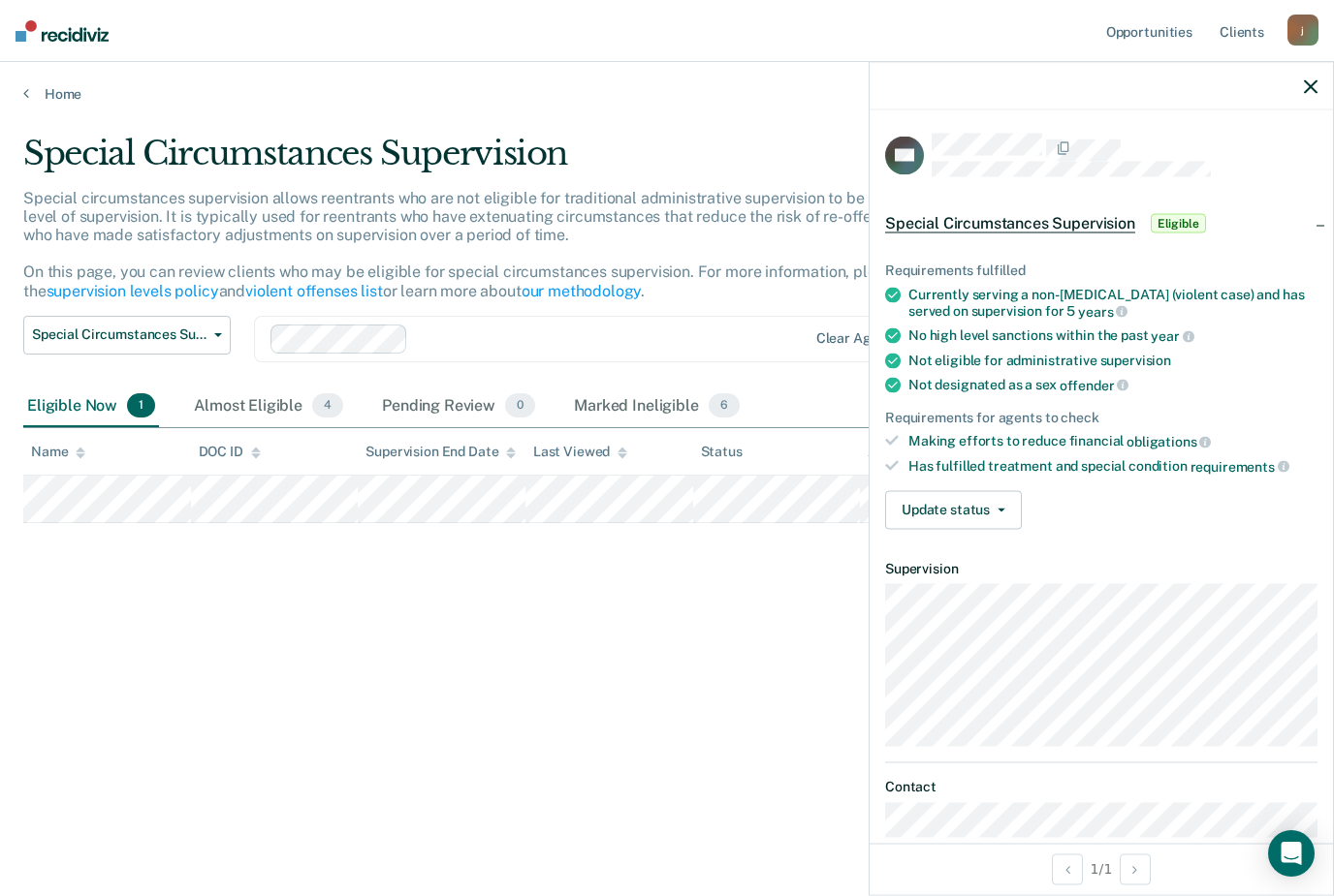
click at [1311, 79] on button "button" at bounding box center [1311, 86] width 14 height 17
click at [1299, 101] on div at bounding box center [1101, 87] width 464 height 49
click at [733, 236] on div "Special circumstances supervision allows reentrants who are not eligible for tr…" at bounding box center [523, 252] width 1001 height 127
click at [1307, 92] on icon "button" at bounding box center [1311, 87] width 14 height 14
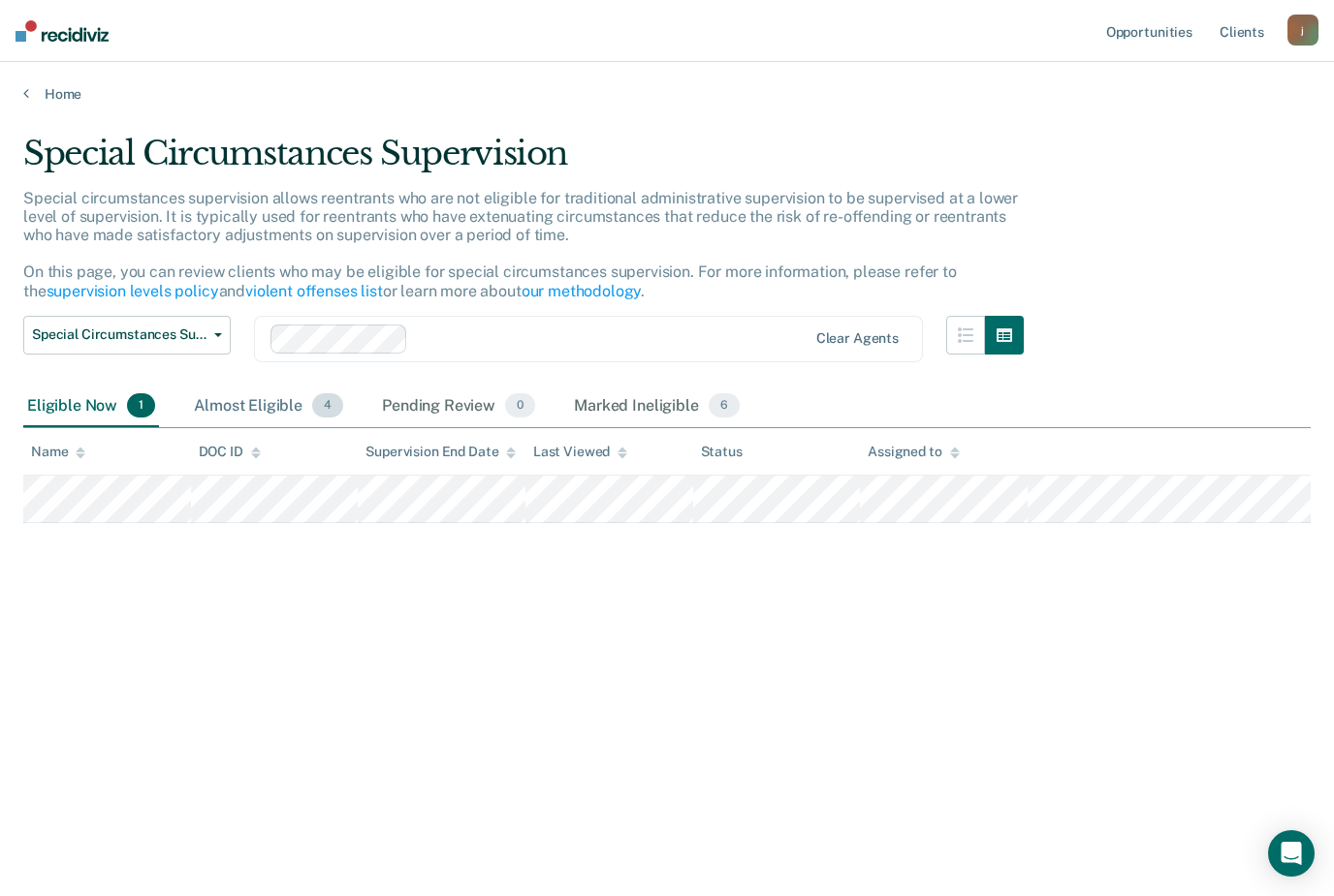
click at [248, 410] on div "Almost Eligible 4" at bounding box center [268, 407] width 157 height 43
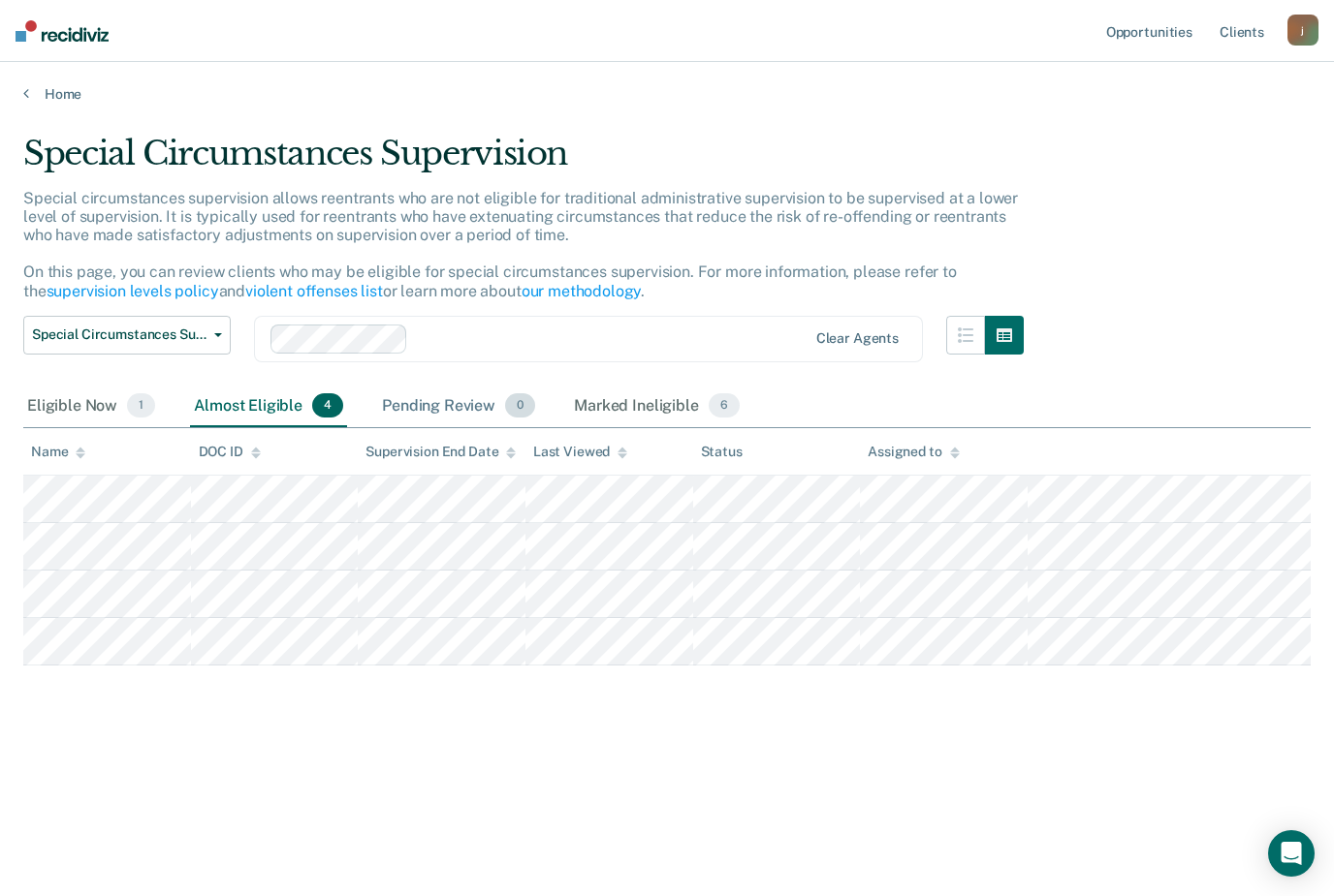
click at [443, 392] on div "Pending Review 0" at bounding box center [458, 407] width 161 height 43
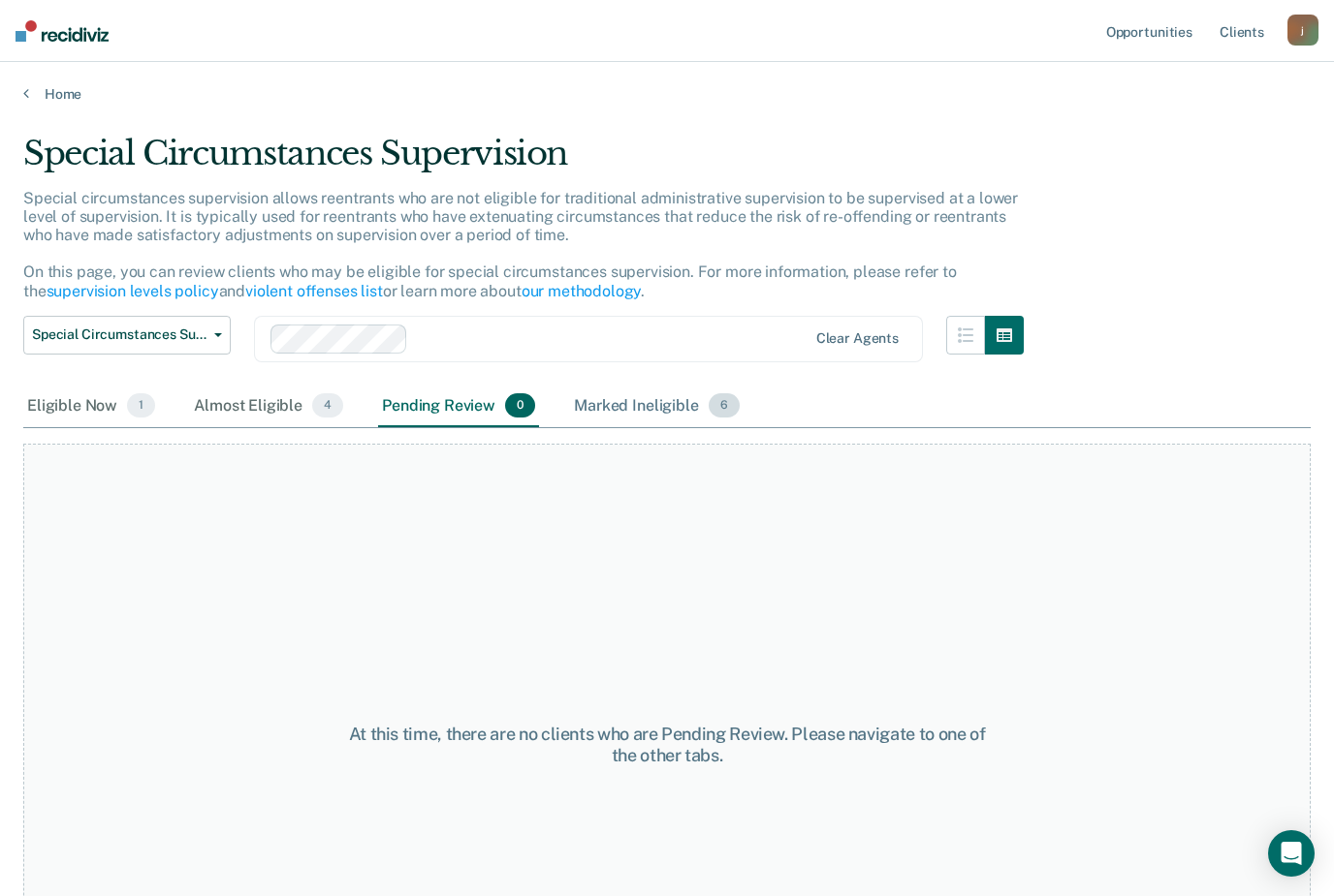
click at [623, 397] on div "Marked Ineligible 6" at bounding box center [657, 407] width 173 height 43
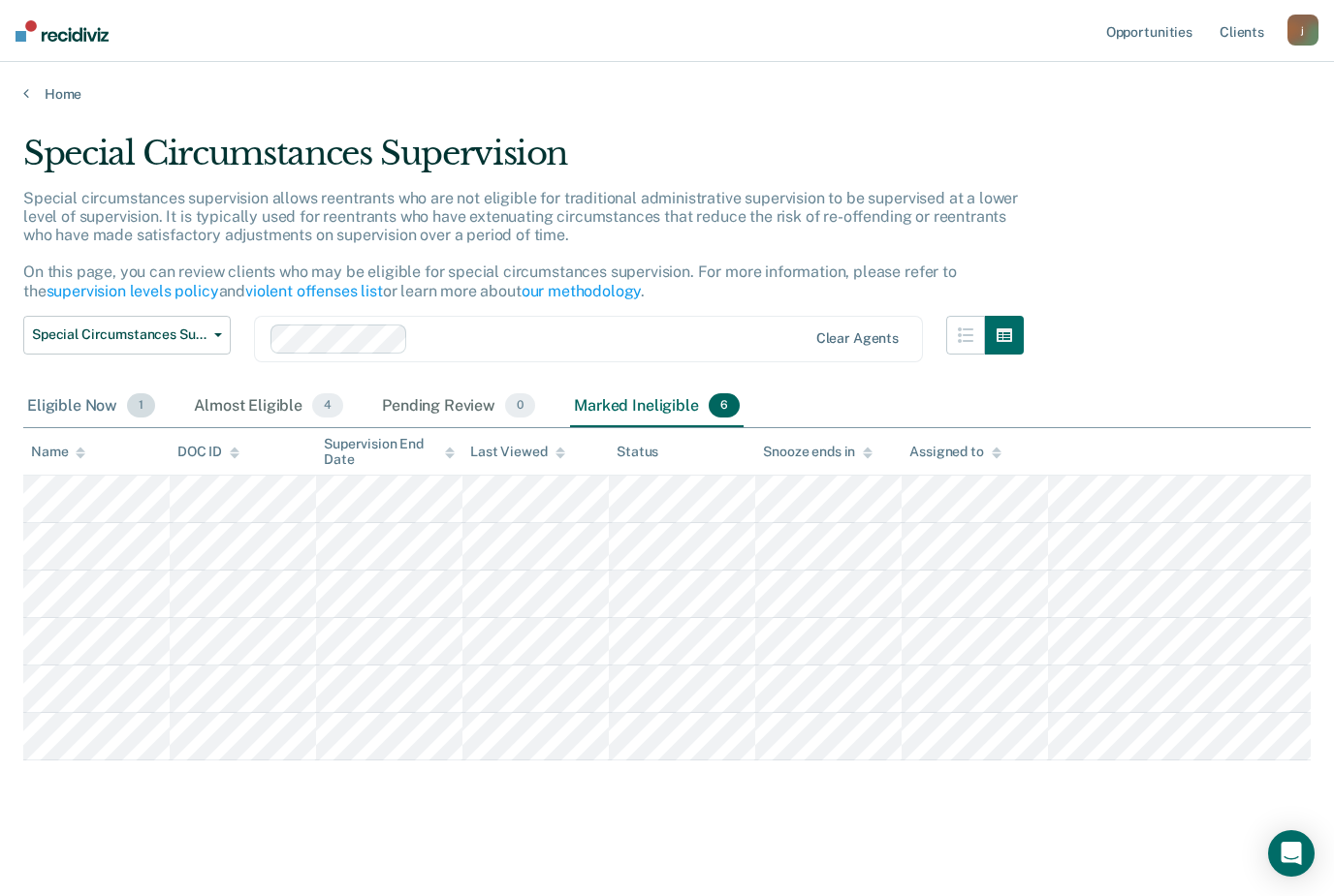
click at [43, 405] on div "Eligible Now 1" at bounding box center [91, 407] width 135 height 43
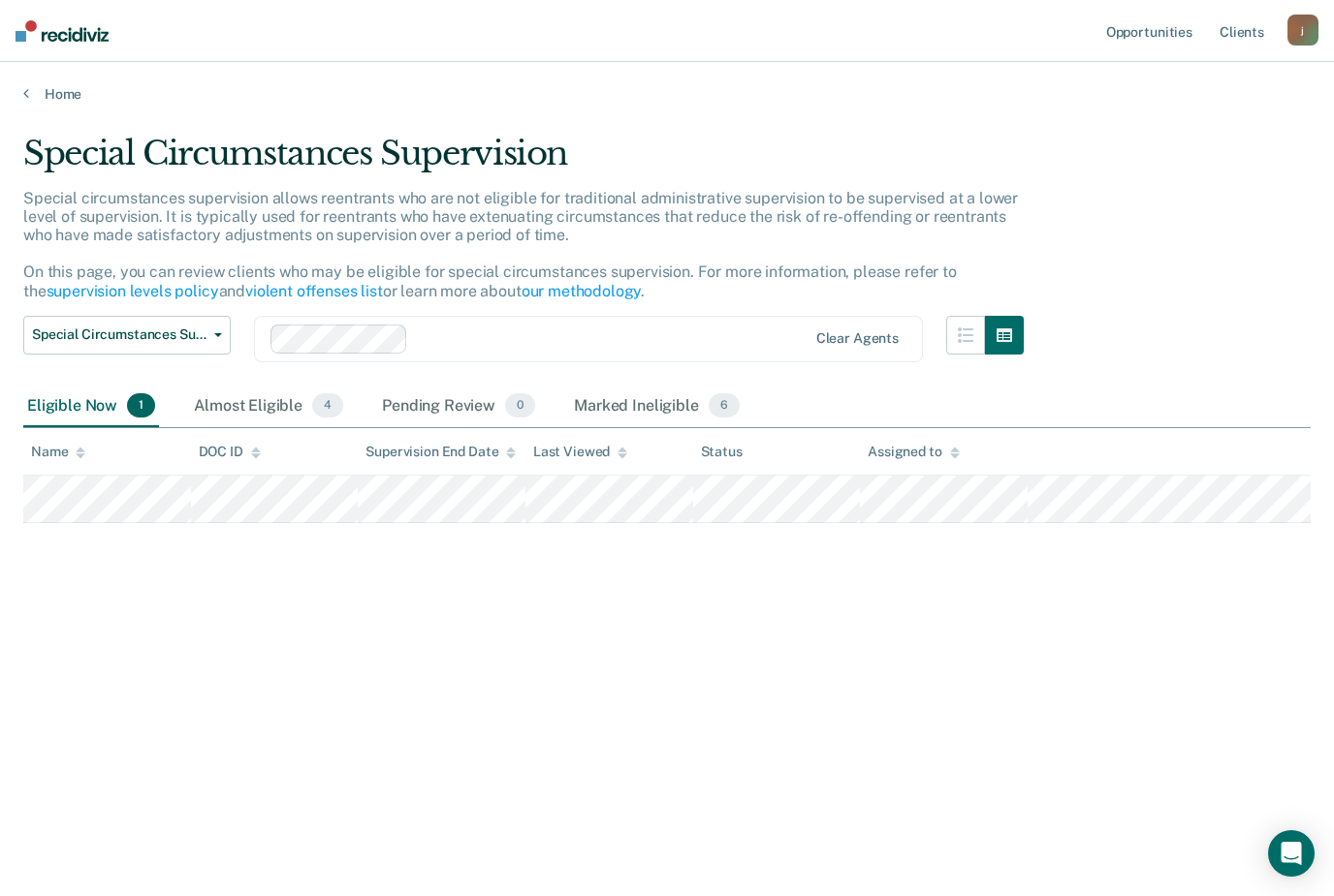
click at [1313, 3] on div "Opportunities Client s [EMAIL_ADDRESS][DOMAIN_NAME] j Profile How it works Log …" at bounding box center [1210, 31] width 216 height 62
click at [1310, 34] on div "j" at bounding box center [1303, 30] width 31 height 31
click at [1263, 298] on div "Special Circumstances Supervision Special circumstances supervision allows reen…" at bounding box center [667, 442] width 1287 height 617
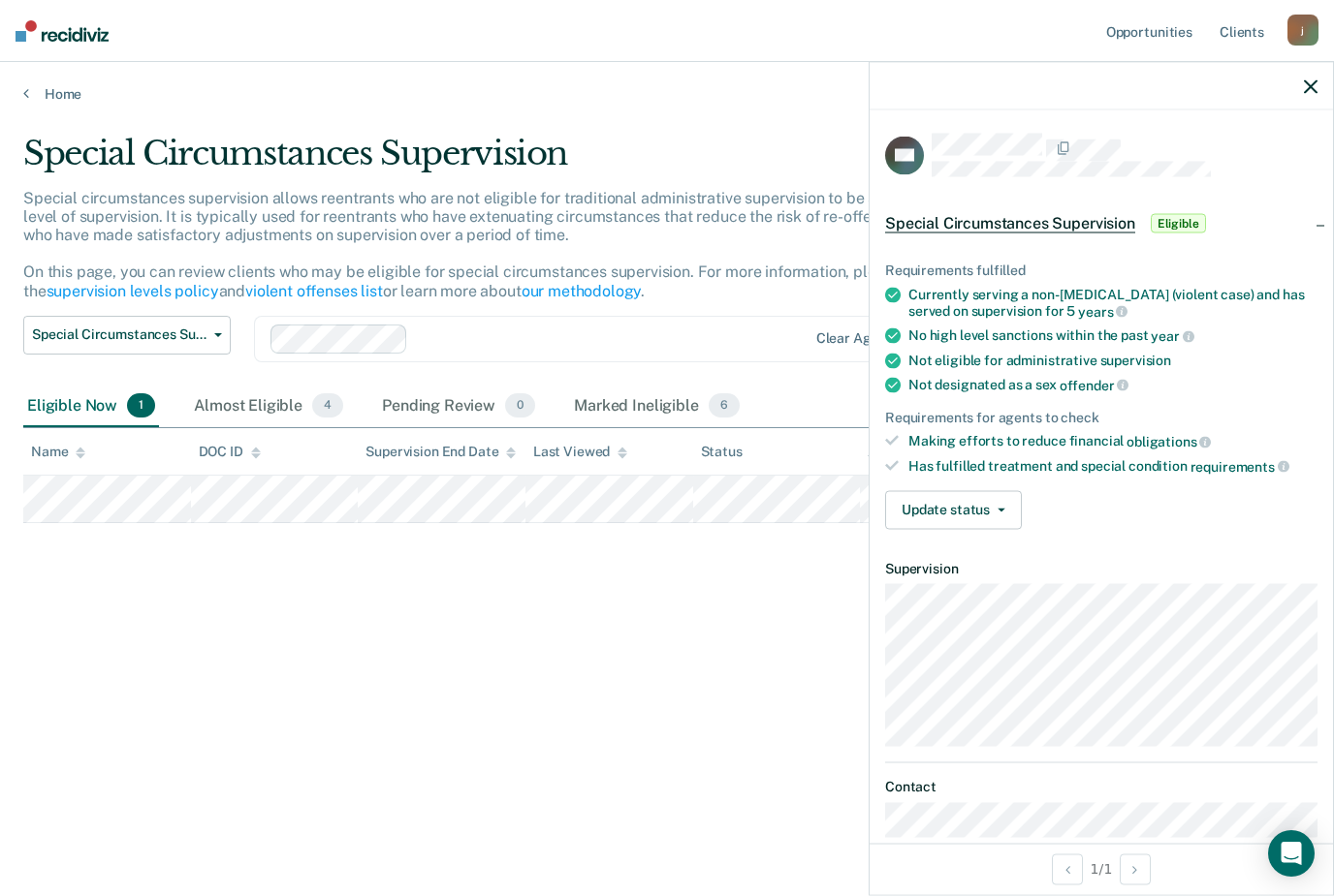
click at [1179, 216] on span "Eligible" at bounding box center [1178, 224] width 56 height 19
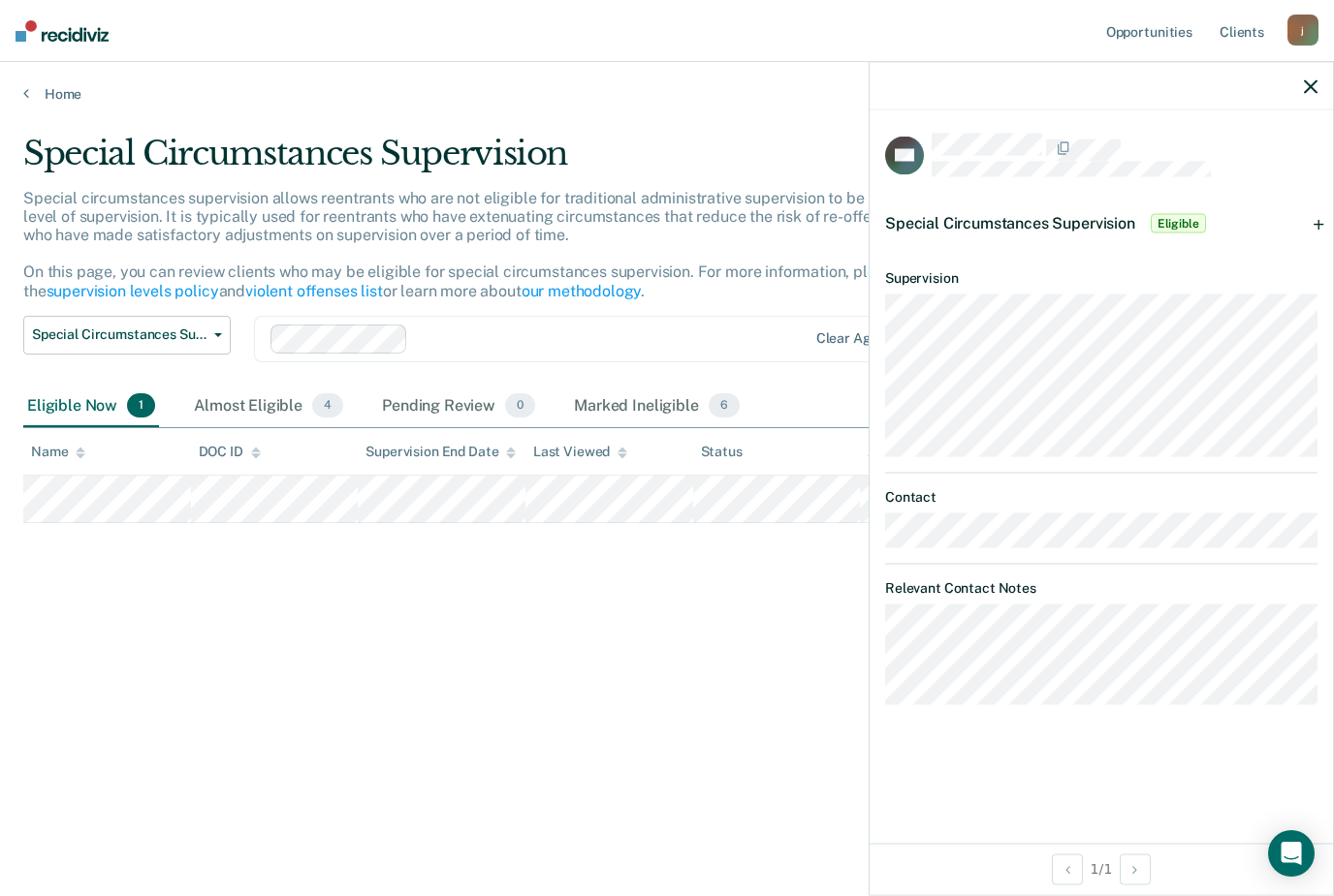
click at [1176, 225] on span "Eligible" at bounding box center [1178, 224] width 56 height 19
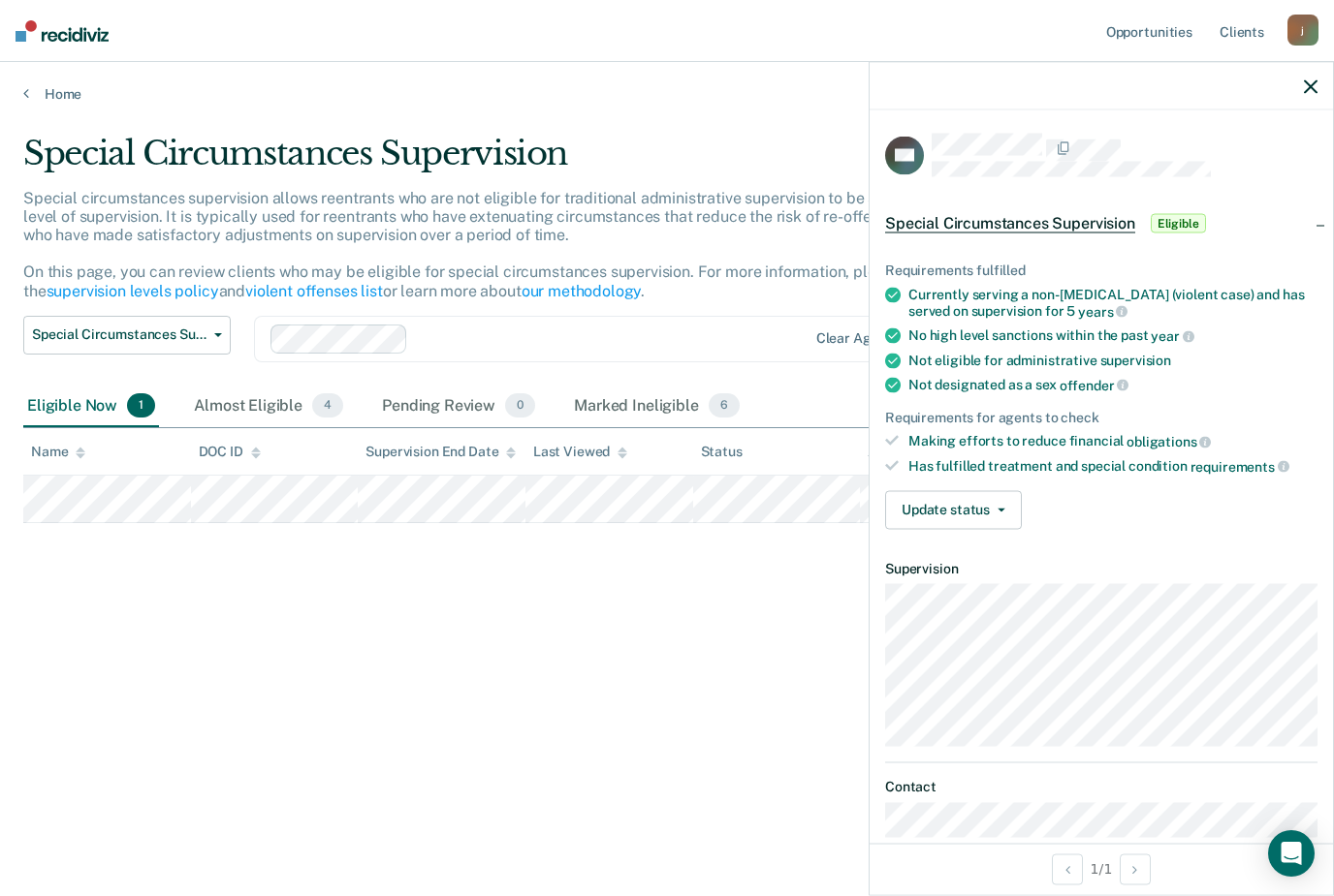
click at [1178, 216] on span "Eligible" at bounding box center [1178, 224] width 56 height 19
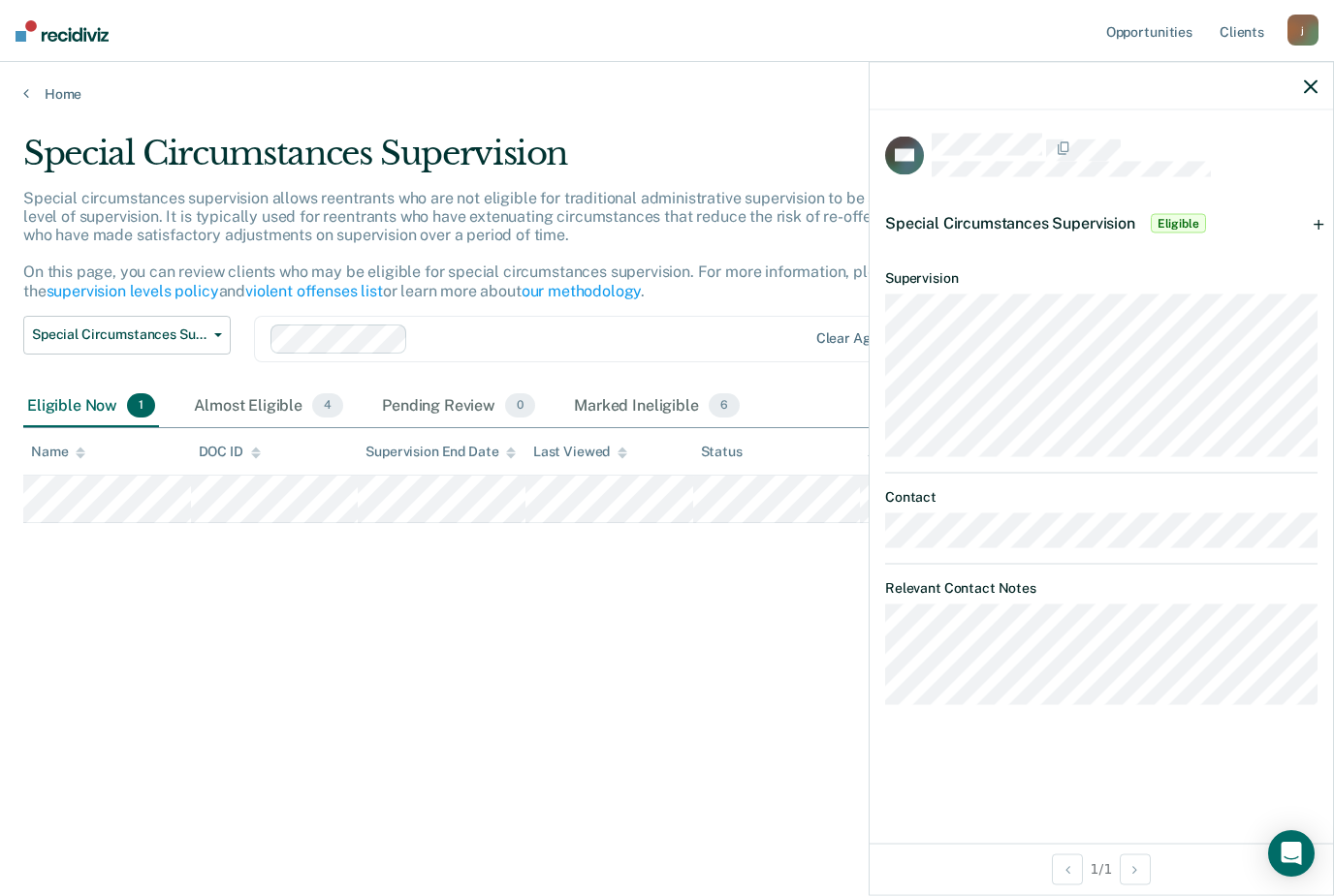
click at [1176, 214] on span "Eligible" at bounding box center [1178, 224] width 56 height 19
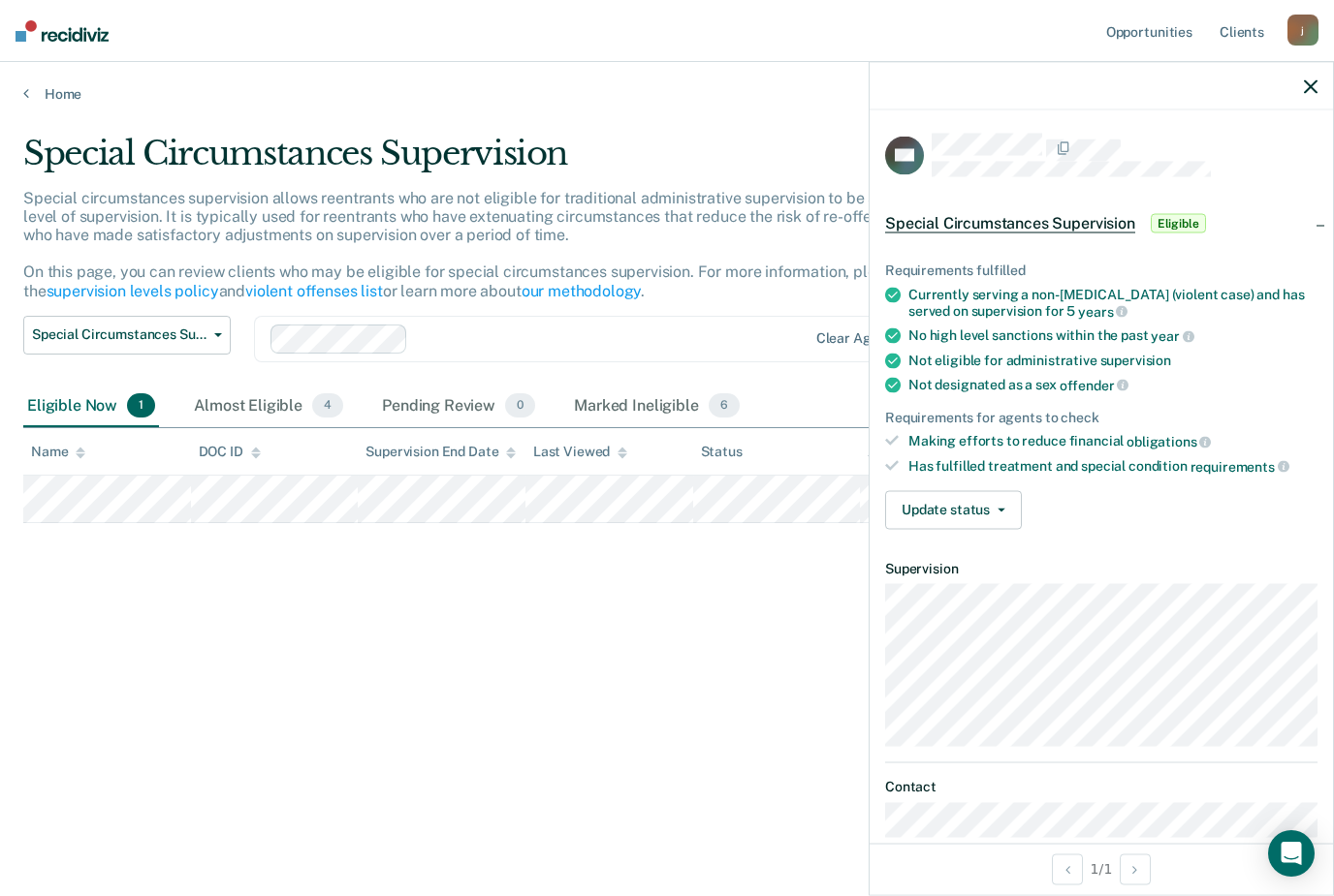
click at [1307, 90] on icon "button" at bounding box center [1311, 87] width 14 height 14
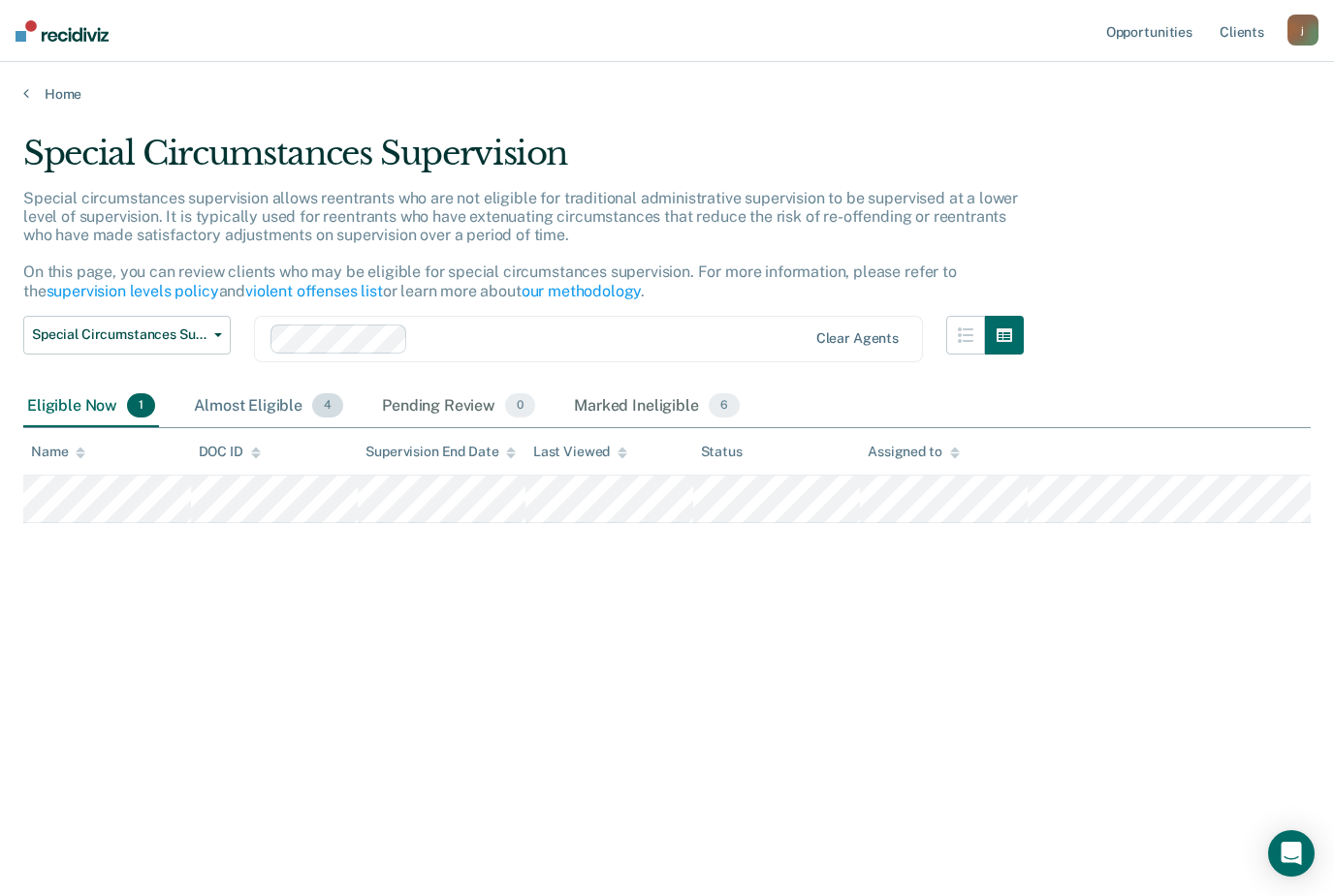
click at [267, 393] on div "Almost Eligible 4" at bounding box center [268, 407] width 157 height 43
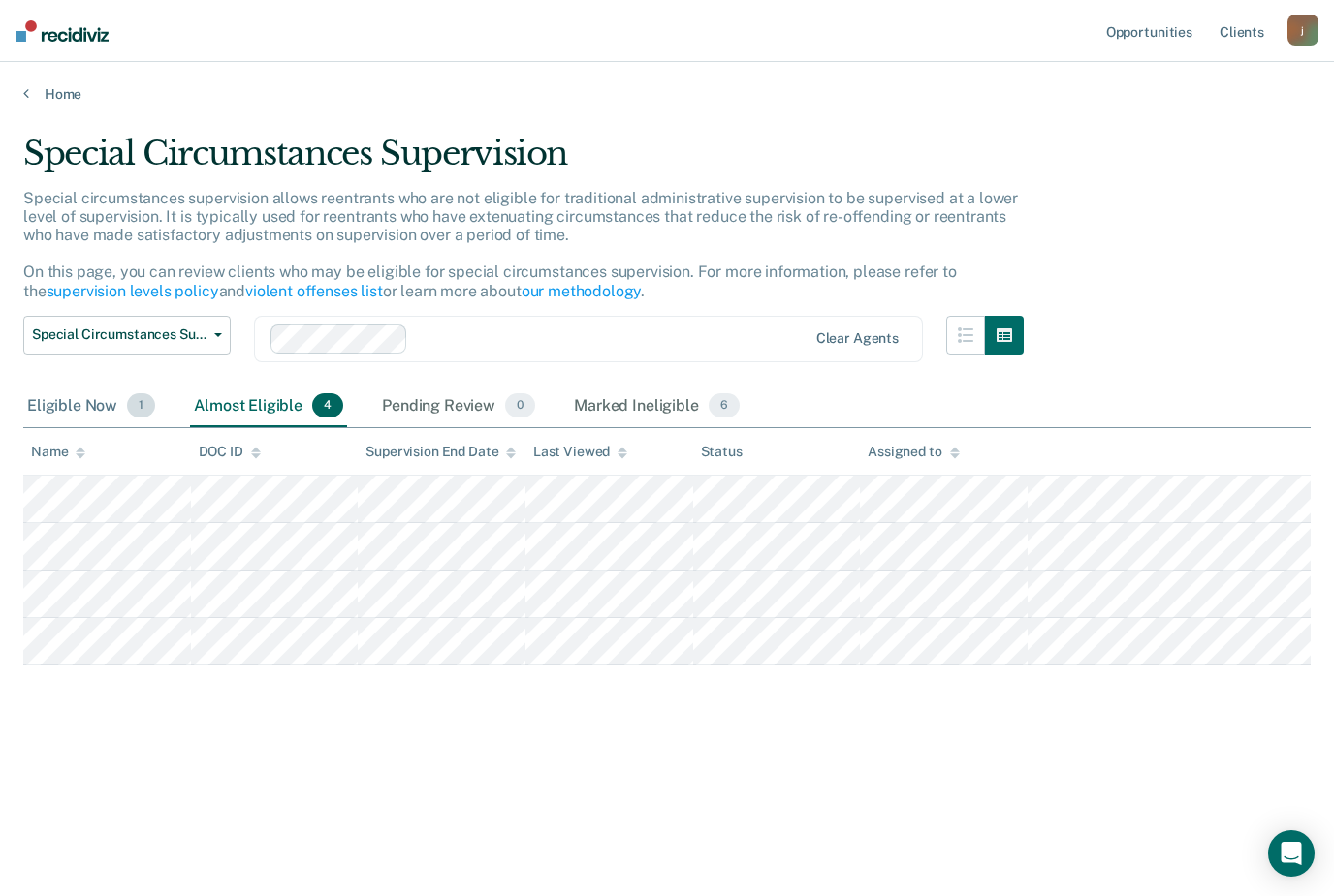
click at [97, 400] on div "Eligible Now 1" at bounding box center [91, 407] width 135 height 43
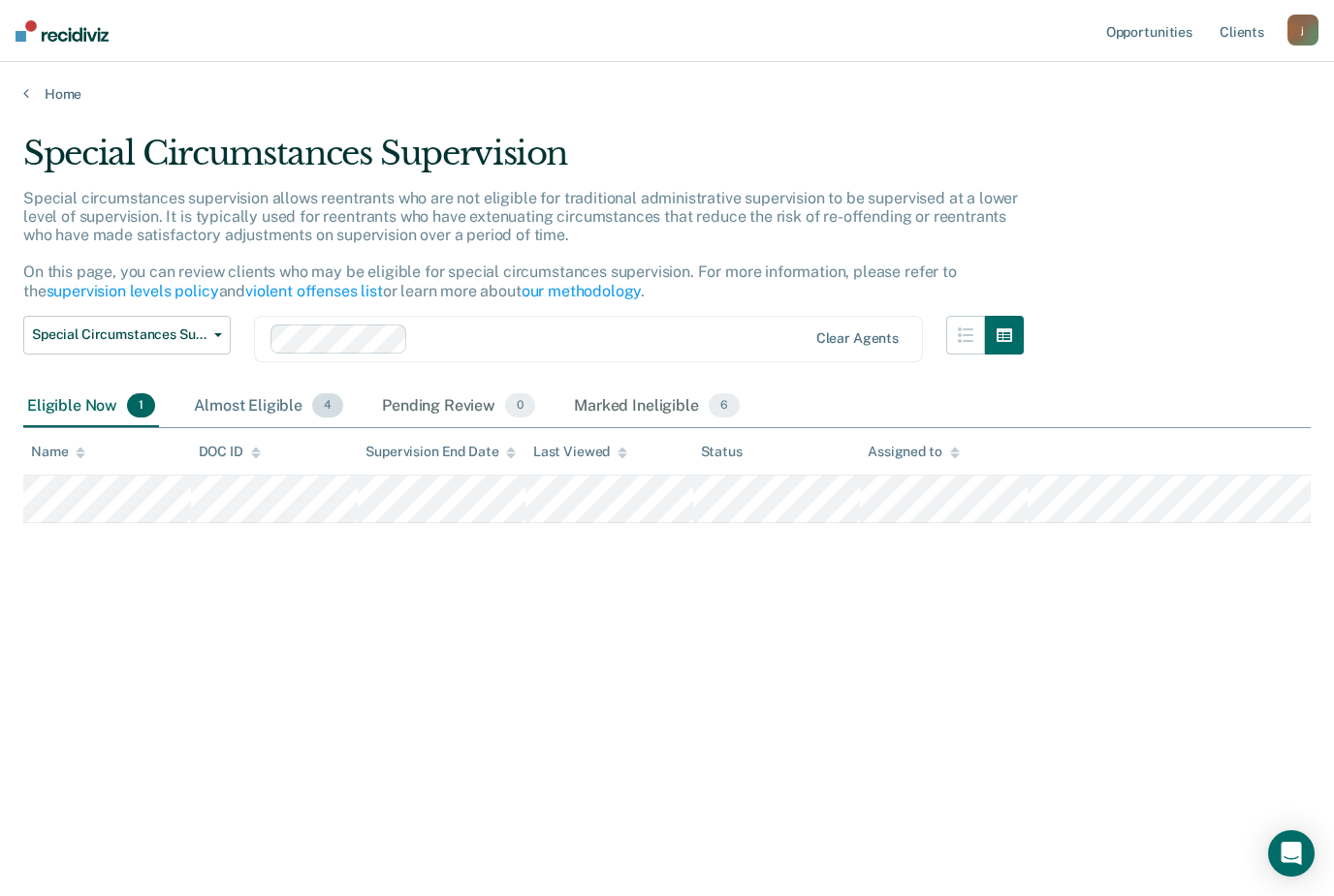
click at [225, 386] on div "Almost Eligible 4" at bounding box center [268, 407] width 157 height 43
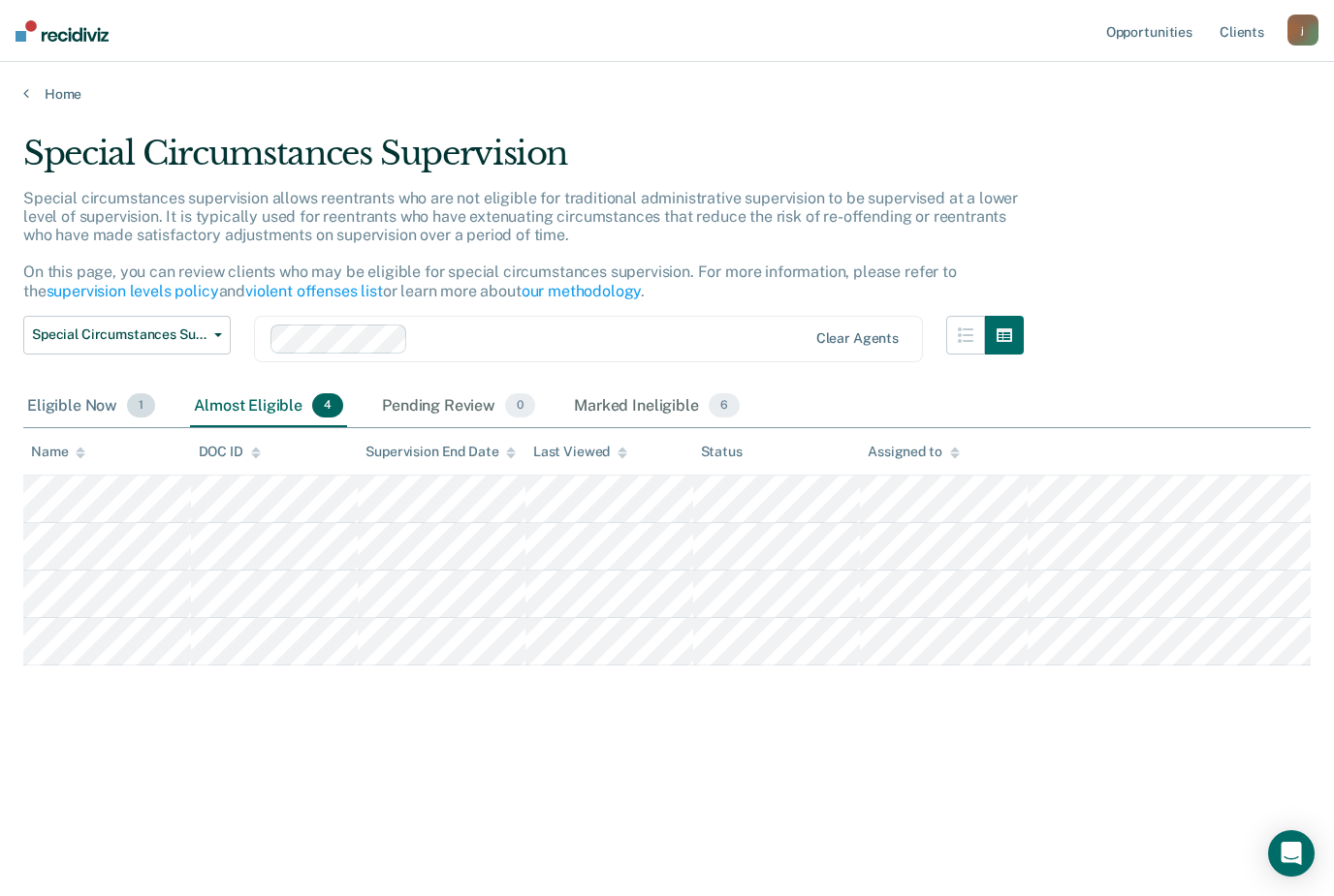
click at [62, 392] on div "Eligible Now 1" at bounding box center [91, 407] width 135 height 43
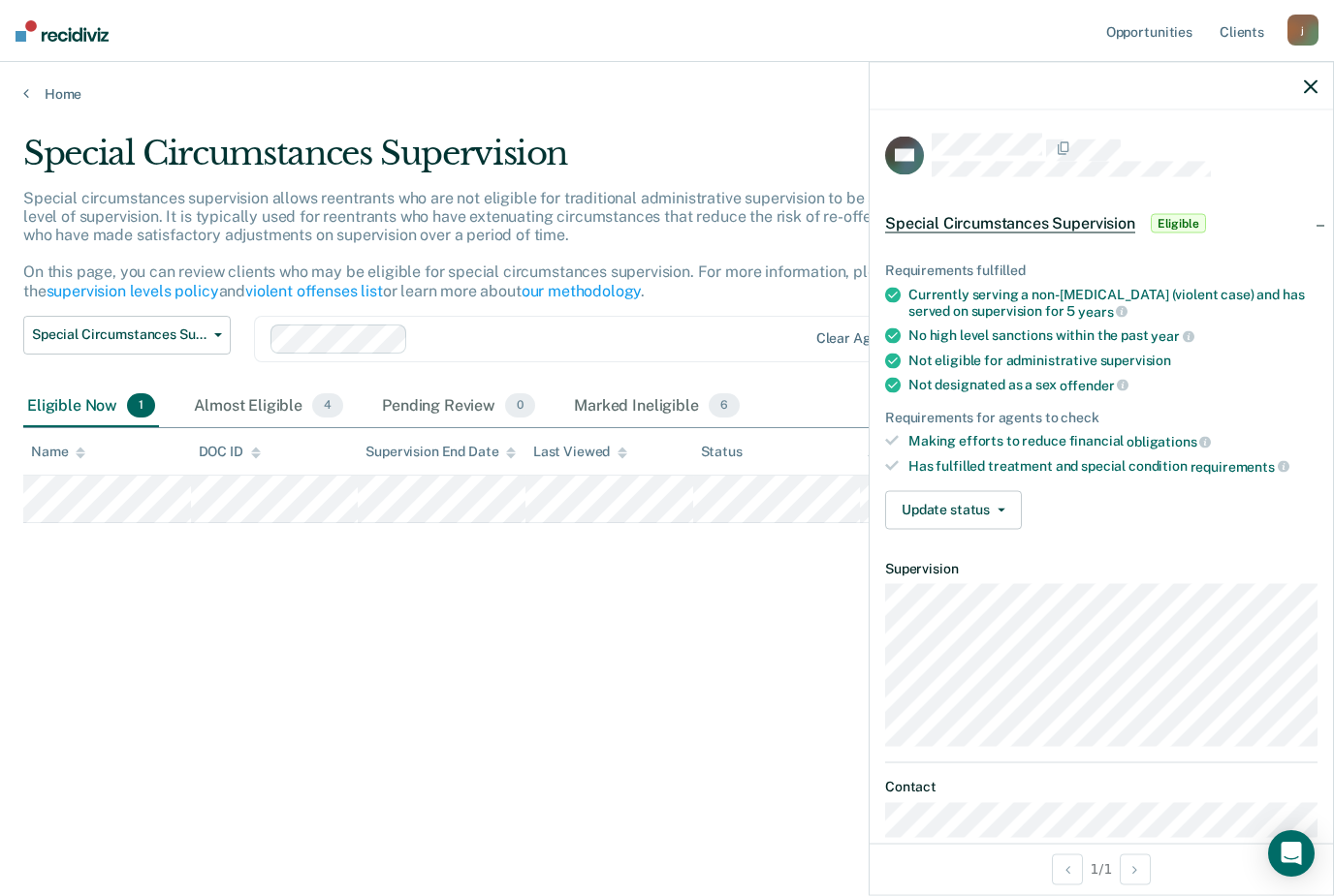
click at [1283, 82] on div at bounding box center [1101, 87] width 464 height 49
click at [1308, 78] on button "button" at bounding box center [1311, 86] width 14 height 17
click at [991, 491] on button "Update status" at bounding box center [953, 509] width 136 height 39
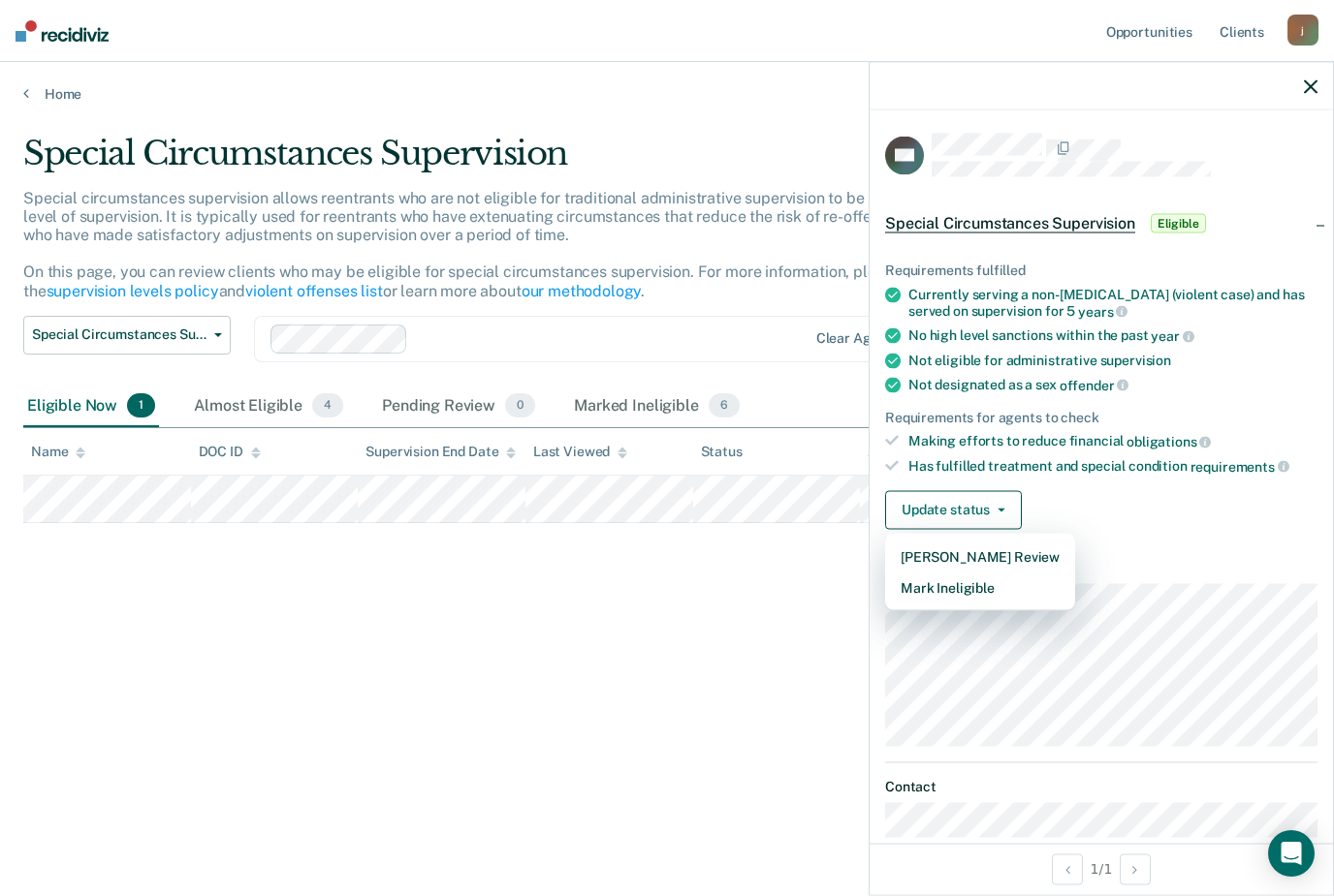
click at [1099, 387] on ul "Requirements fulfilled Currently serving a non-[MEDICAL_DATA] (violent case) an…" at bounding box center [1101, 369] width 433 height 212
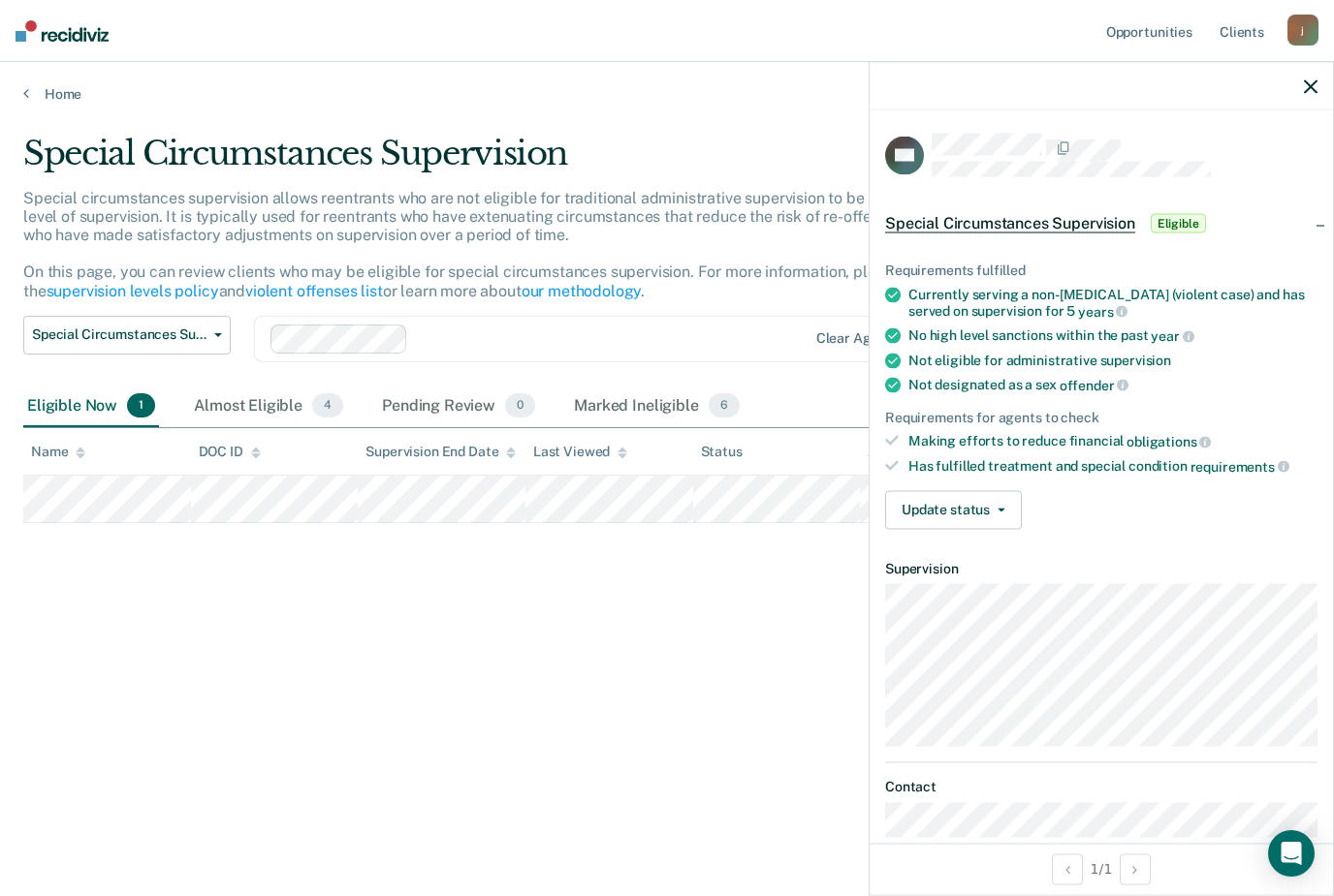
click at [1297, 85] on div at bounding box center [1101, 87] width 464 height 49
click at [1310, 90] on icon "button" at bounding box center [1311, 87] width 14 height 14
click at [5, 419] on main "Special Circumstances Supervision Special circumstances supervision allows reen…" at bounding box center [667, 496] width 1334 height 788
click at [1306, 87] on icon "button" at bounding box center [1311, 87] width 14 height 14
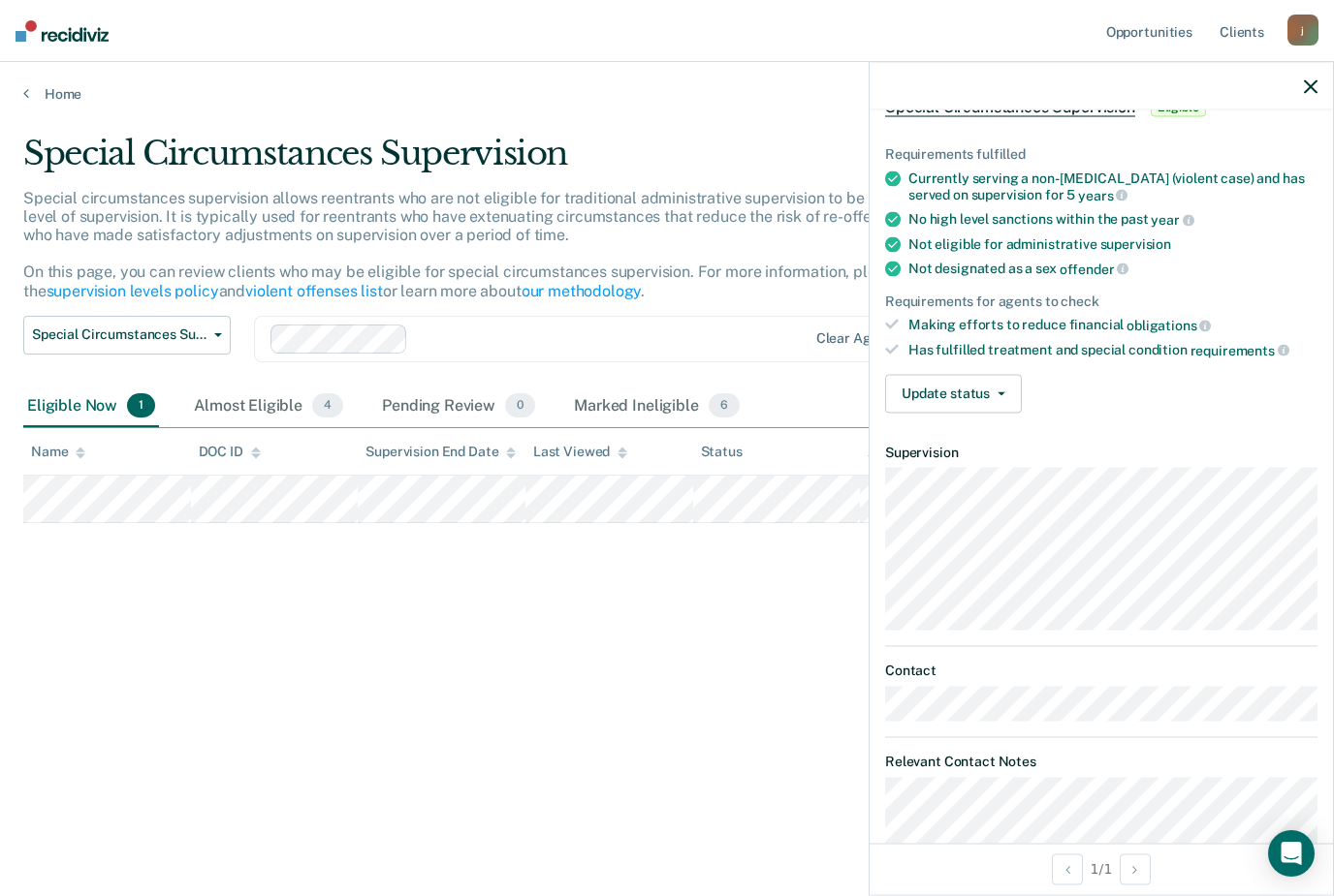
scroll to position [115, 0]
click at [1315, 90] on icon "button" at bounding box center [1311, 87] width 14 height 14
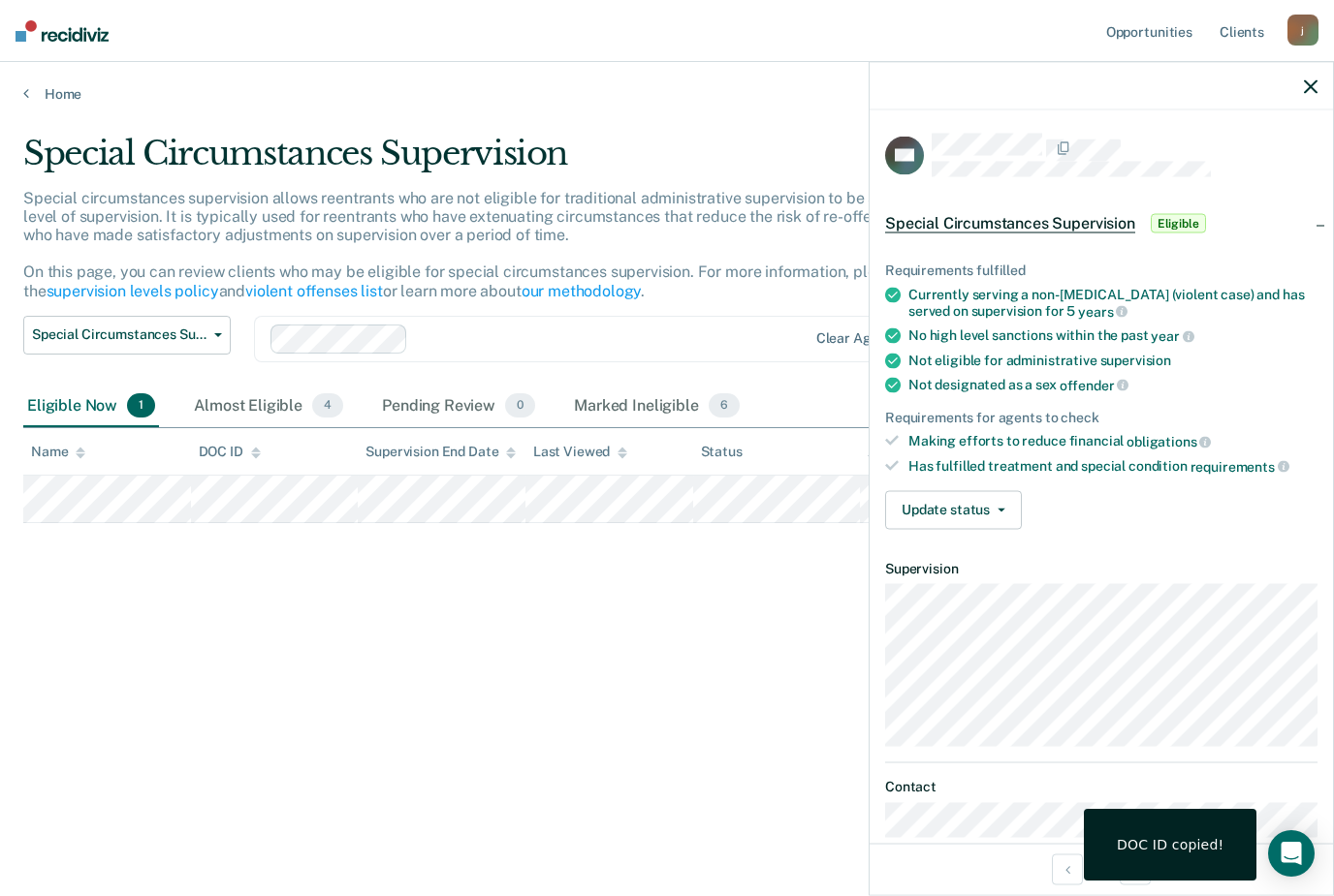
click at [1064, 219] on span "Special Circumstances Supervision" at bounding box center [1010, 224] width 250 height 19
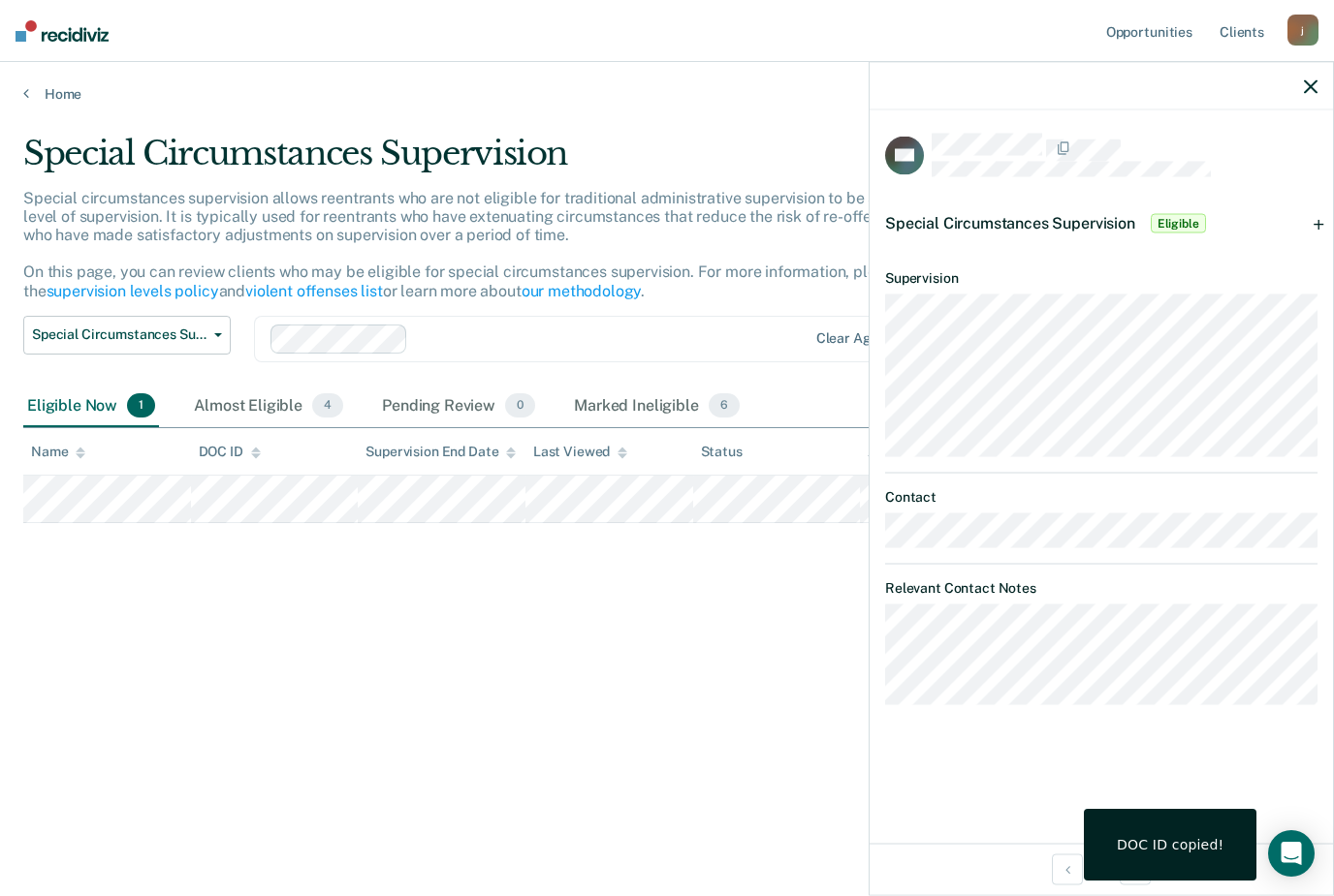
click at [1063, 225] on span "Special Circumstances Supervision" at bounding box center [1010, 223] width 250 height 19
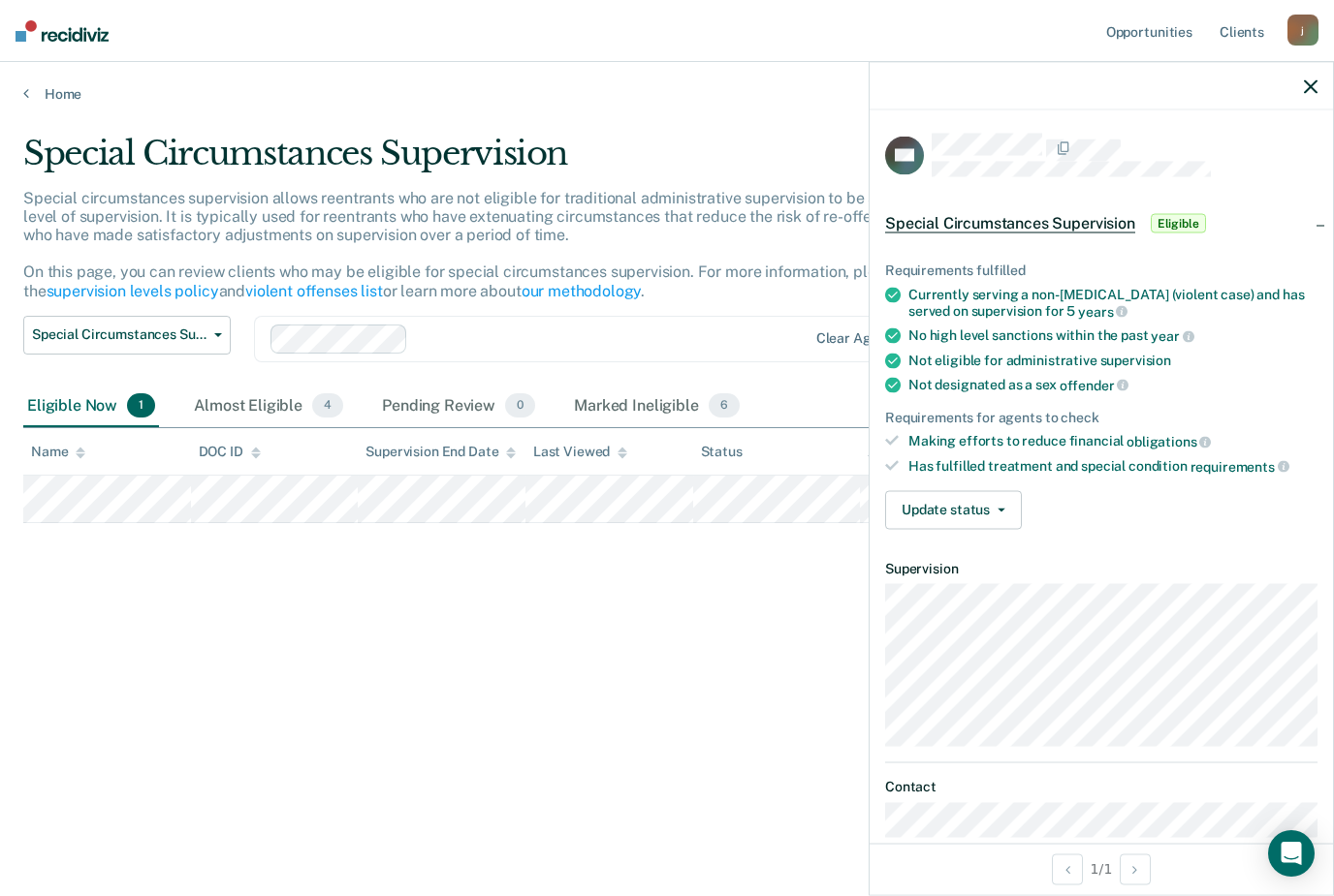
scroll to position [0, 0]
click at [266, 386] on div "Almost Eligible 4" at bounding box center [268, 407] width 157 height 43
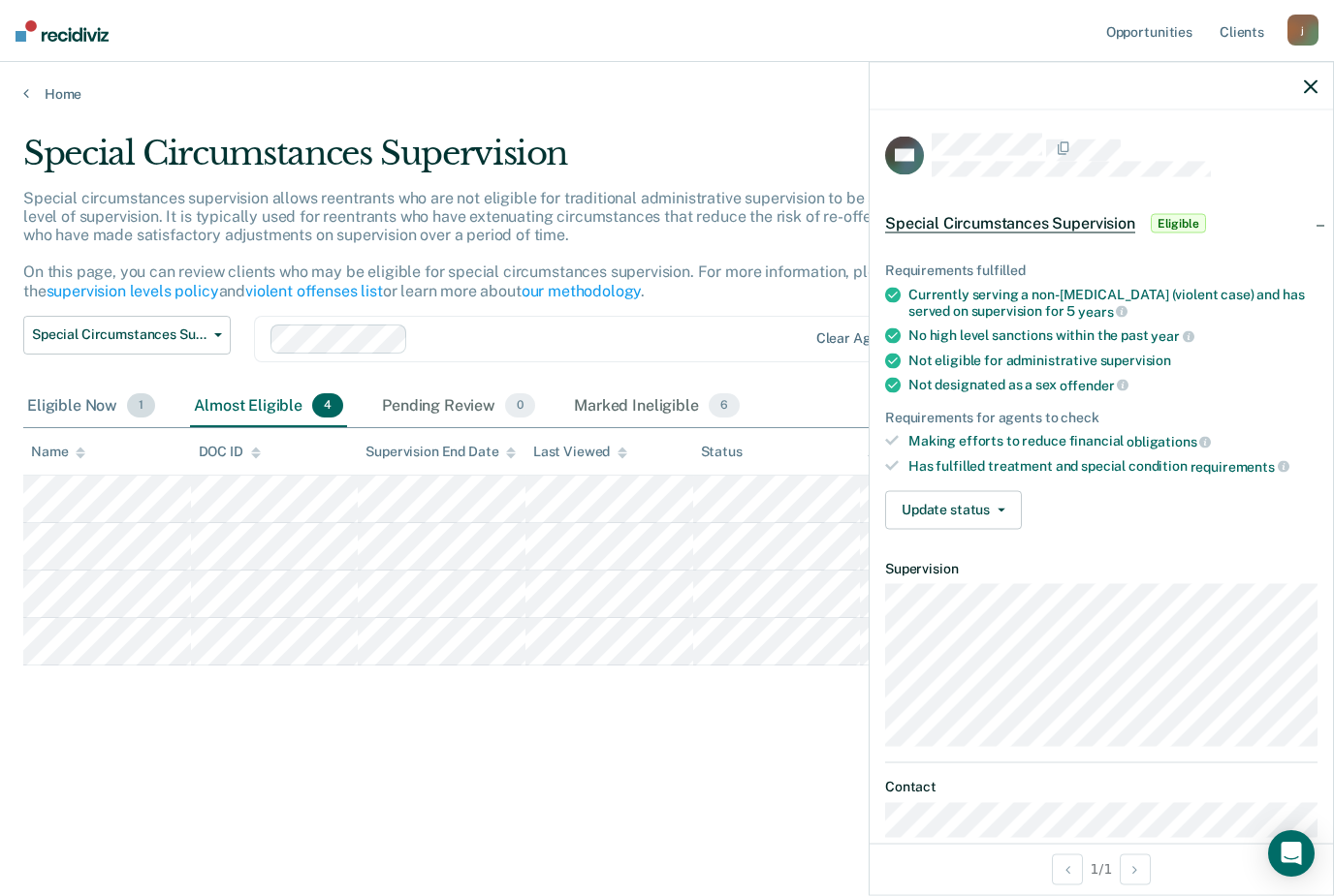
click at [114, 386] on div "Eligible Now 1" at bounding box center [91, 407] width 135 height 43
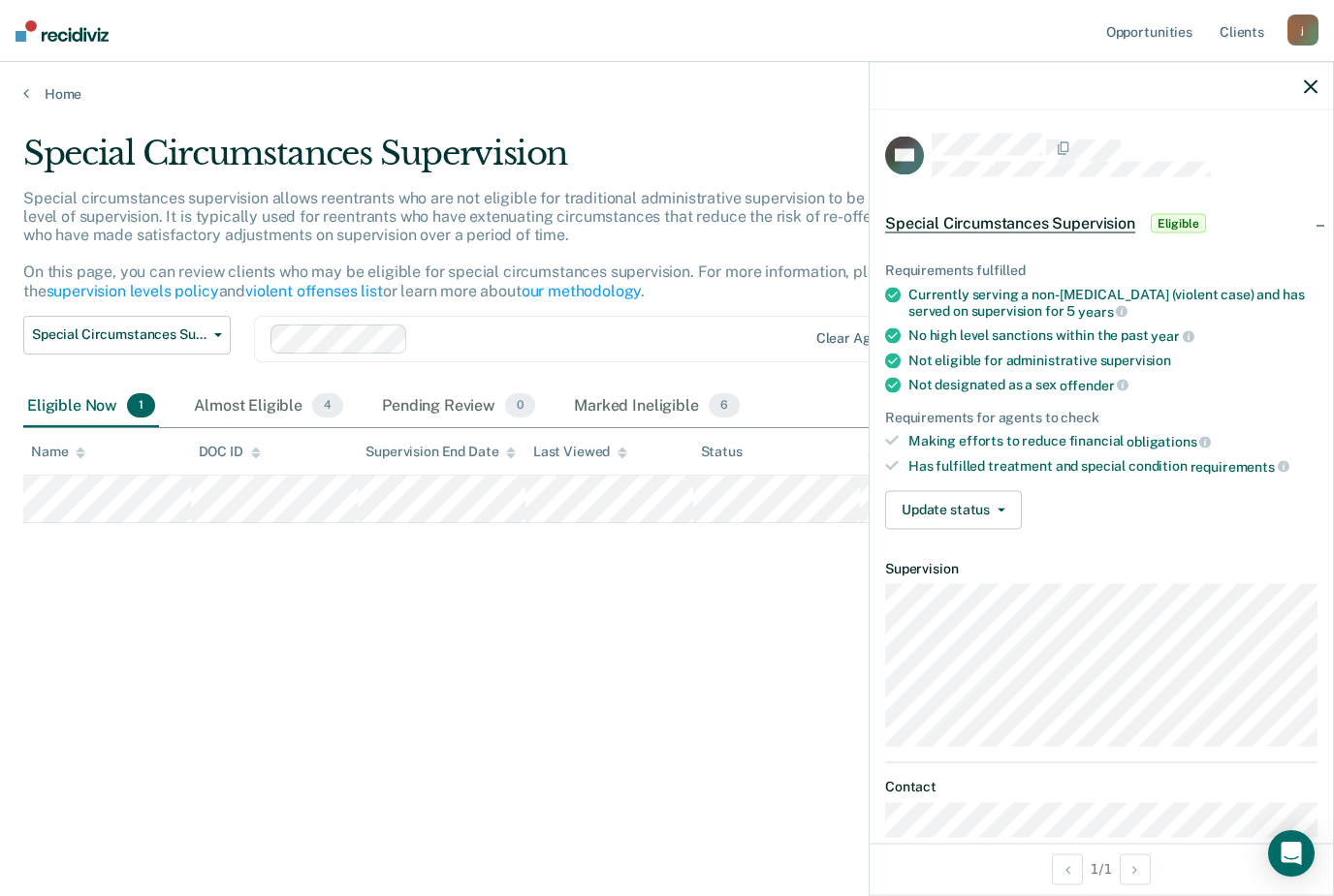
click at [946, 225] on span "Special Circumstances Supervision" at bounding box center [1010, 224] width 250 height 19
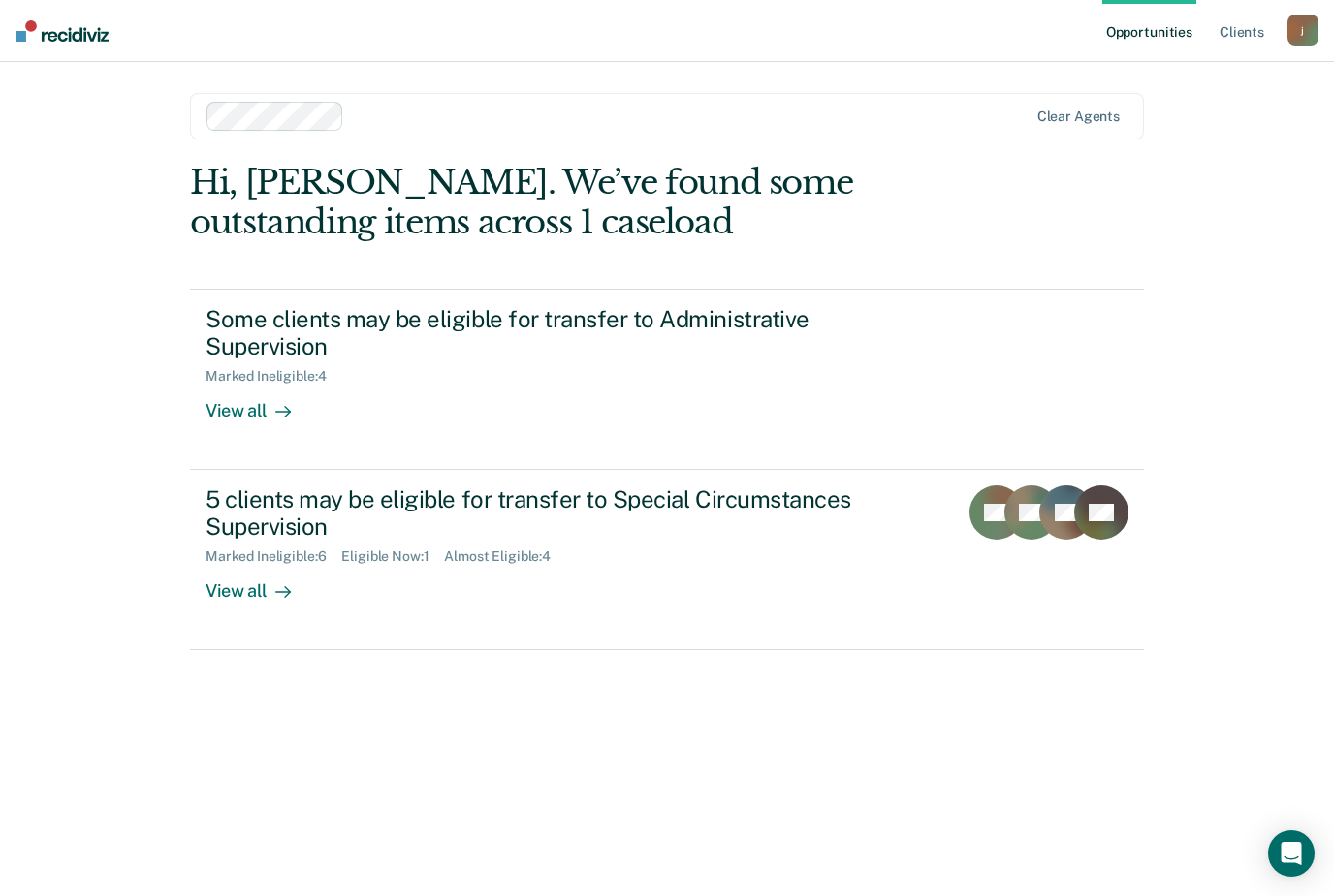
click at [258, 414] on div "View all" at bounding box center [259, 403] width 108 height 38
